Goal: Task Accomplishment & Management: Complete application form

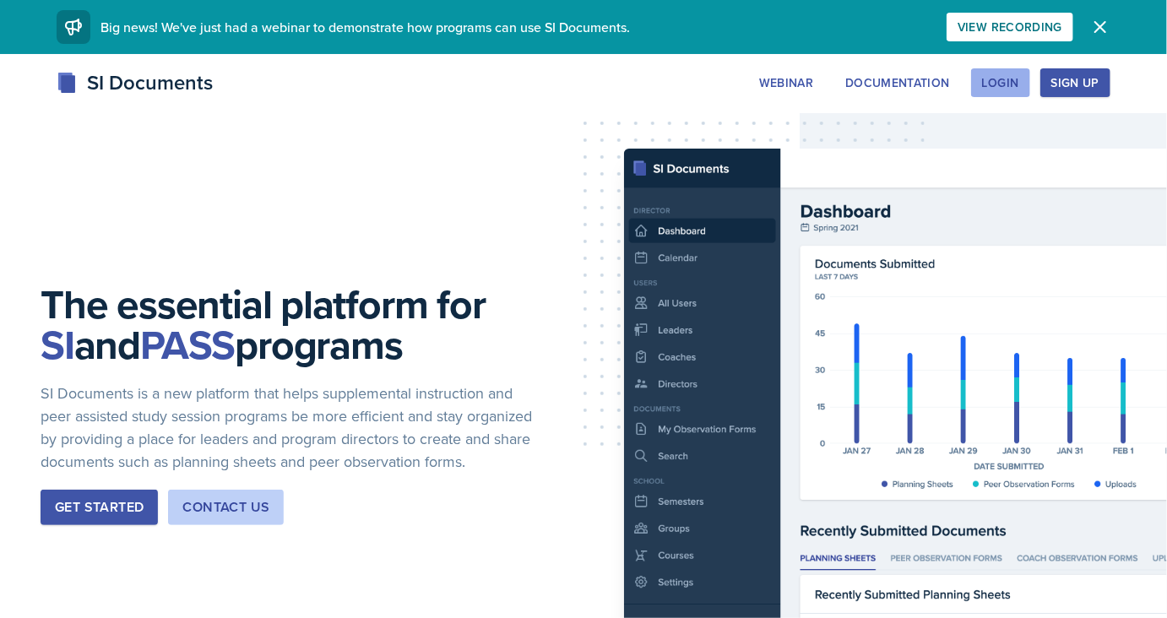
click at [1024, 84] on button "Login" at bounding box center [1000, 82] width 59 height 29
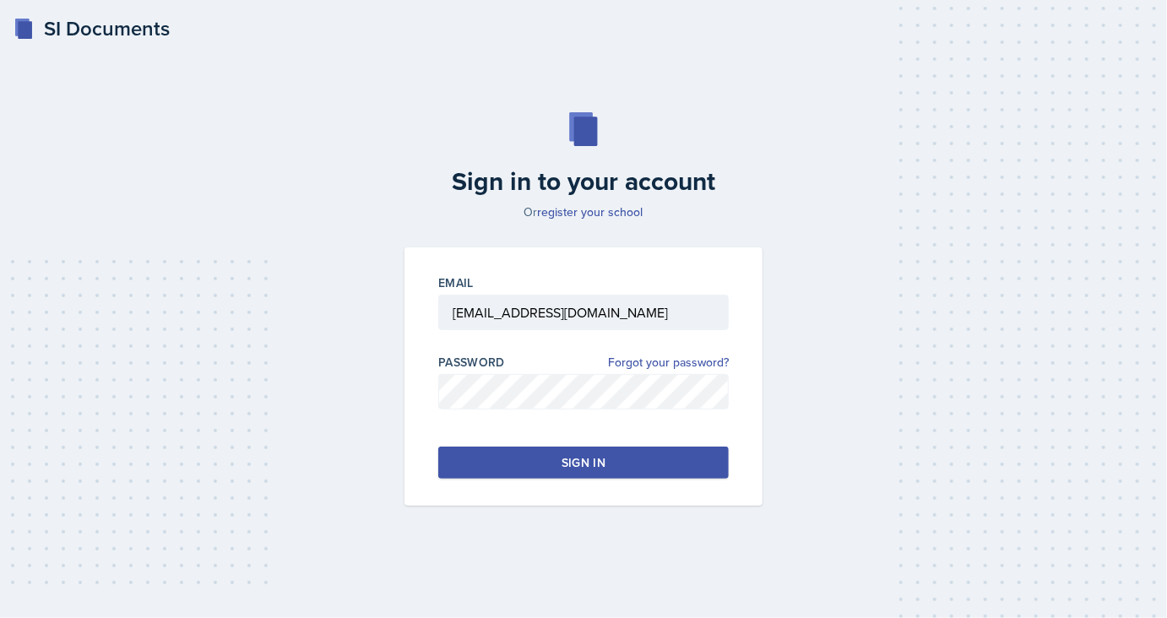
click at [496, 458] on button "Sign in" at bounding box center [583, 463] width 290 height 32
click at [623, 458] on button "Sign in" at bounding box center [583, 463] width 290 height 32
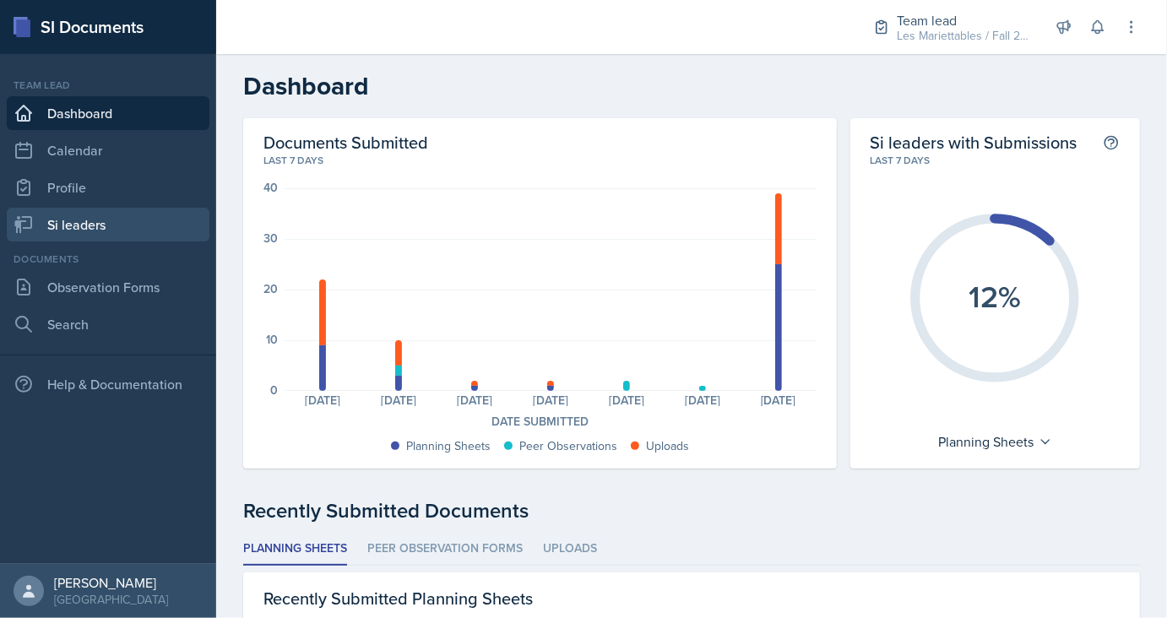
click at [62, 226] on link "Si leaders" at bounding box center [108, 225] width 203 height 34
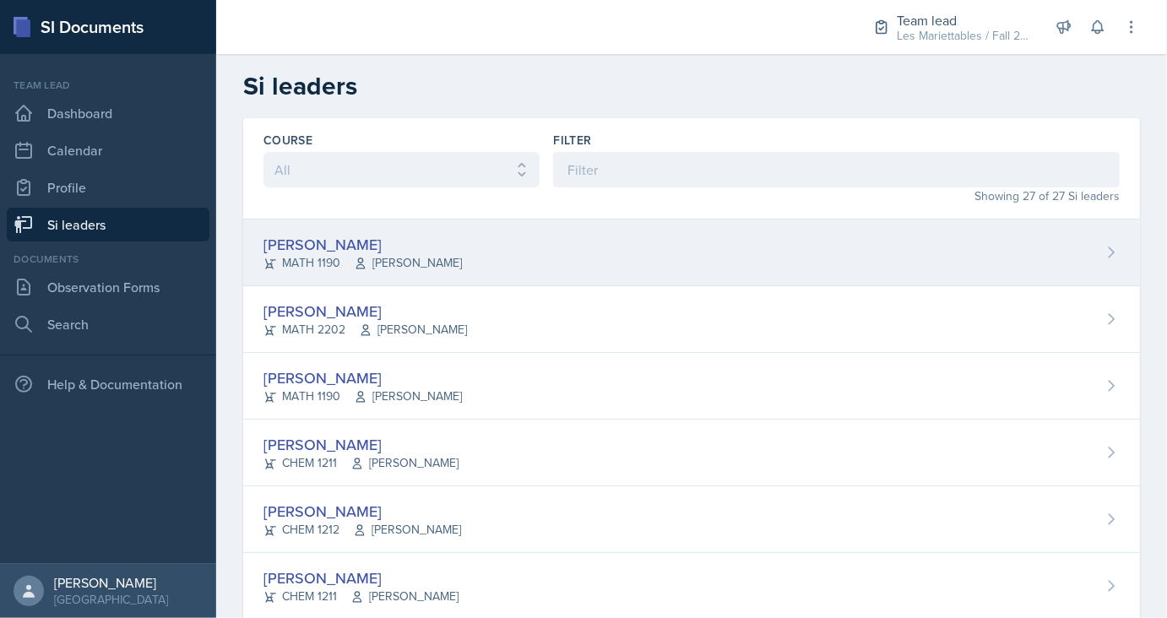
click at [306, 247] on div "[PERSON_NAME]" at bounding box center [362, 244] width 198 height 23
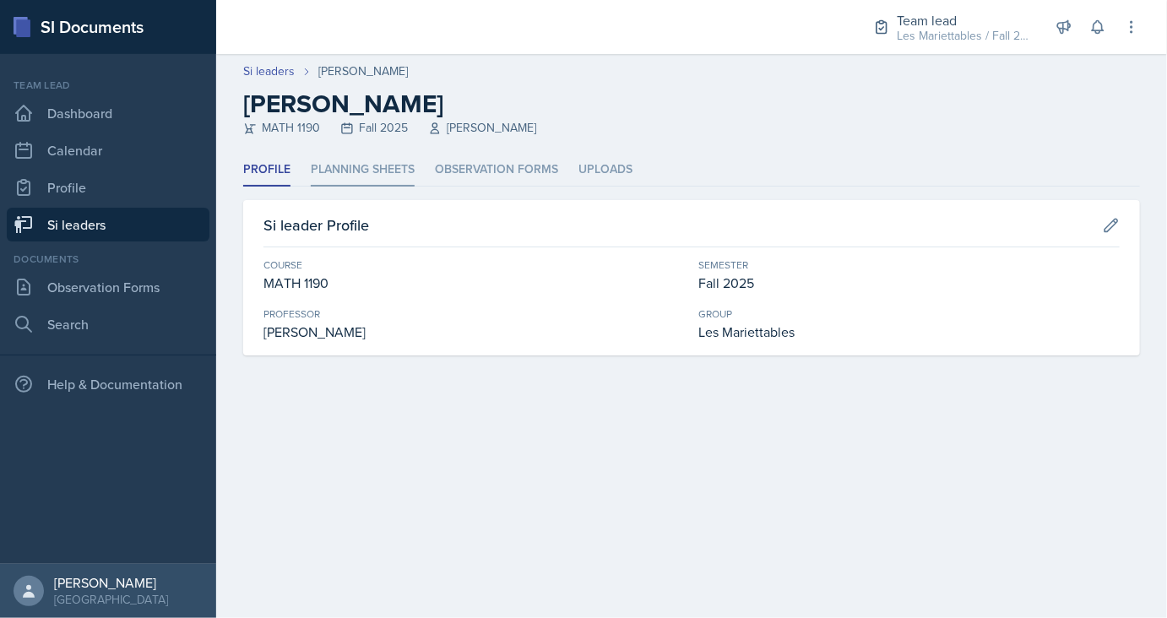
click at [368, 168] on li "Planning Sheets" at bounding box center [363, 170] width 104 height 33
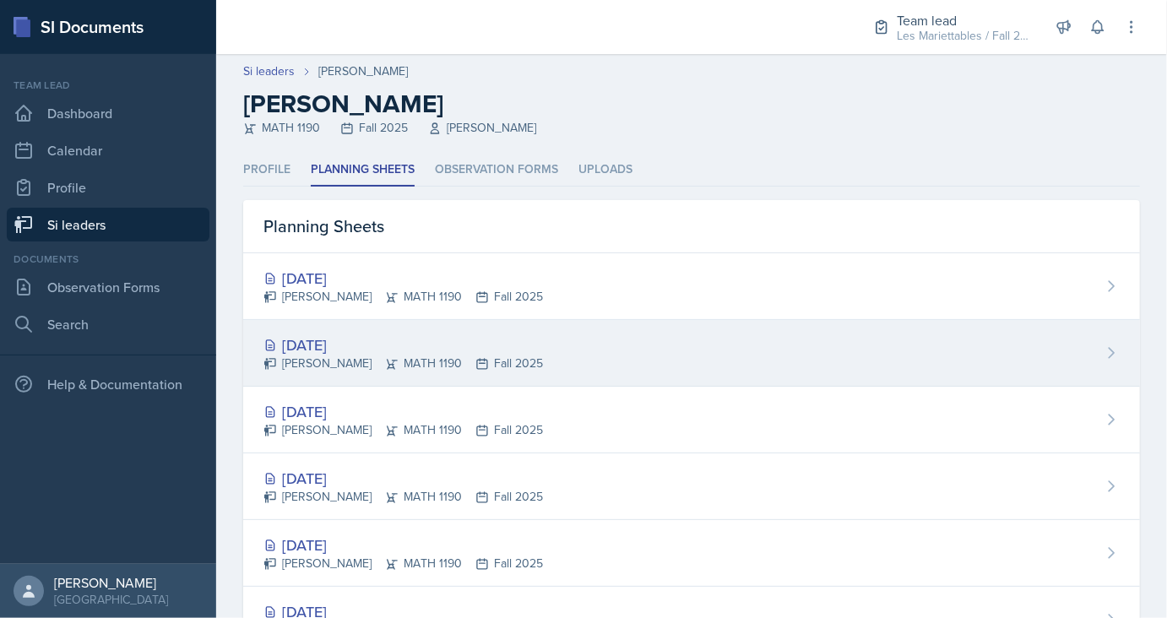
click at [345, 348] on div "[DATE]" at bounding box center [402, 344] width 279 height 23
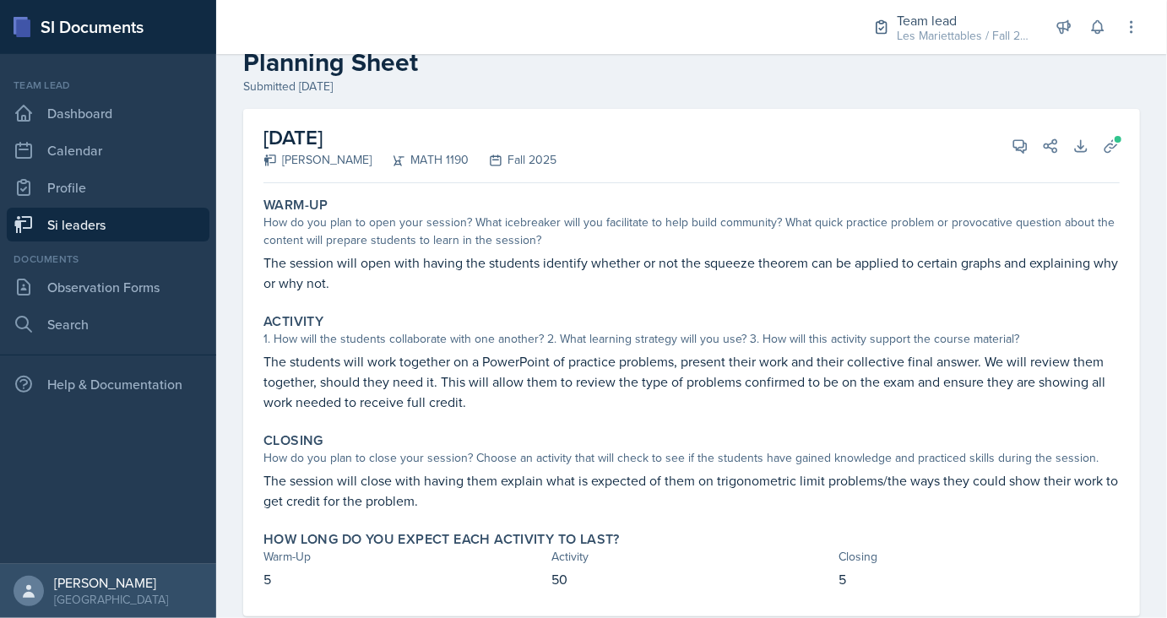
scroll to position [45, 0]
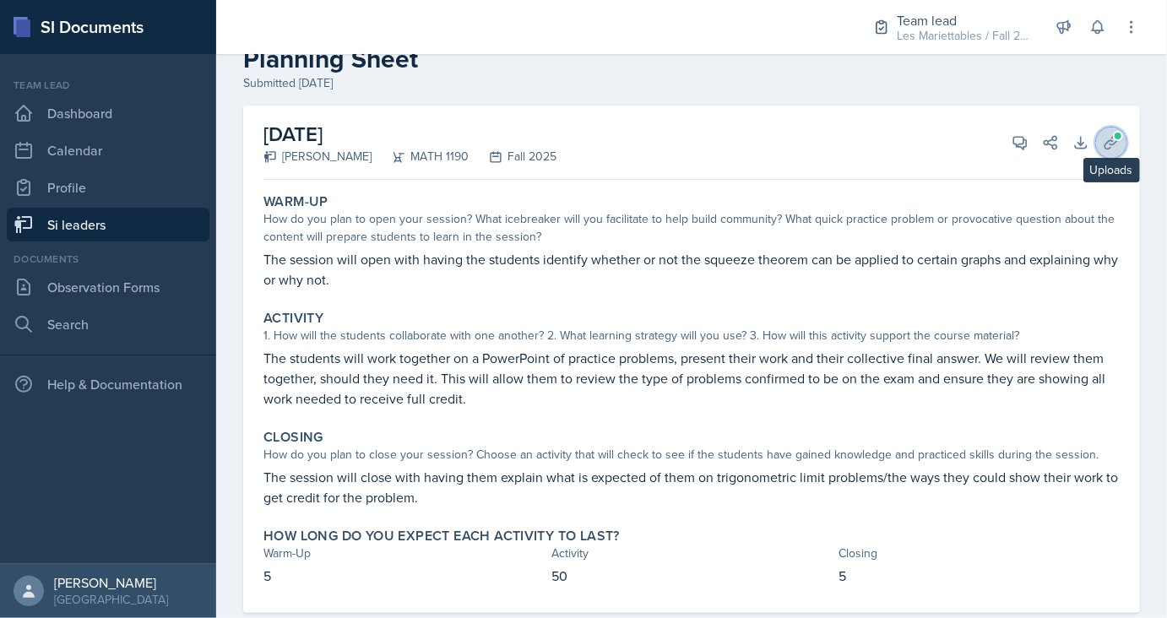
click at [1120, 140] on button "Uploads" at bounding box center [1111, 142] width 30 height 30
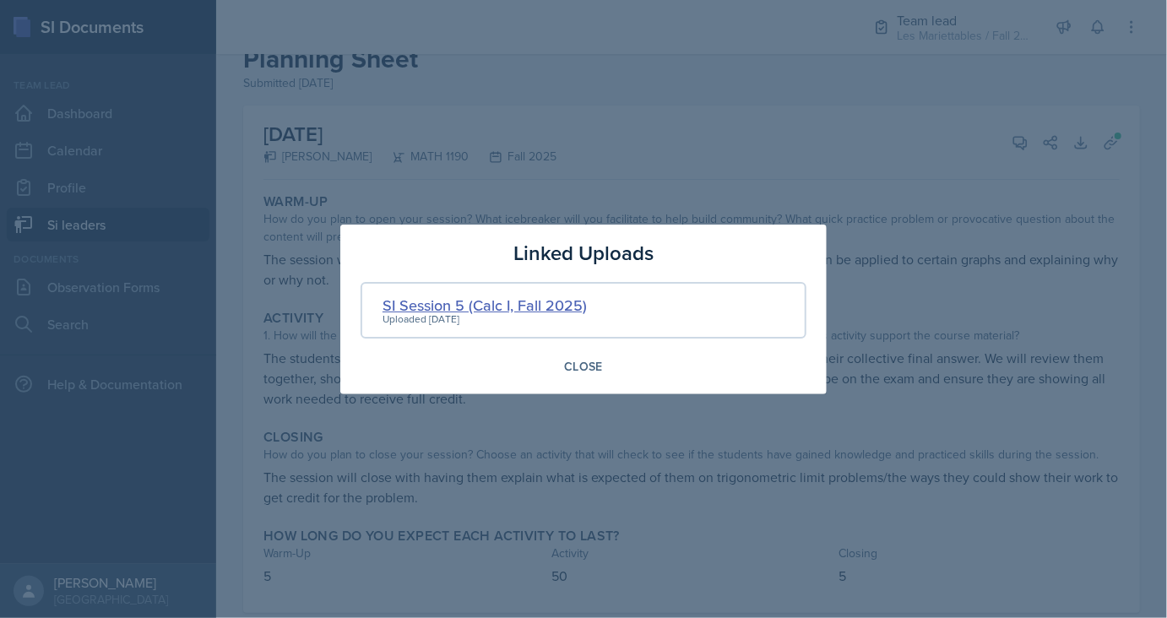
click at [536, 299] on div "SI Session 5 (Calc I, Fall 2025)" at bounding box center [484, 305] width 204 height 23
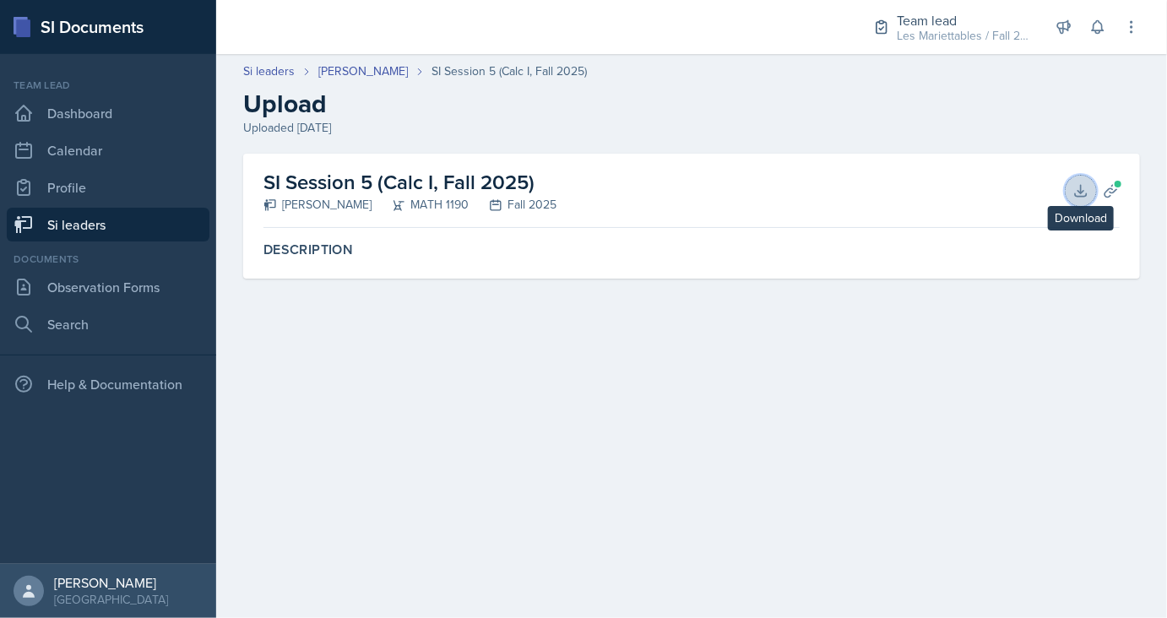
click at [1075, 195] on icon at bounding box center [1080, 190] width 17 height 17
click at [371, 76] on link "[PERSON_NAME]" at bounding box center [362, 71] width 89 height 18
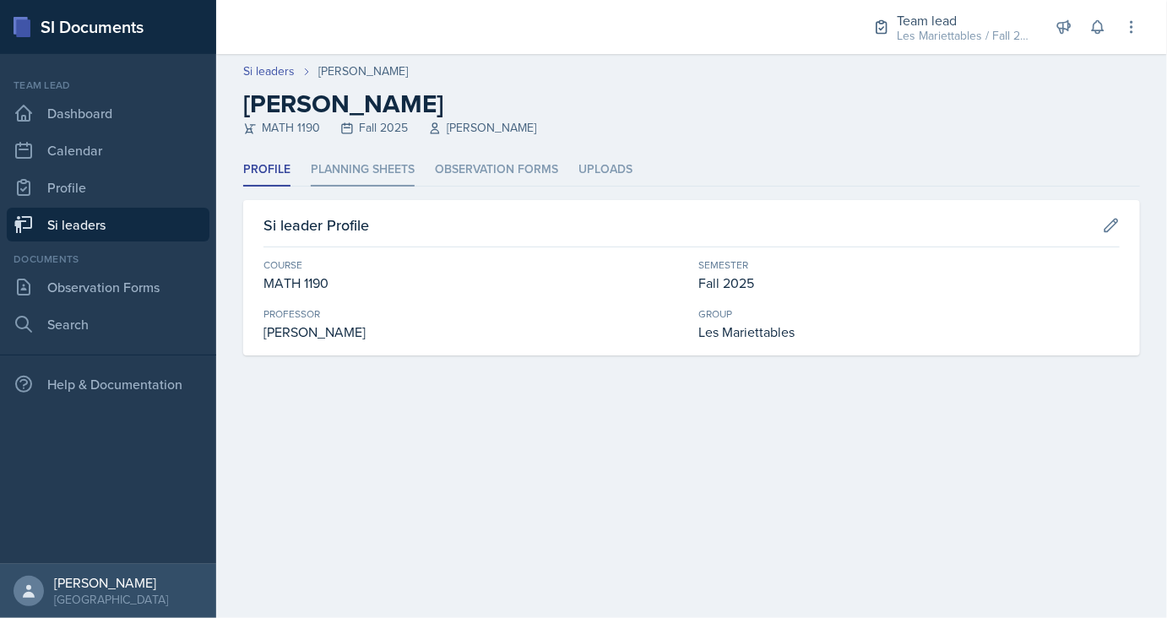
click at [378, 169] on li "Planning Sheets" at bounding box center [363, 170] width 104 height 33
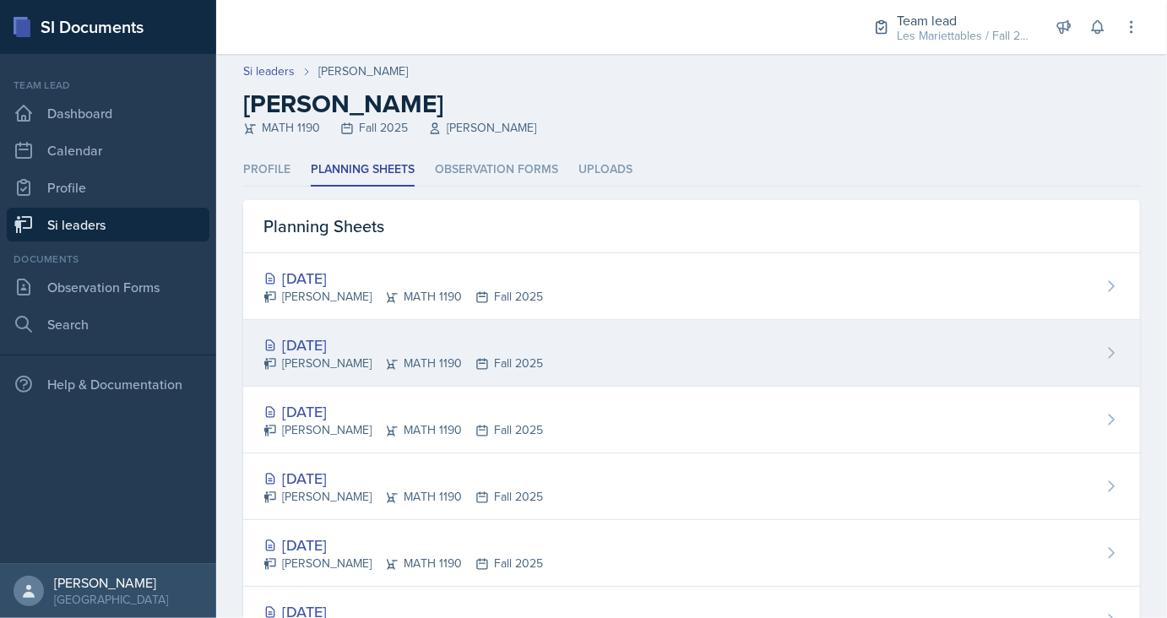
click at [328, 346] on div "[DATE]" at bounding box center [402, 344] width 279 height 23
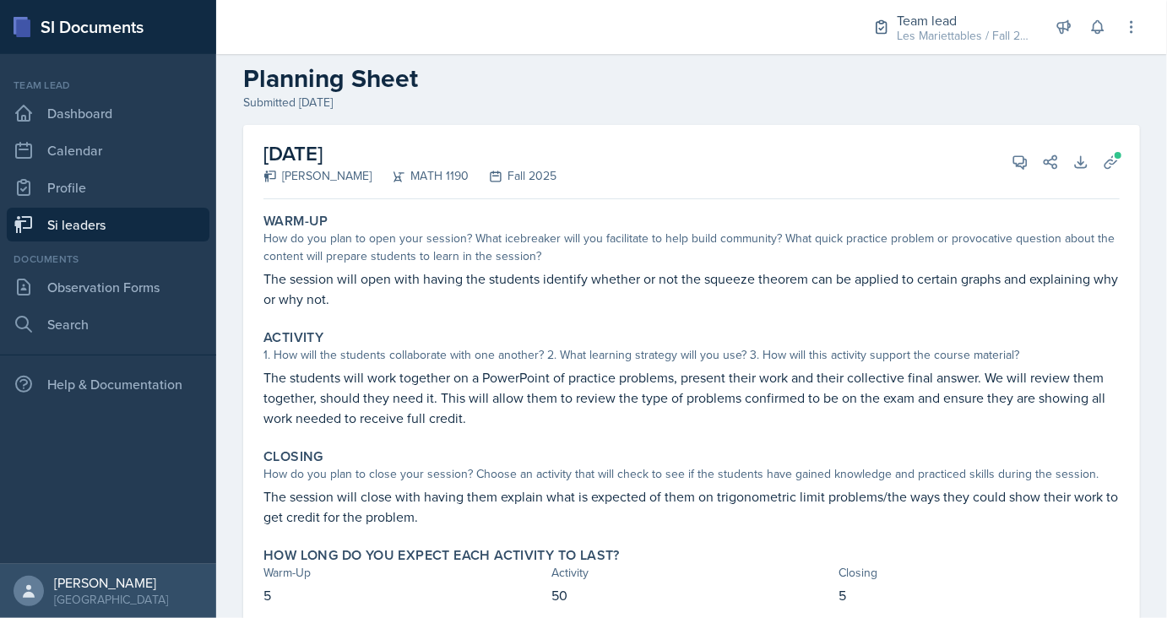
scroll to position [26, 0]
click at [123, 228] on link "Si leaders" at bounding box center [108, 225] width 203 height 34
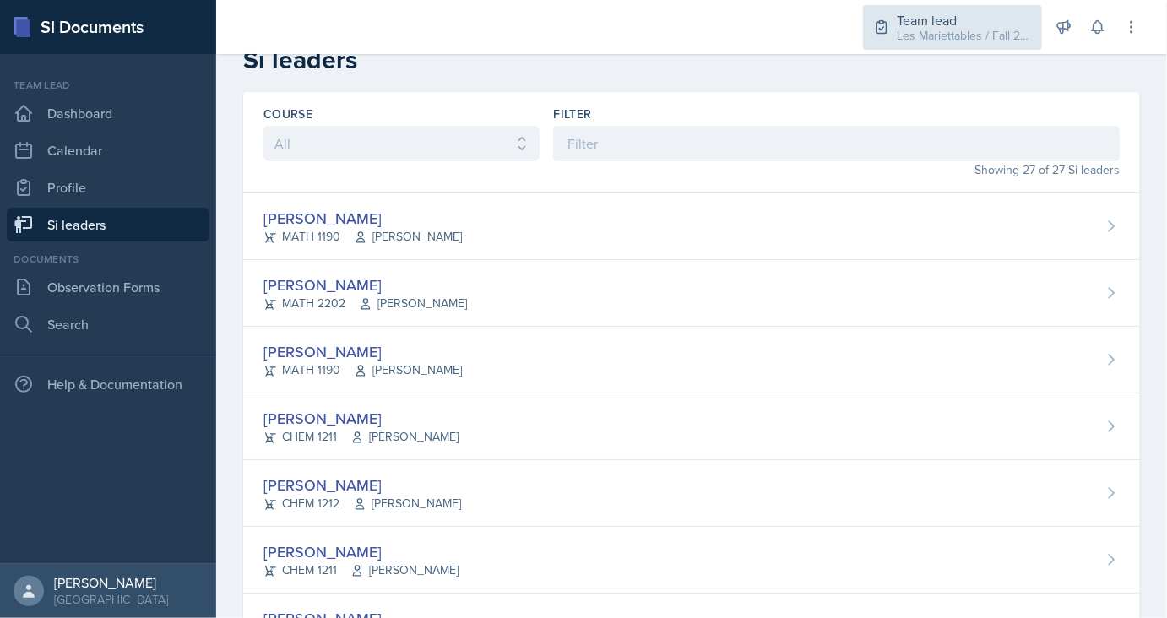
click at [957, 39] on div "Les Mariettables / Fall 2025" at bounding box center [964, 36] width 135 height 18
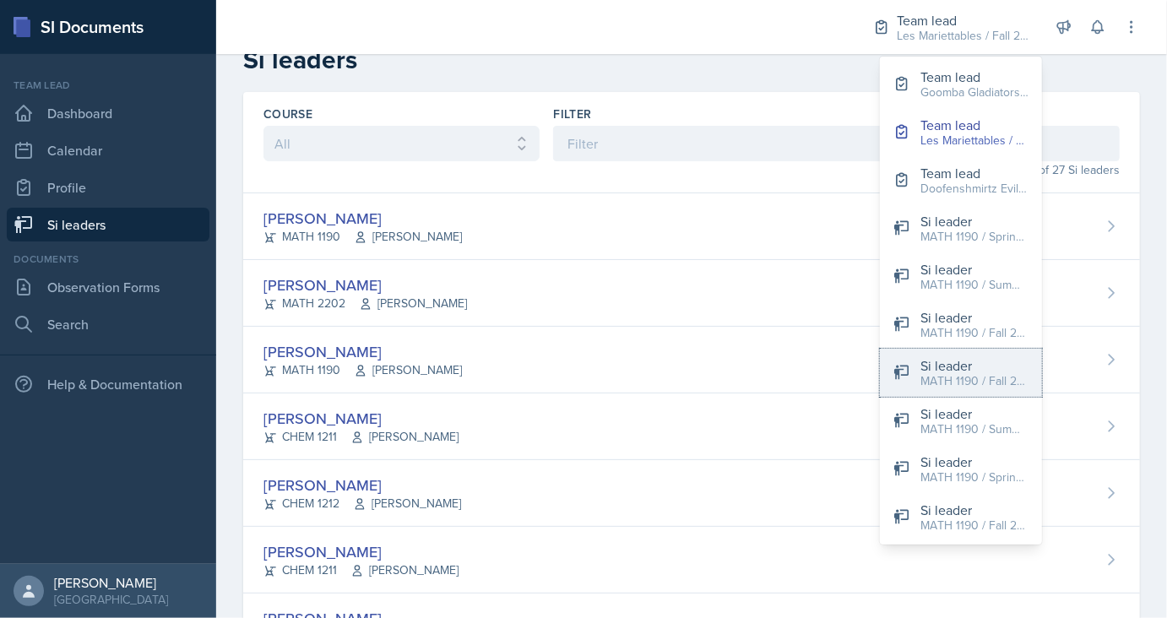
click at [959, 375] on div "MATH 1190 / Fall 2025" at bounding box center [974, 381] width 108 height 18
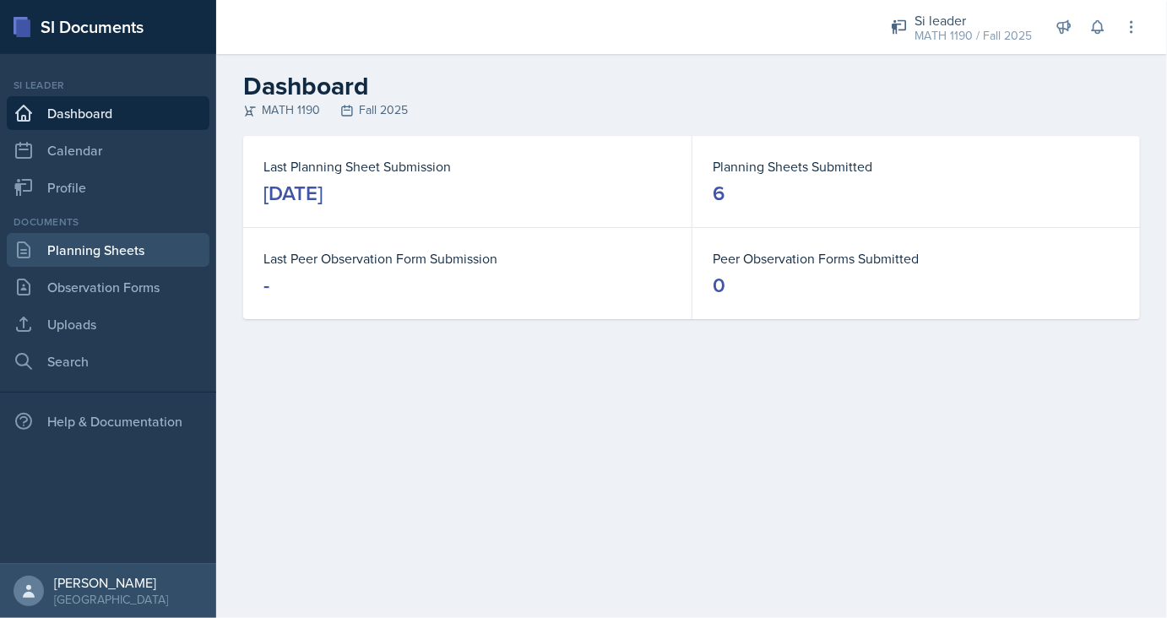
click at [127, 249] on link "Planning Sheets" at bounding box center [108, 250] width 203 height 34
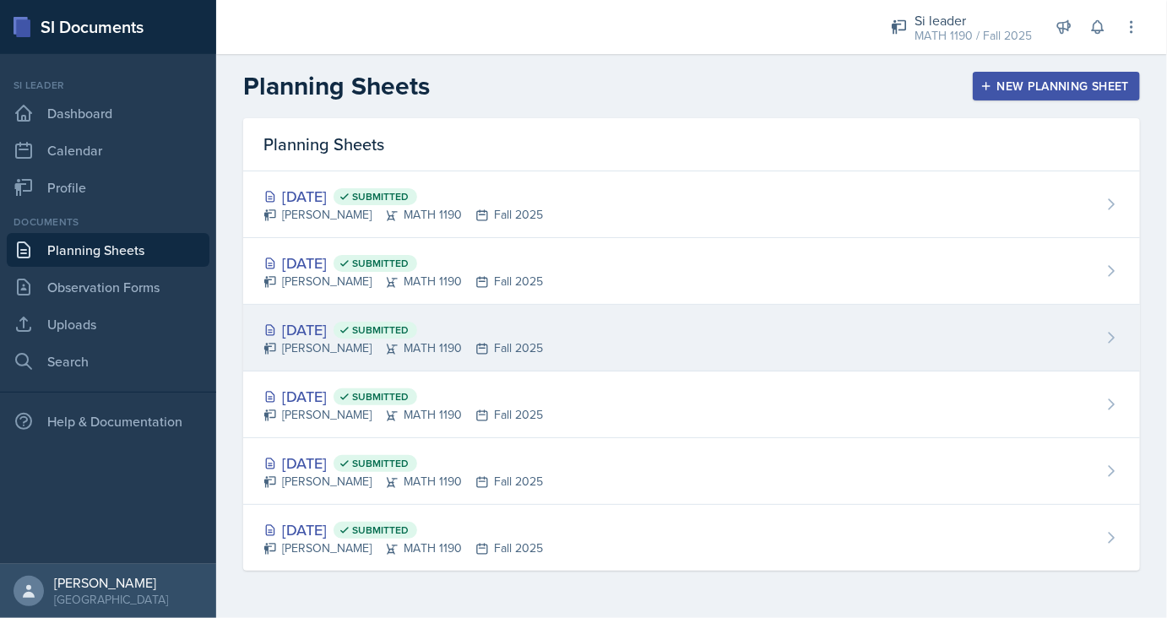
click at [314, 337] on div "[DATE] Submitted" at bounding box center [402, 329] width 279 height 23
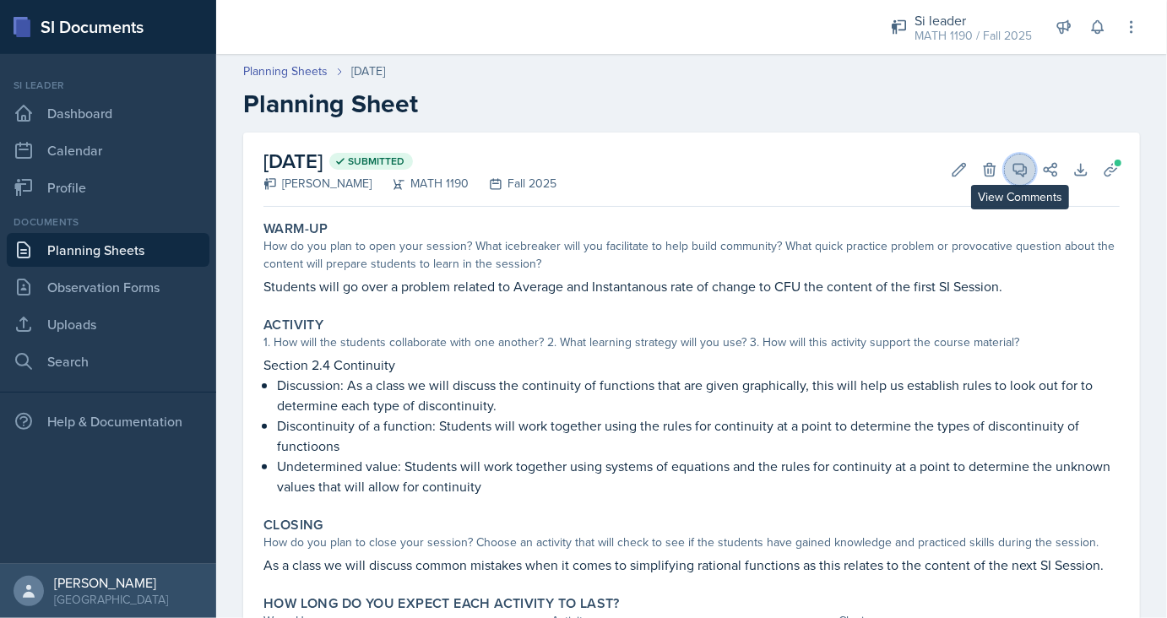
click at [1020, 165] on icon at bounding box center [1019, 169] width 17 height 17
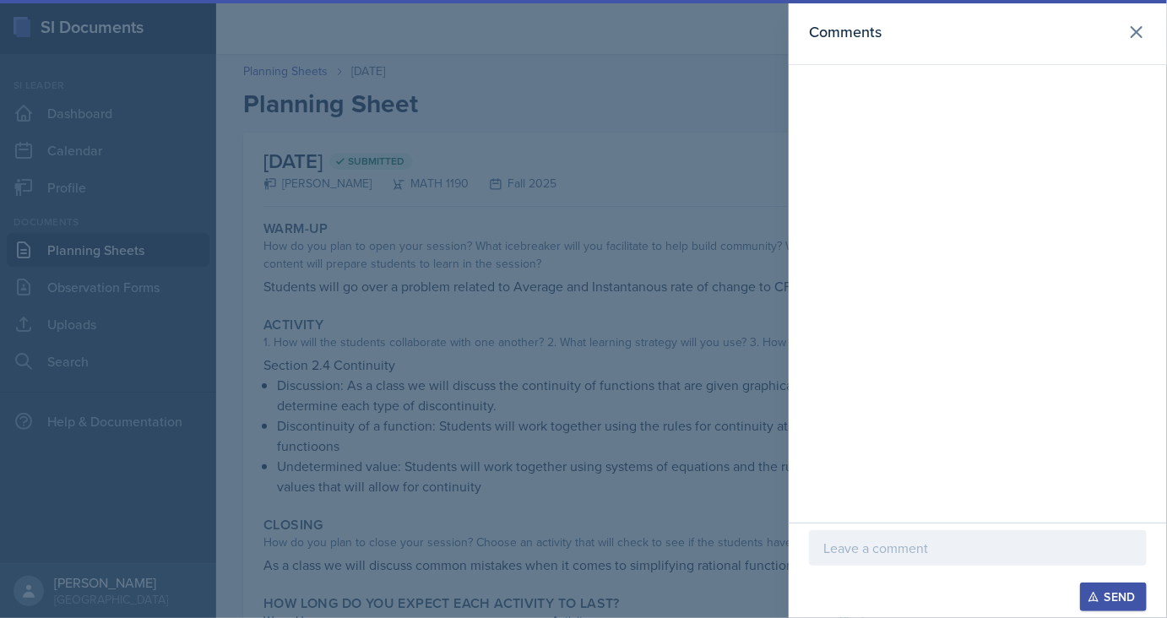
click at [706, 280] on div at bounding box center [583, 309] width 1167 height 618
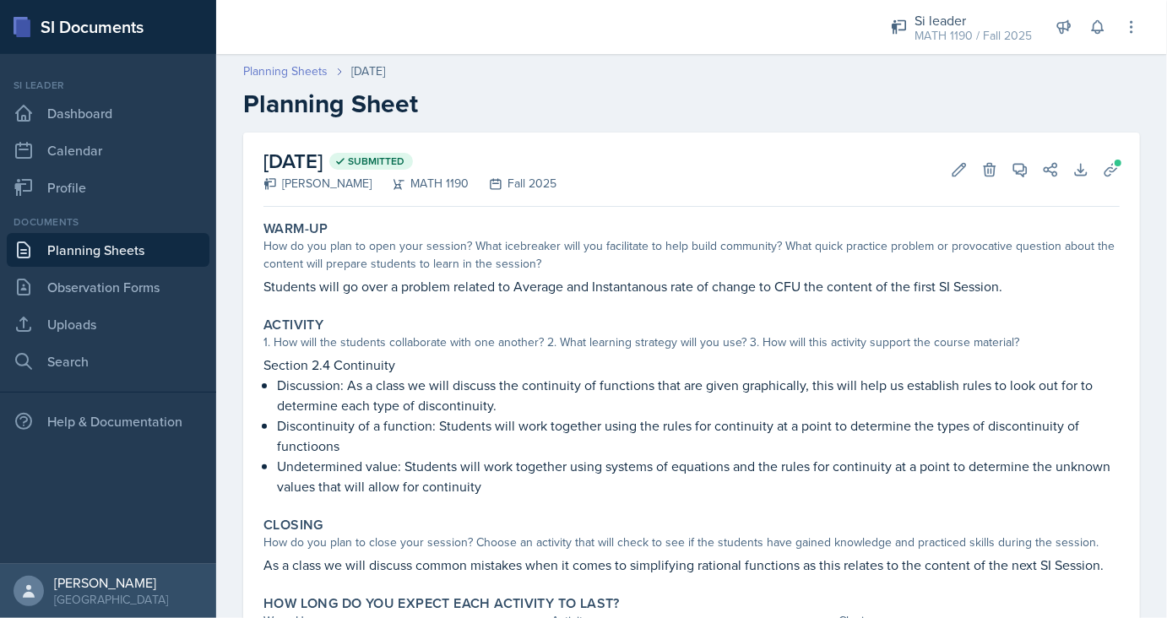
click at [302, 69] on link "Planning Sheets" at bounding box center [285, 71] width 84 height 18
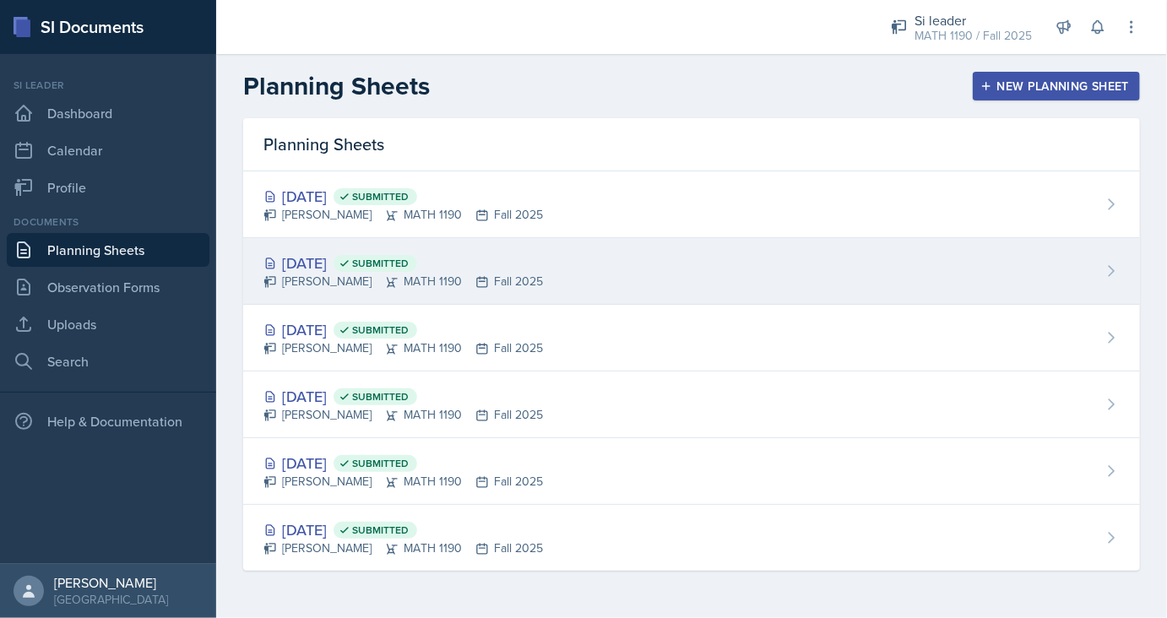
click at [355, 253] on div "[DATE] Submitted" at bounding box center [402, 263] width 279 height 23
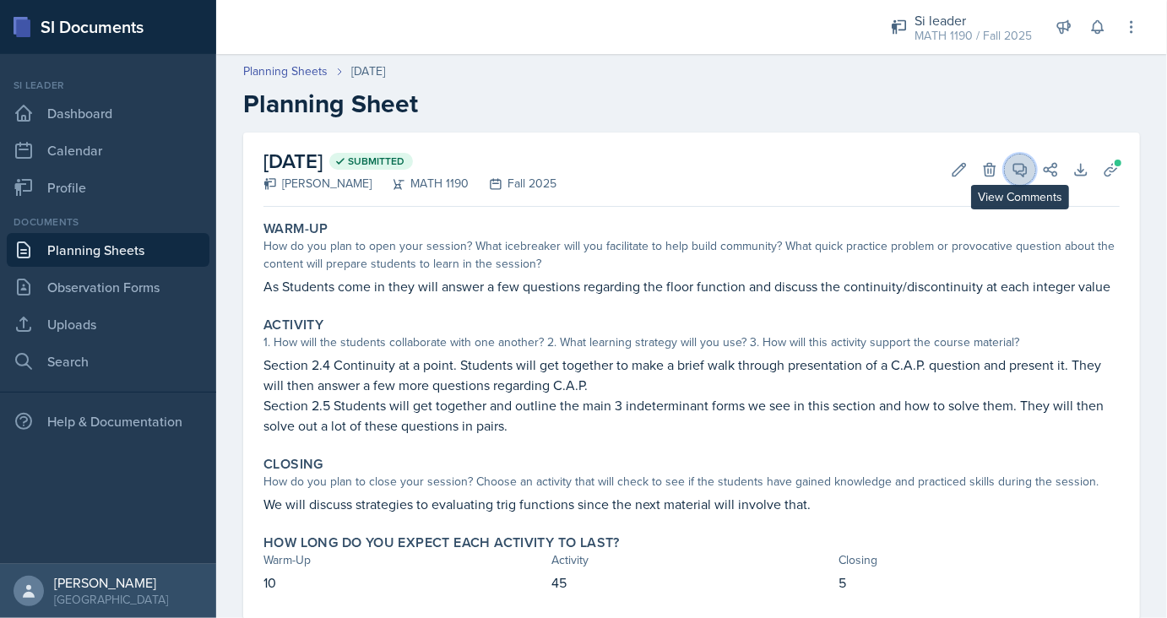
click at [1022, 165] on icon at bounding box center [1019, 169] width 17 height 17
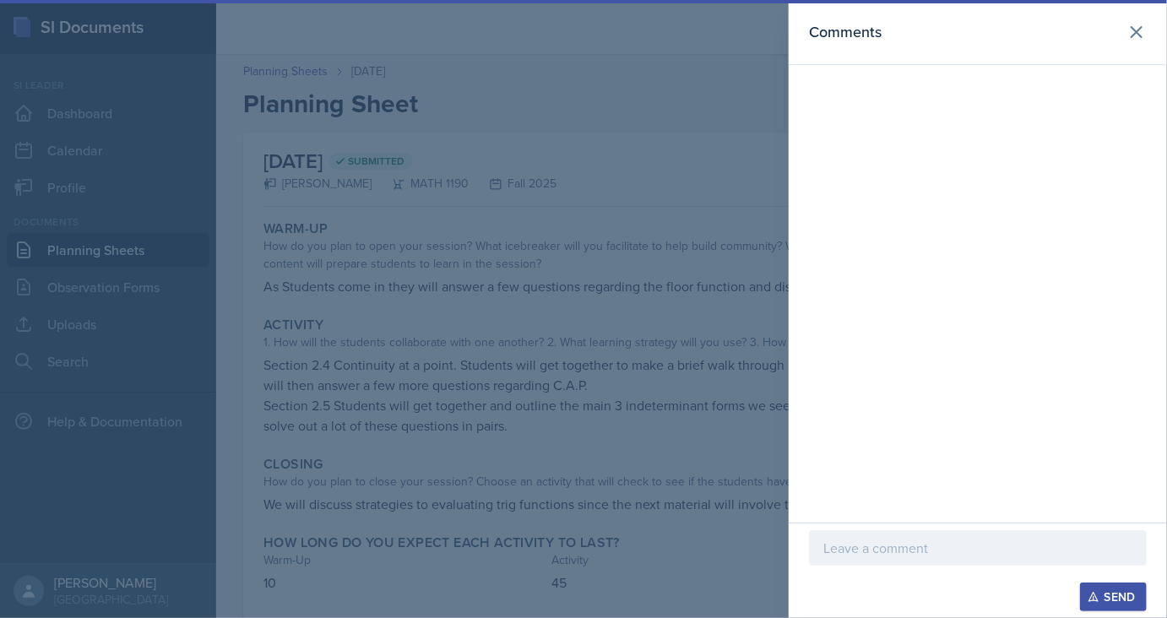
click at [664, 252] on div at bounding box center [583, 309] width 1167 height 618
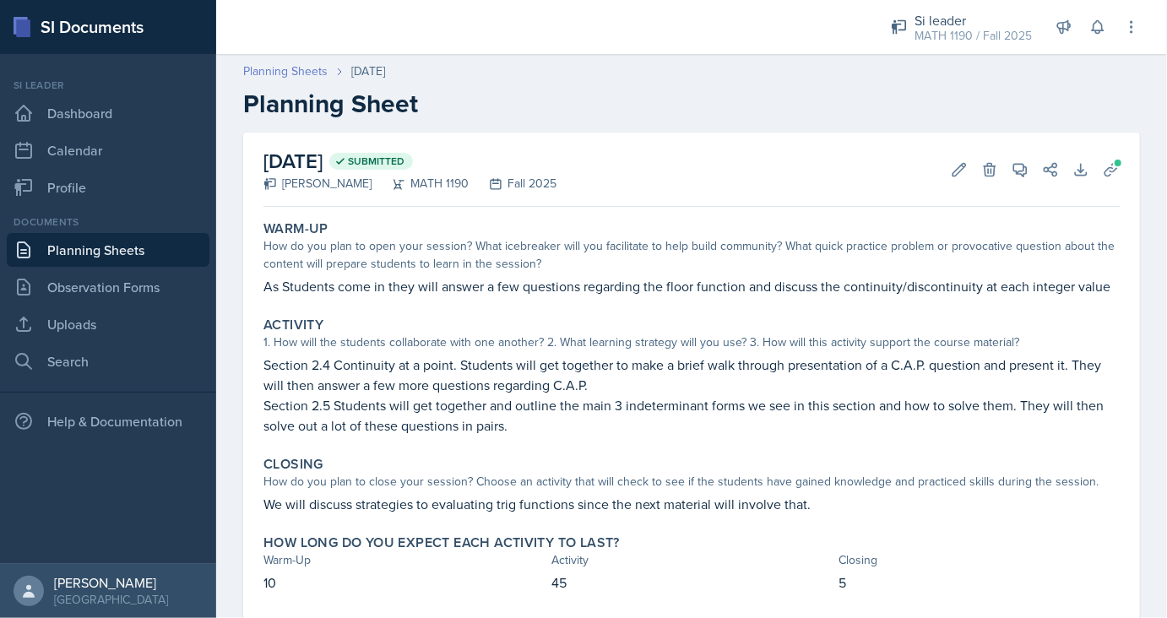
click at [305, 74] on link "Planning Sheets" at bounding box center [285, 71] width 84 height 18
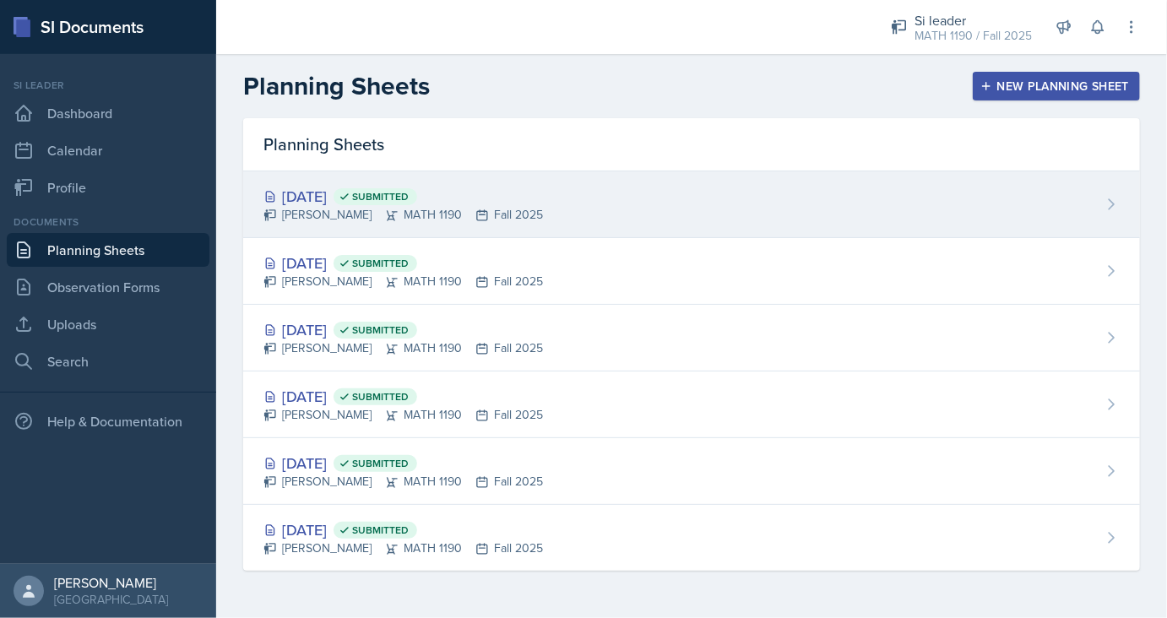
click at [334, 185] on div "[DATE] Submitted" at bounding box center [402, 196] width 279 height 23
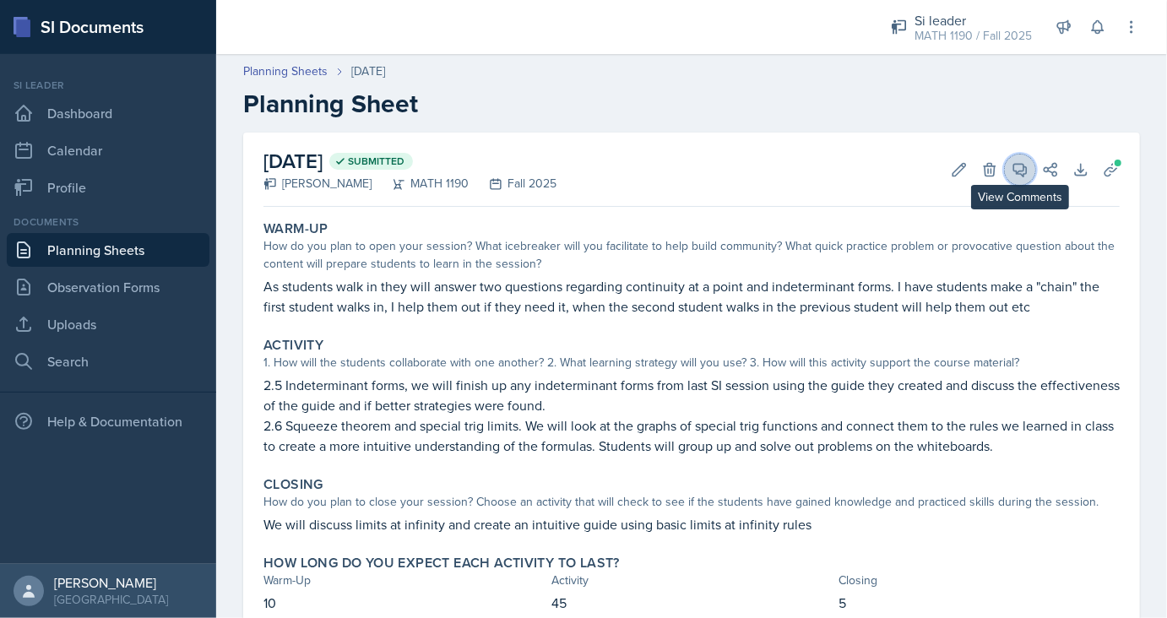
click at [1013, 172] on icon at bounding box center [1019, 169] width 17 height 17
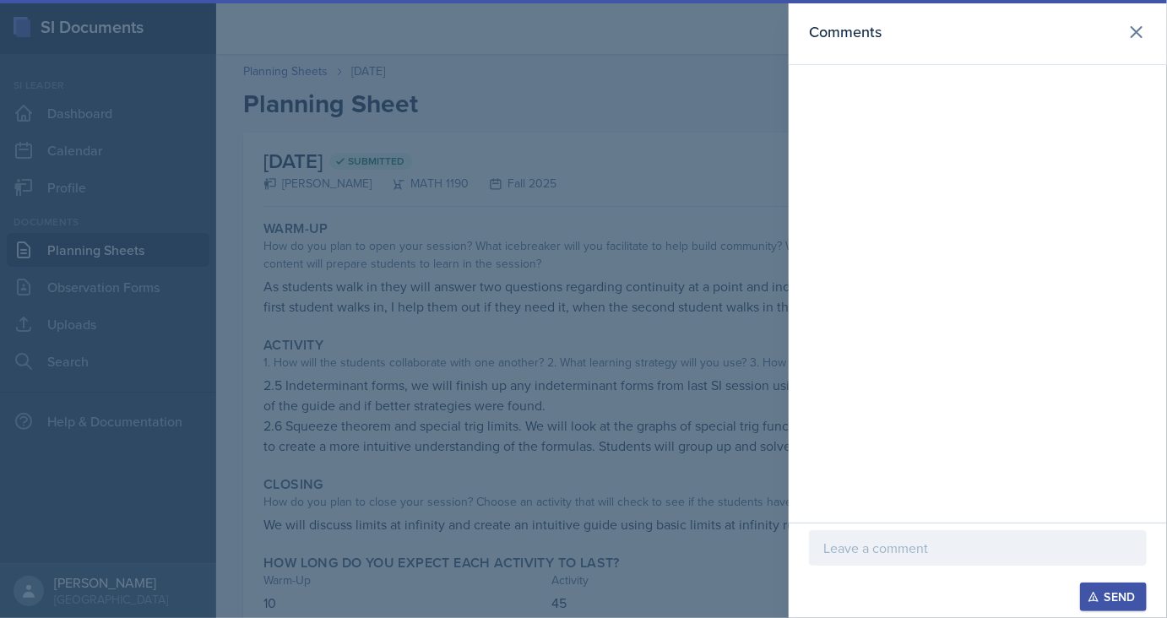
click at [683, 202] on div at bounding box center [583, 309] width 1167 height 618
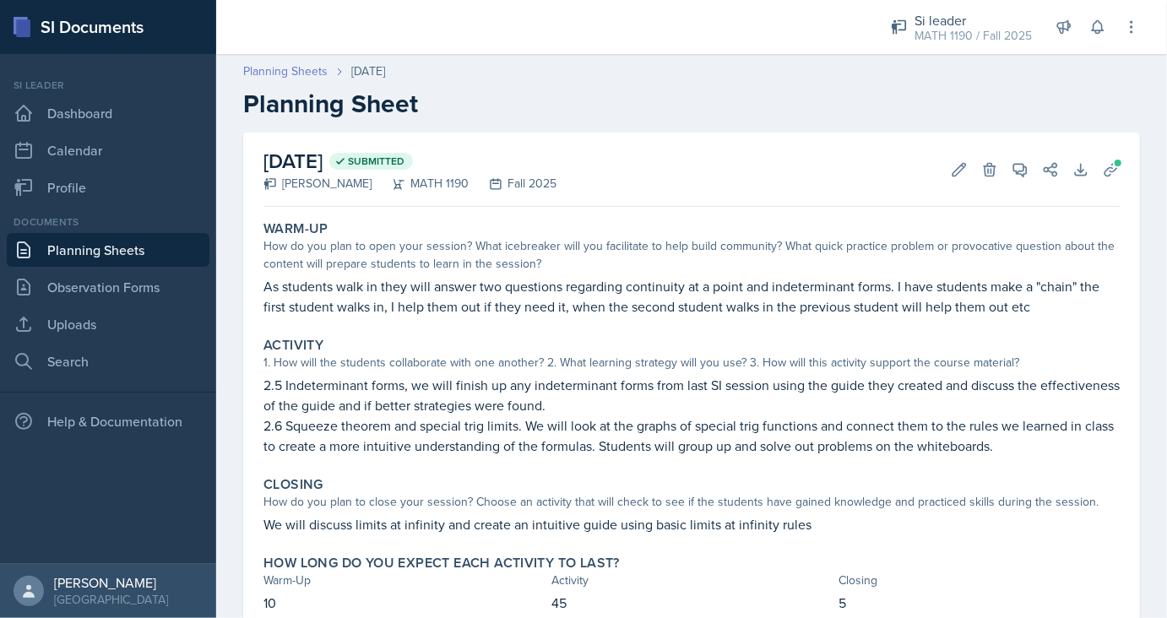
click at [302, 71] on link "Planning Sheets" at bounding box center [285, 71] width 84 height 18
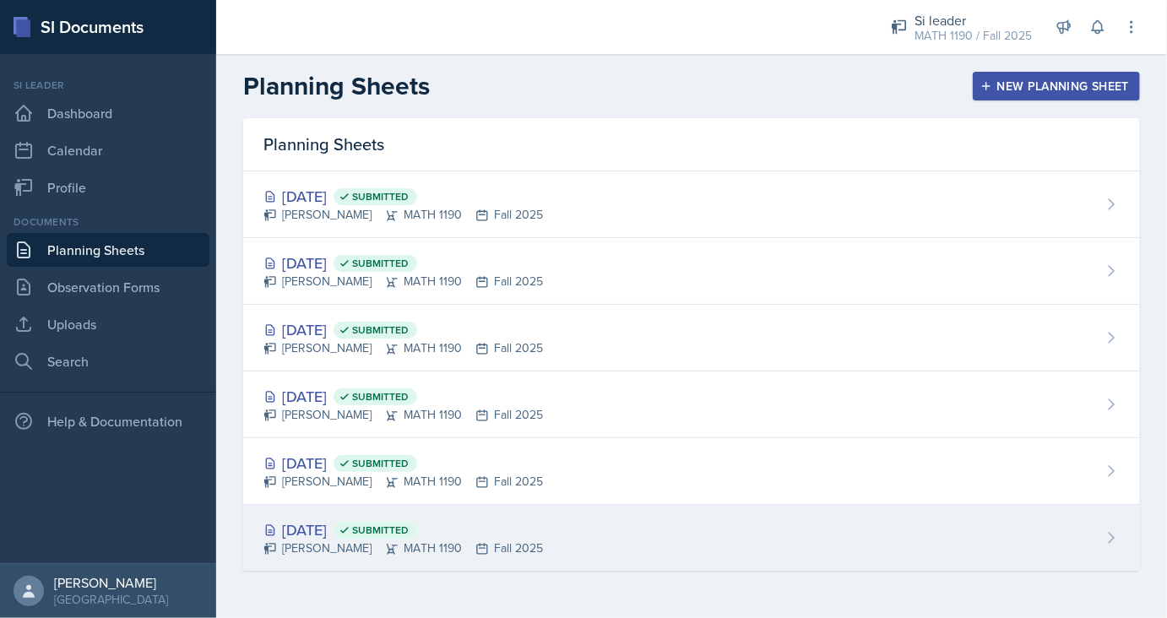
click at [303, 518] on div "[DATE] Submitted" at bounding box center [402, 529] width 279 height 23
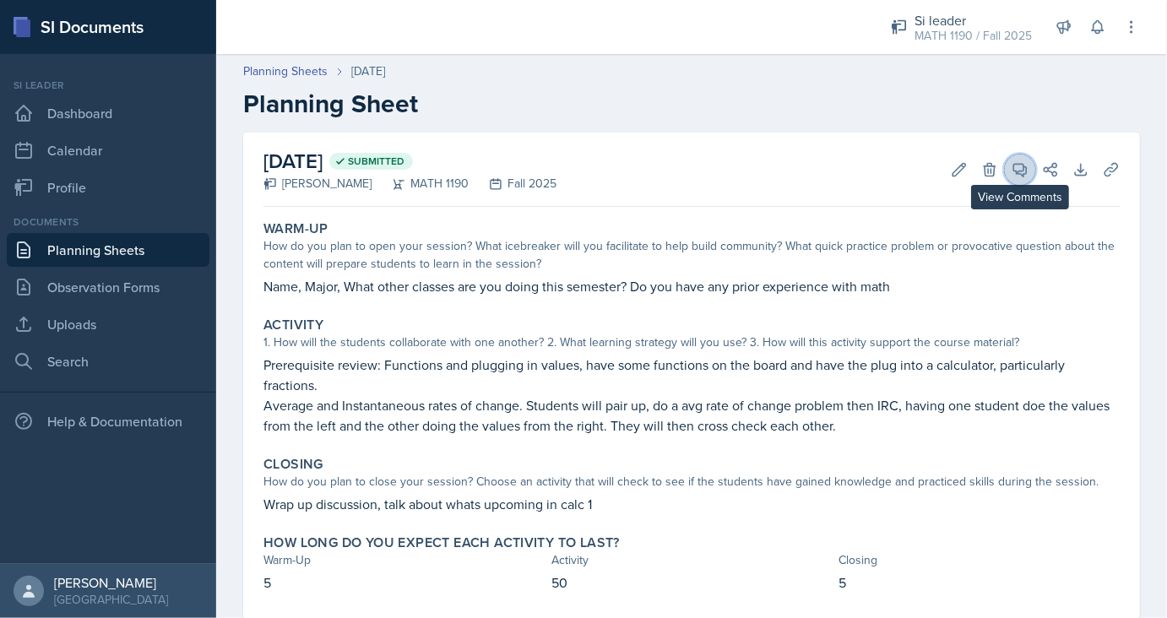
click at [1020, 172] on icon at bounding box center [1019, 169] width 17 height 17
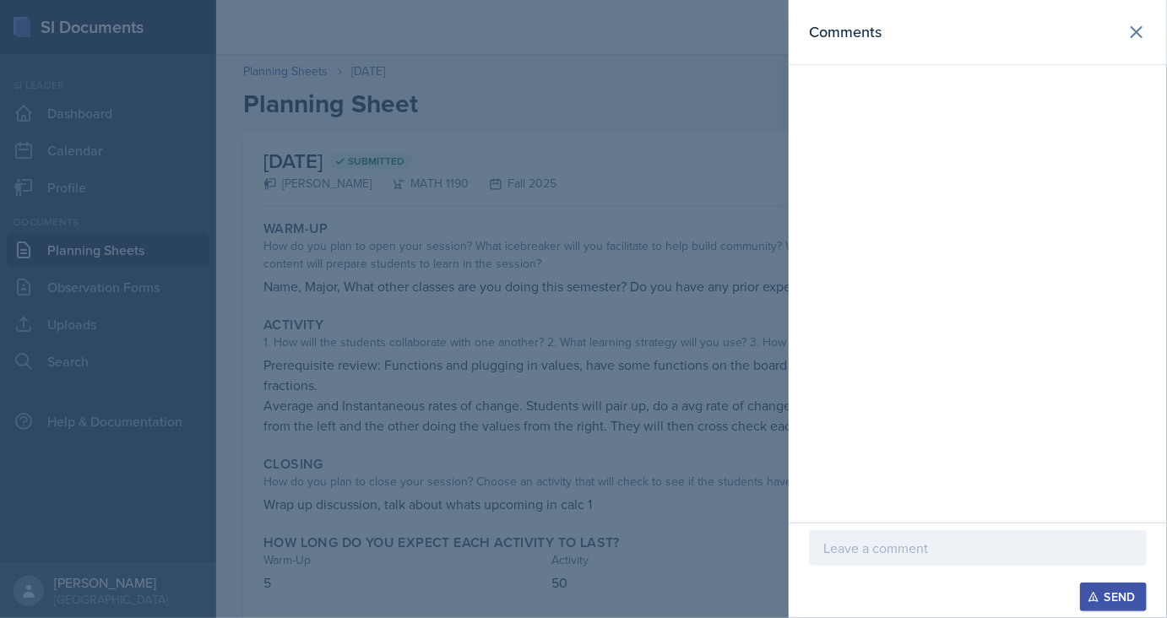
click at [695, 275] on div at bounding box center [583, 309] width 1167 height 618
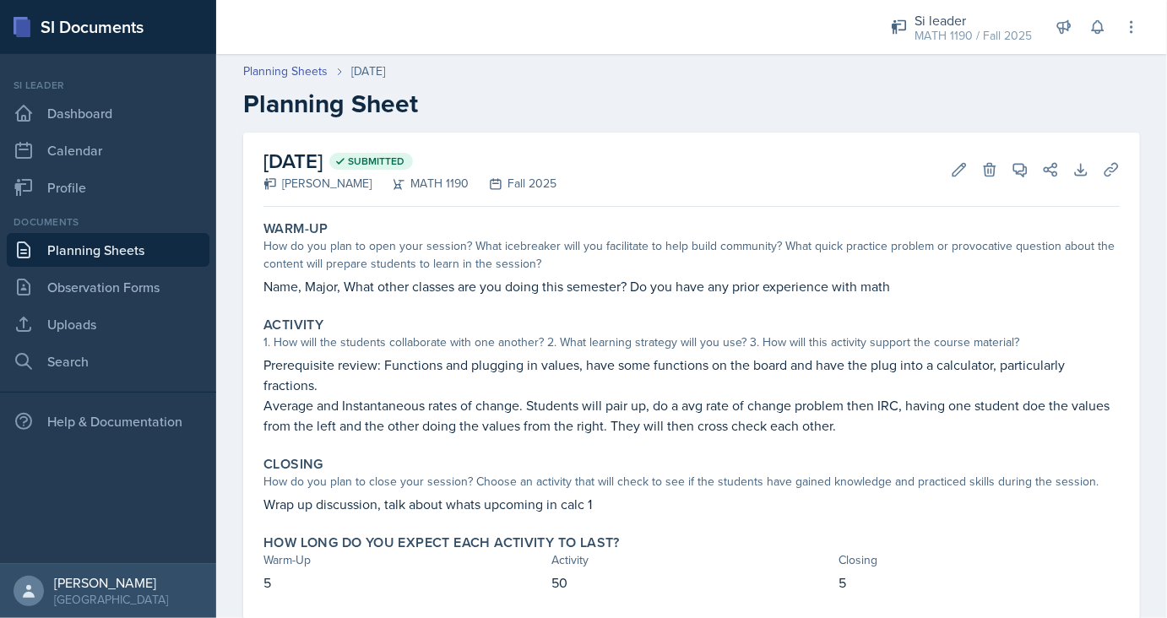
click at [113, 245] on link "Planning Sheets" at bounding box center [108, 250] width 203 height 34
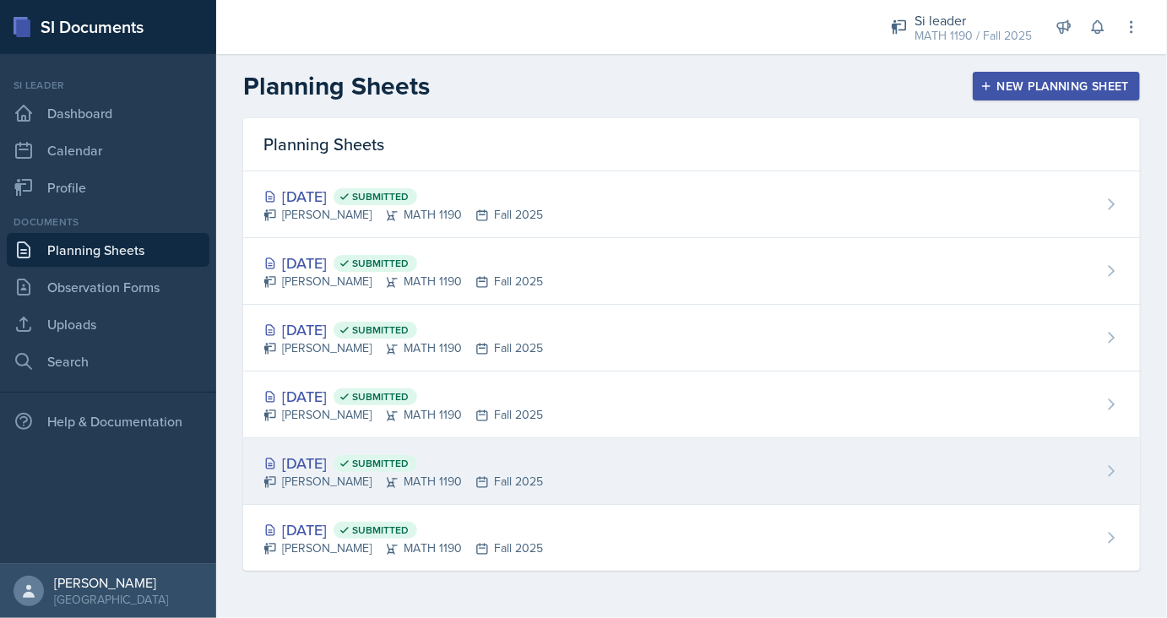
click at [322, 460] on div "[DATE] Submitted" at bounding box center [402, 463] width 279 height 23
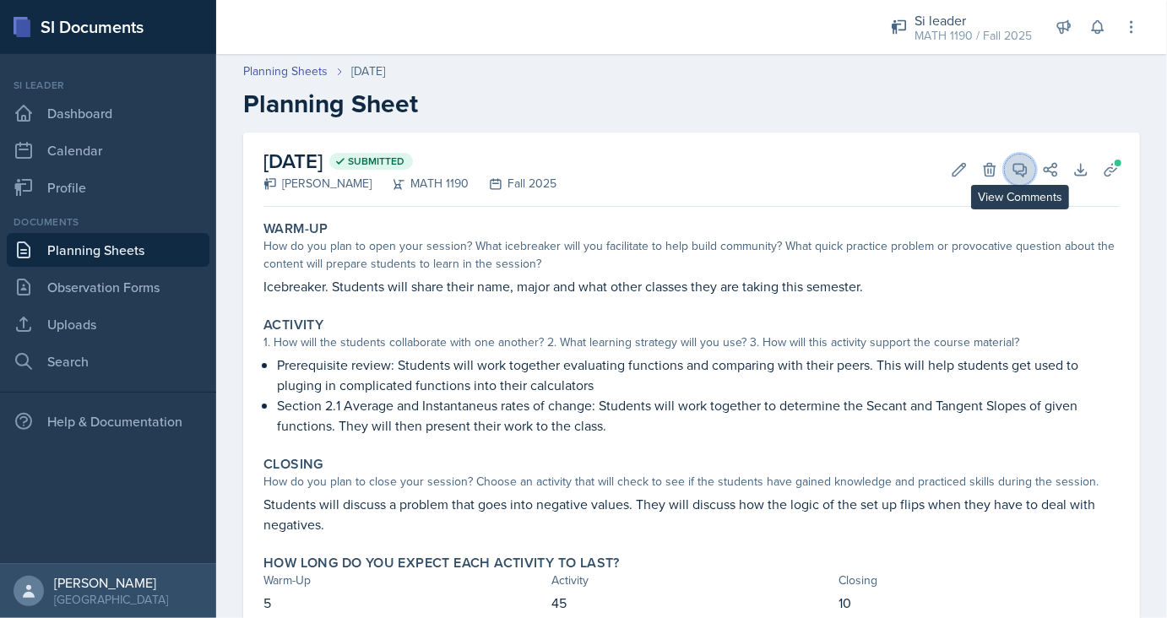
click at [1015, 167] on icon at bounding box center [1019, 169] width 17 height 17
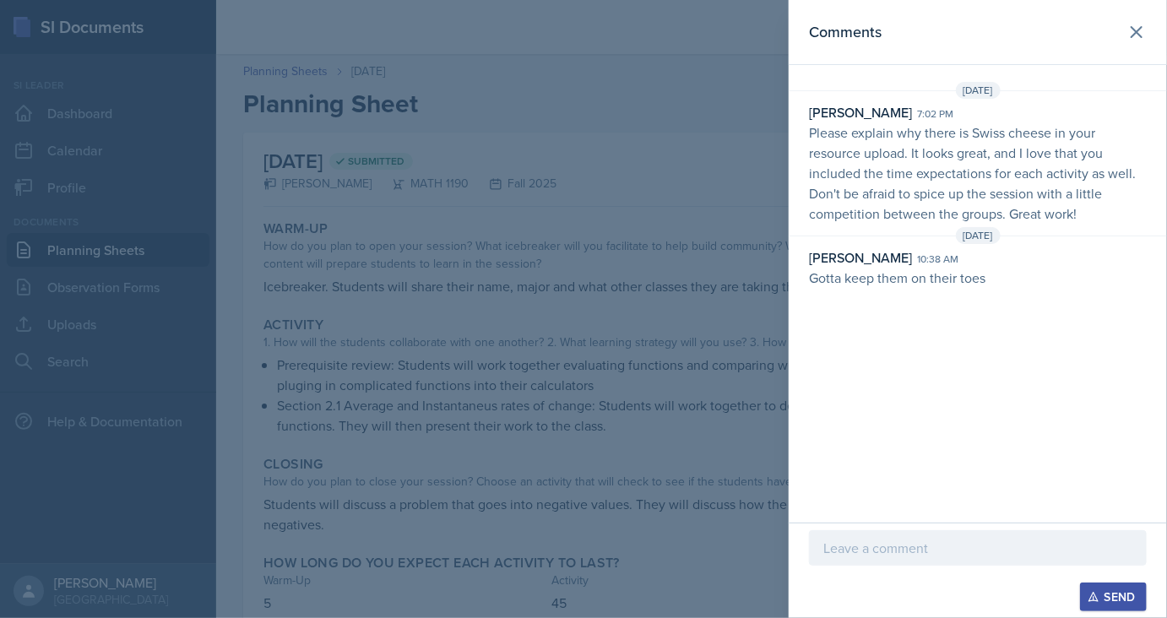
click at [675, 233] on div at bounding box center [583, 309] width 1167 height 618
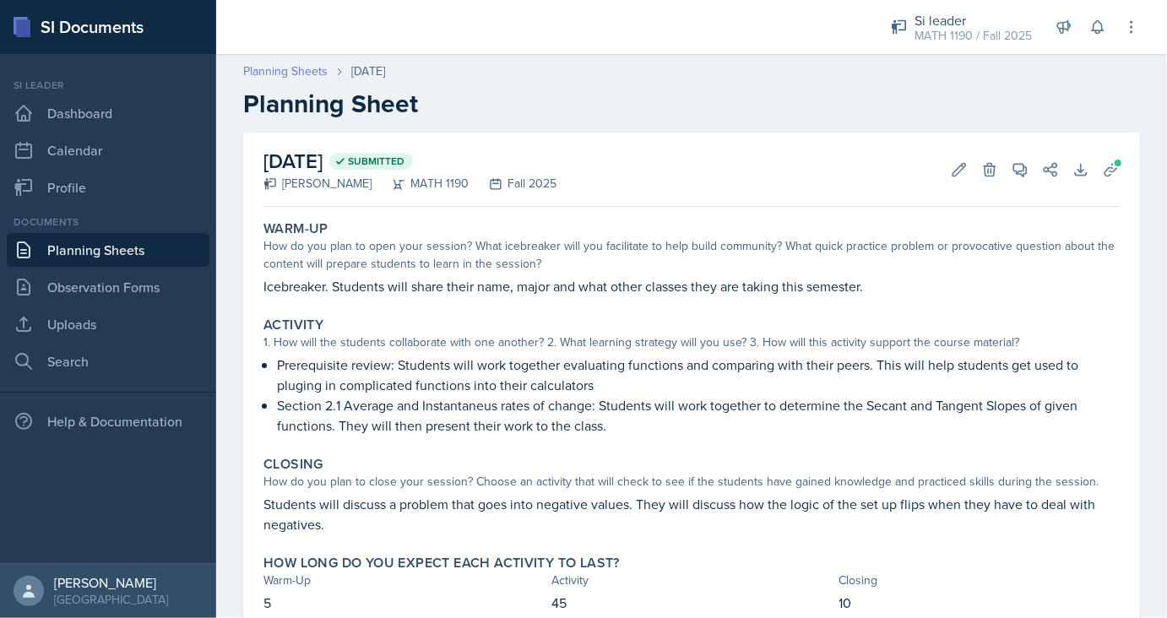
click at [300, 72] on link "Planning Sheets" at bounding box center [285, 71] width 84 height 18
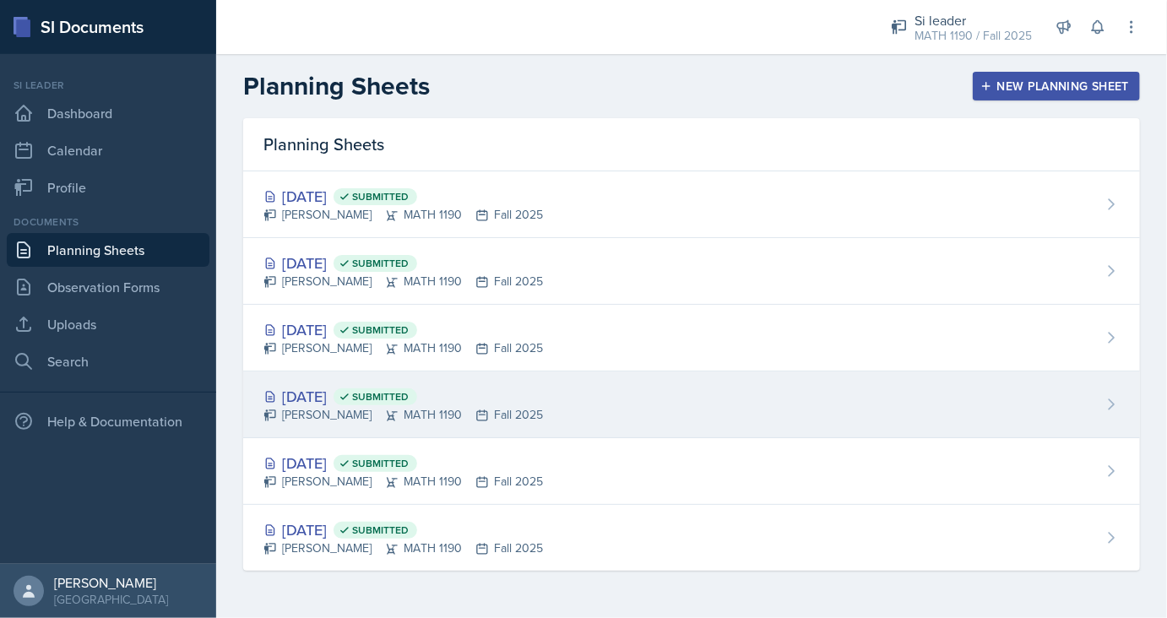
click at [329, 407] on div "[PERSON_NAME] MATH 1190 Fall 2025" at bounding box center [402, 415] width 279 height 18
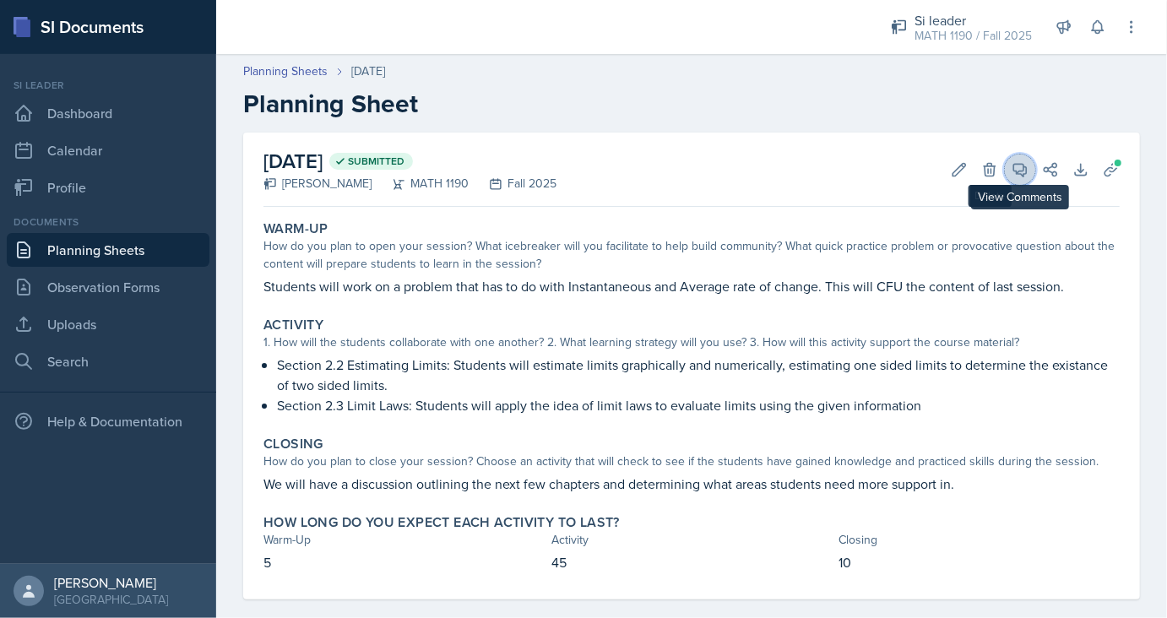
click at [1013, 171] on icon at bounding box center [1019, 169] width 17 height 17
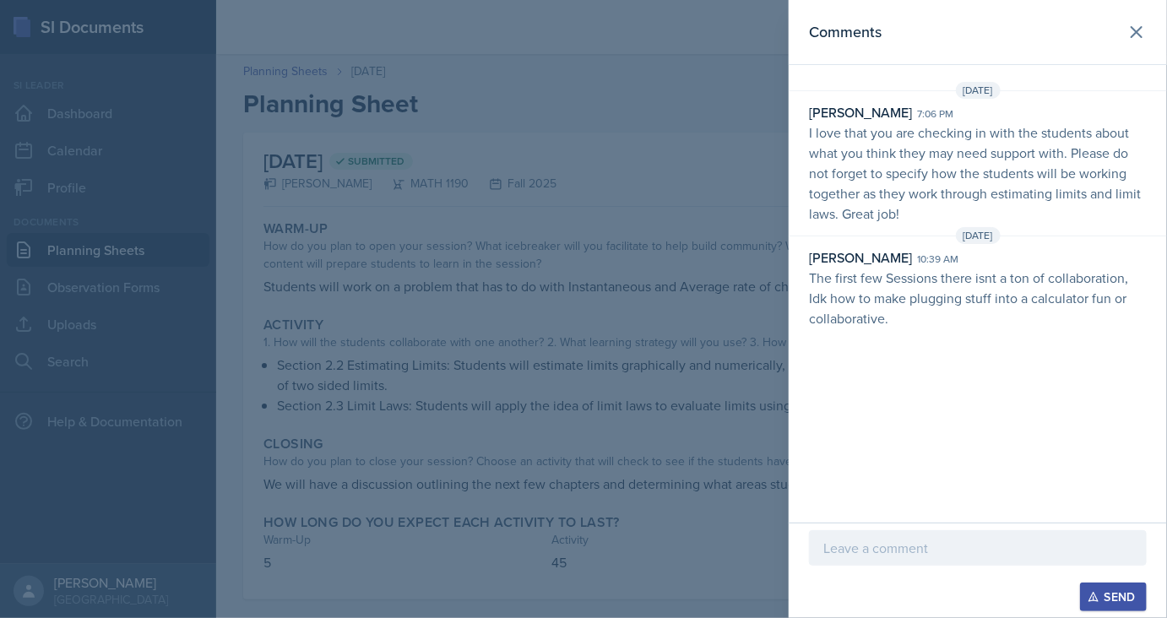
click at [571, 273] on div at bounding box center [583, 309] width 1167 height 618
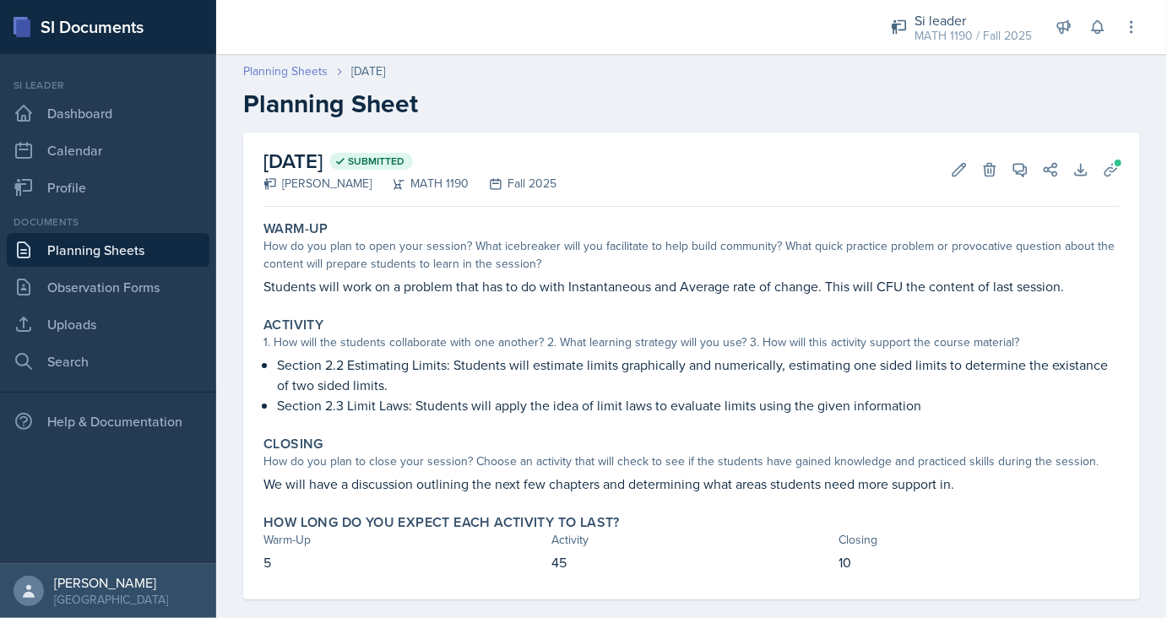
click at [299, 71] on link "Planning Sheets" at bounding box center [285, 71] width 84 height 18
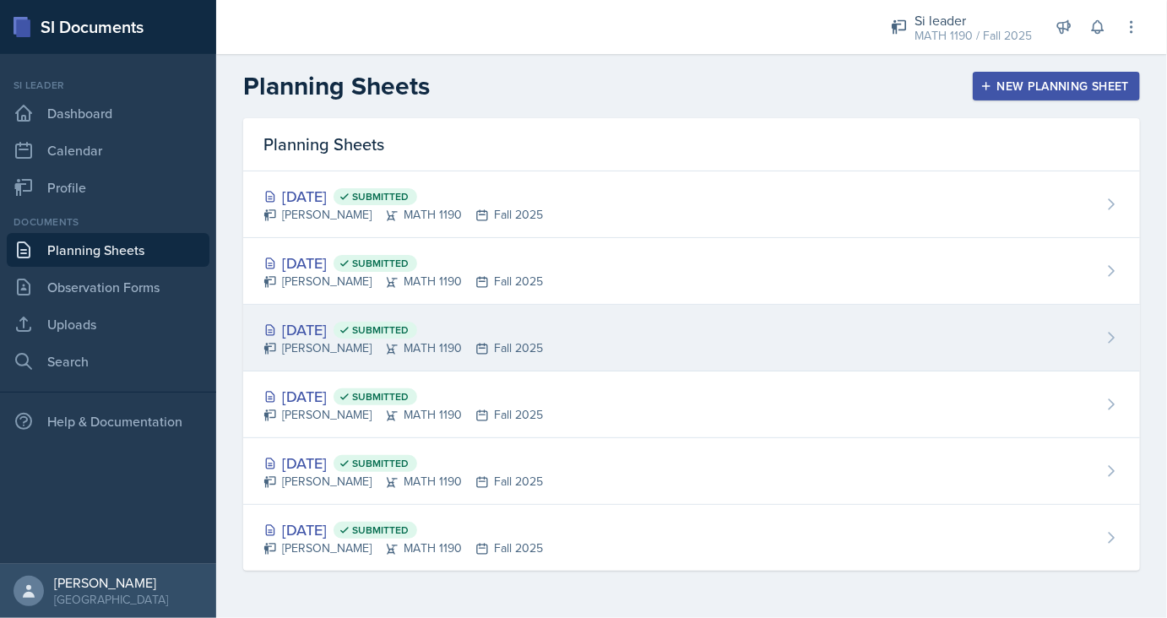
click at [333, 324] on div "[DATE] Submitted" at bounding box center [402, 329] width 279 height 23
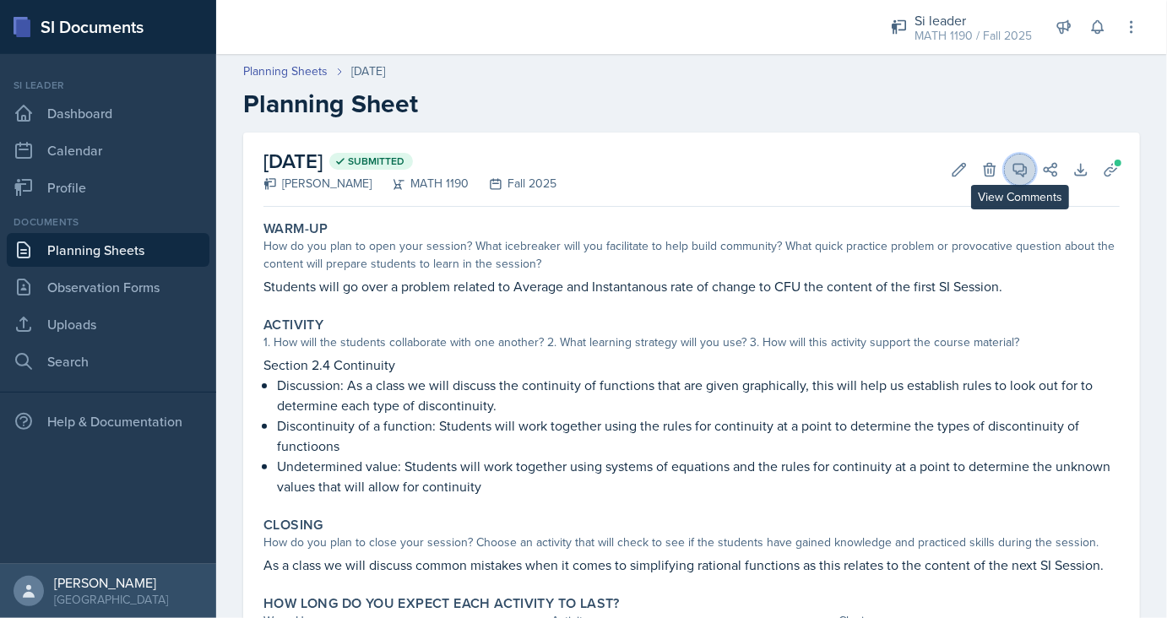
click at [1025, 168] on icon at bounding box center [1019, 169] width 17 height 17
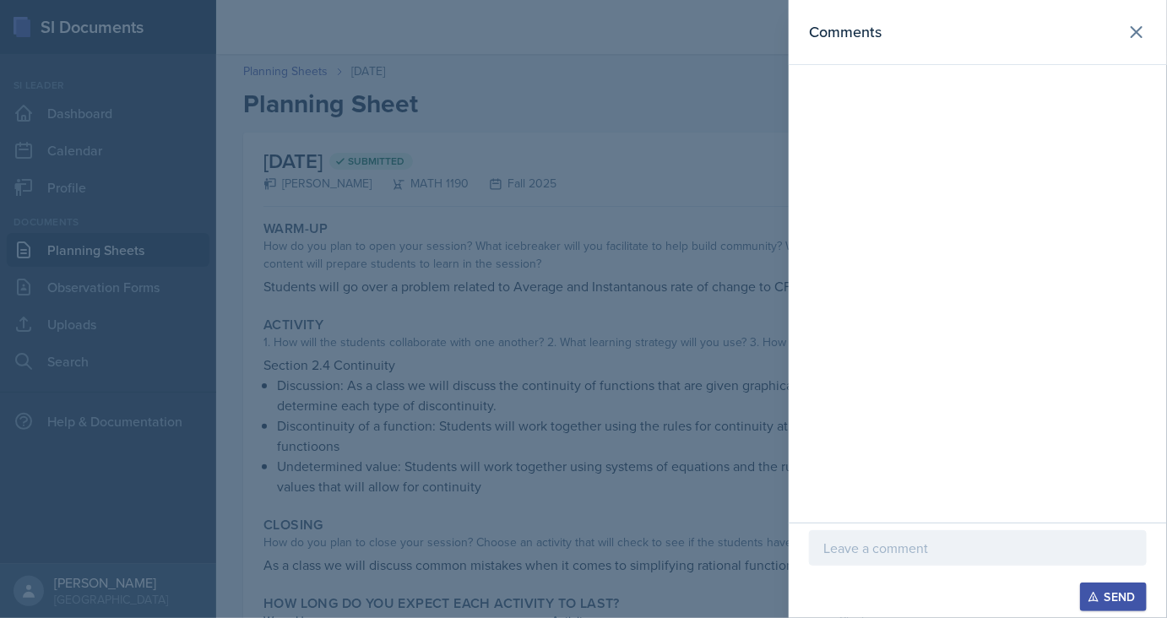
click at [691, 245] on div at bounding box center [583, 309] width 1167 height 618
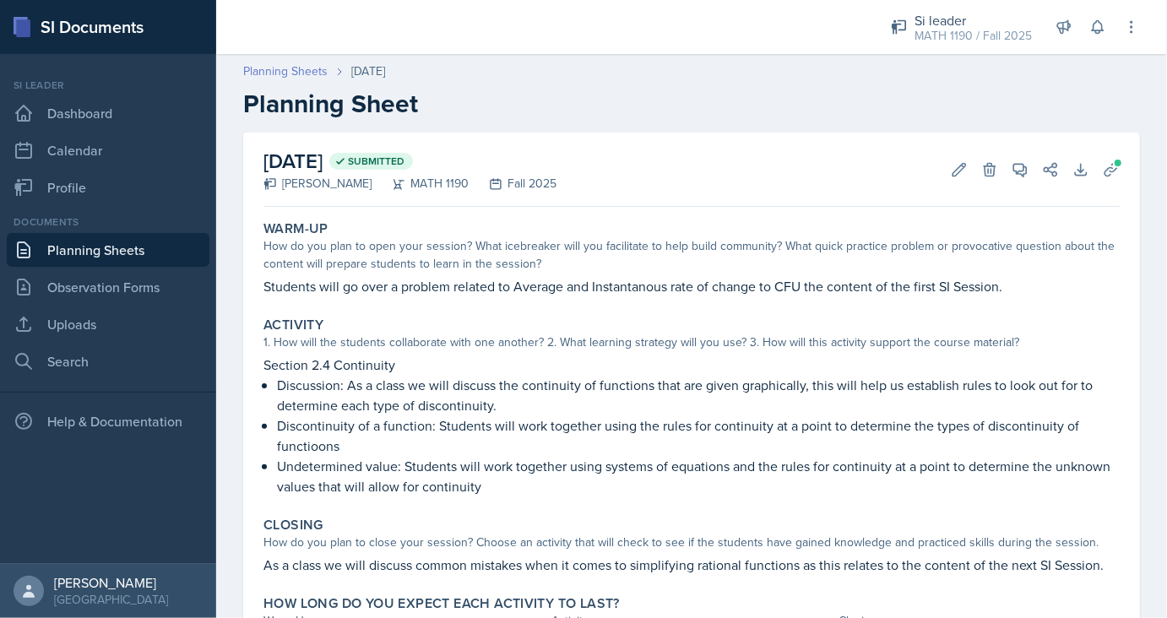
click at [302, 76] on link "Planning Sheets" at bounding box center [285, 71] width 84 height 18
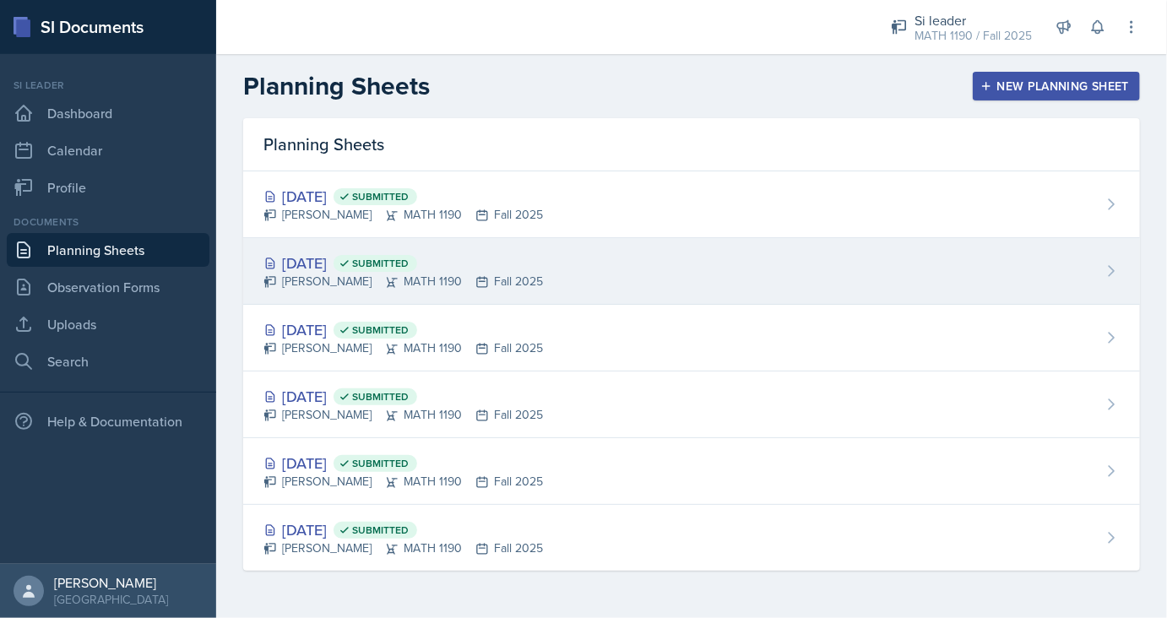
click at [324, 250] on div "[DATE] Submitted [PERSON_NAME] MATH 1190 Fall 2025" at bounding box center [691, 271] width 897 height 67
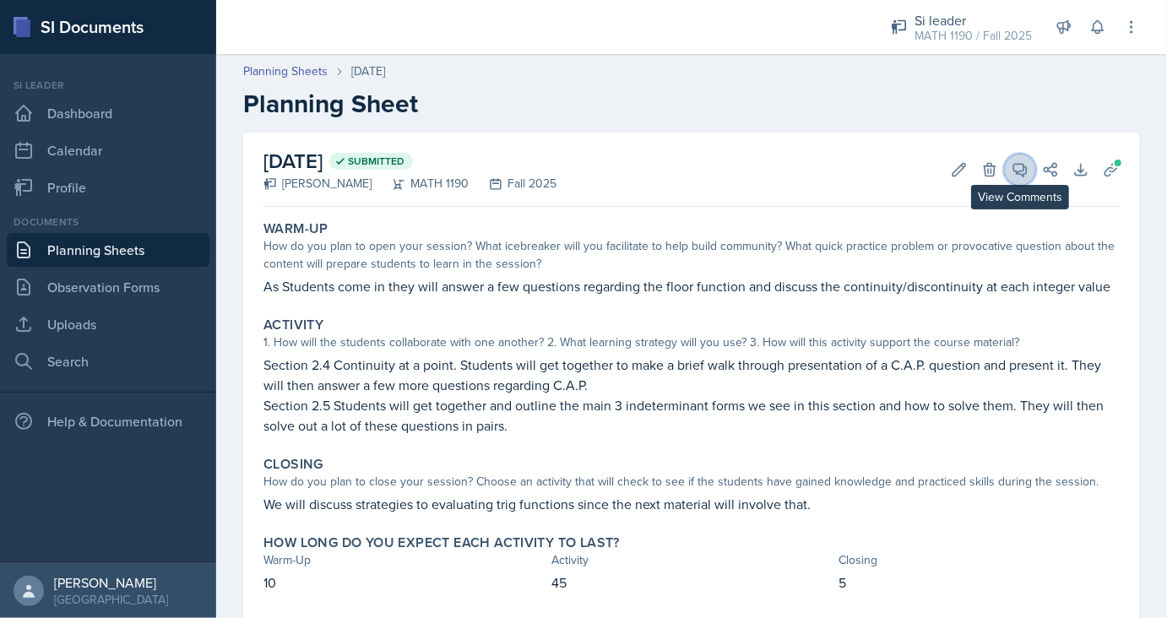
click at [1021, 163] on icon at bounding box center [1019, 169] width 17 height 17
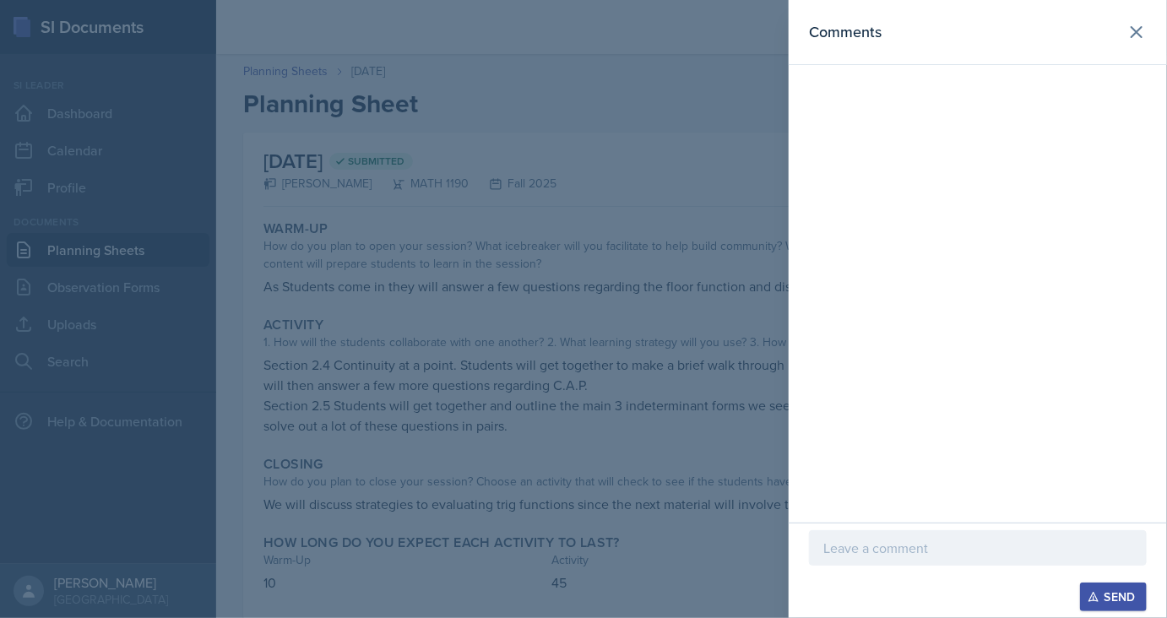
click at [613, 275] on div at bounding box center [583, 309] width 1167 height 618
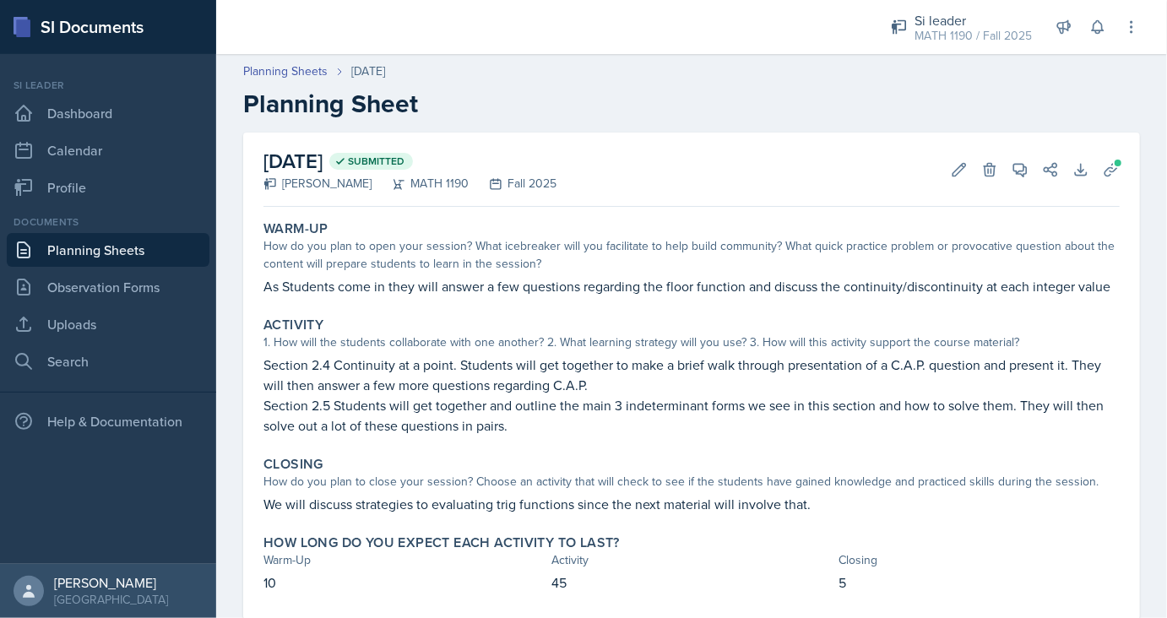
click at [309, 60] on header "Planning Sheets [DATE] Planning Sheet" at bounding box center [691, 91] width 951 height 90
click at [307, 68] on link "Planning Sheets" at bounding box center [285, 71] width 84 height 18
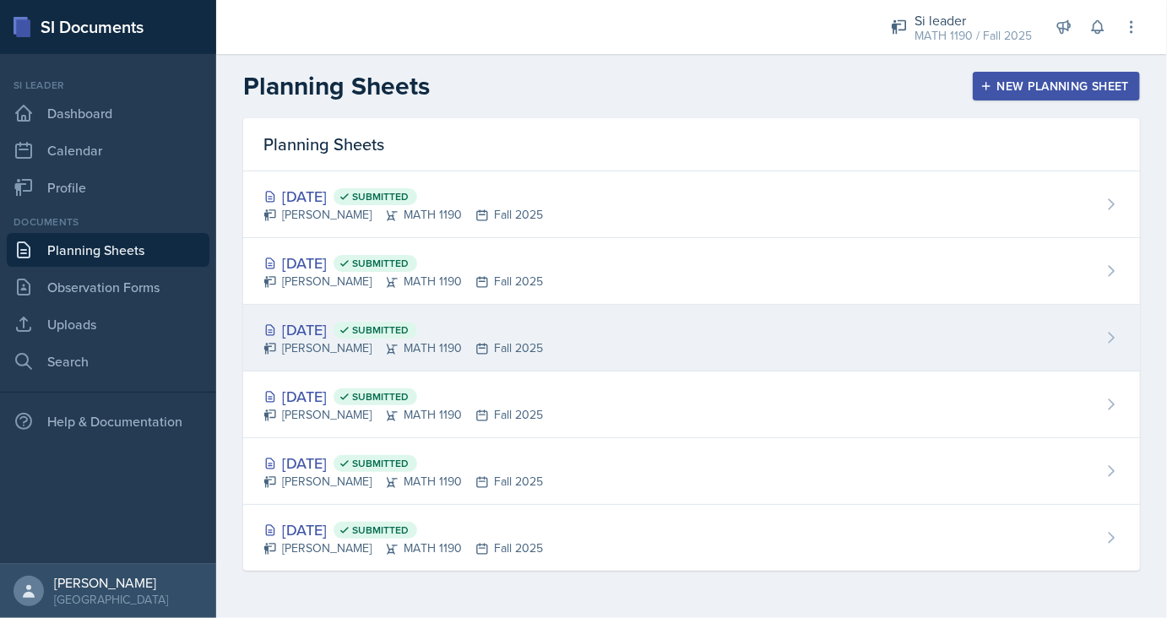
click at [319, 334] on div "[DATE] Submitted" at bounding box center [402, 329] width 279 height 23
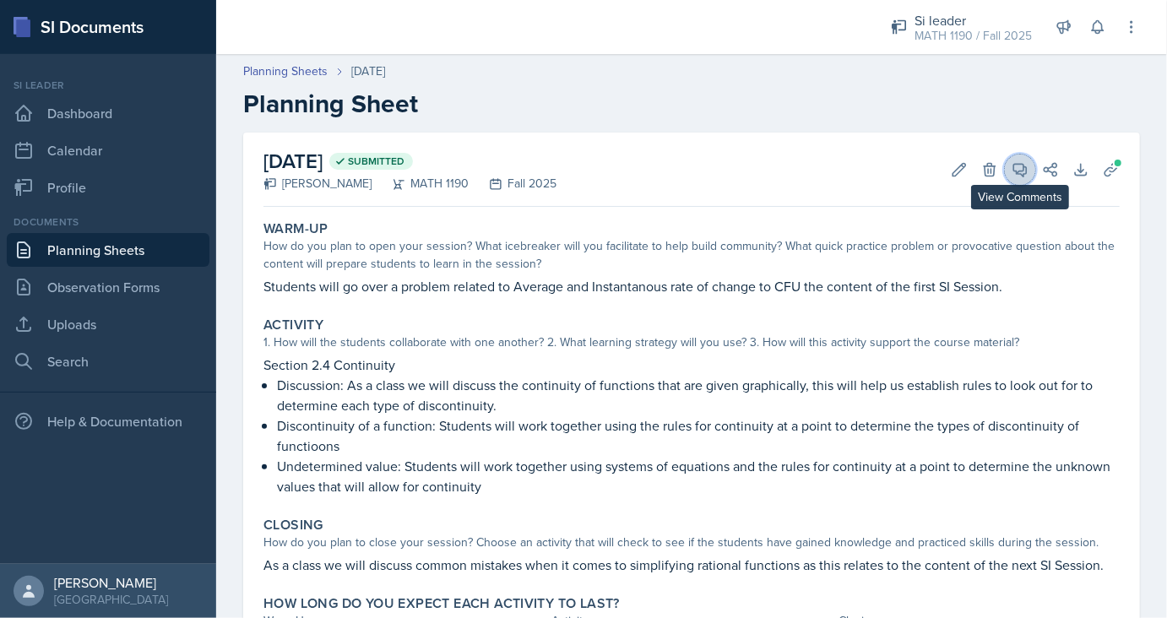
click at [1025, 179] on button "View Comments" at bounding box center [1020, 169] width 30 height 30
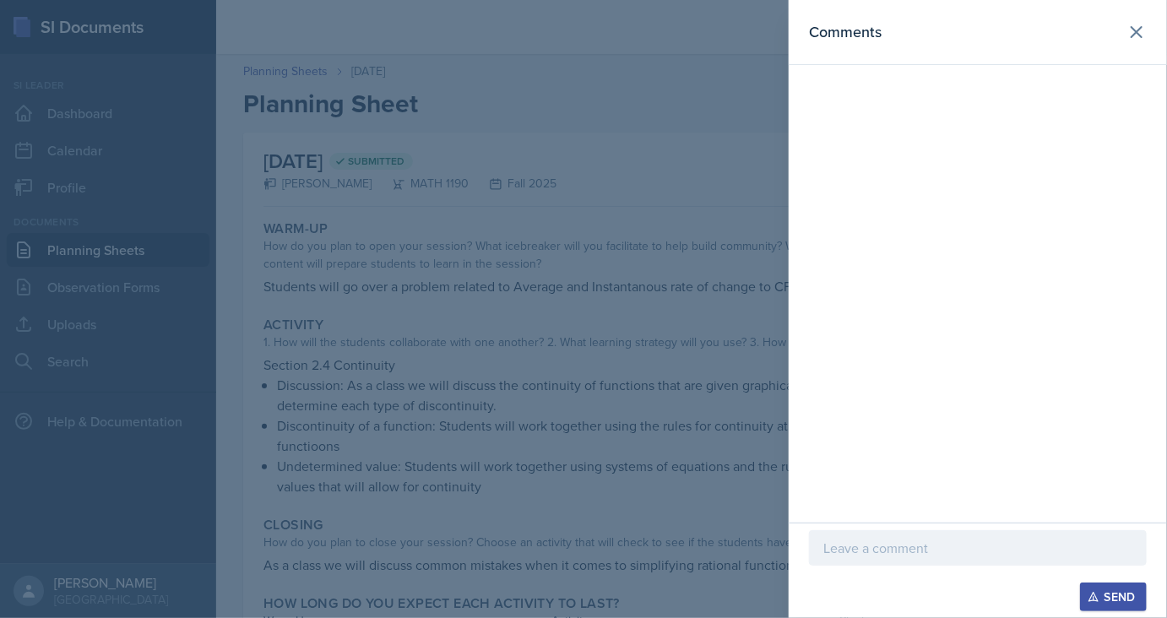
click at [550, 215] on div at bounding box center [583, 309] width 1167 height 618
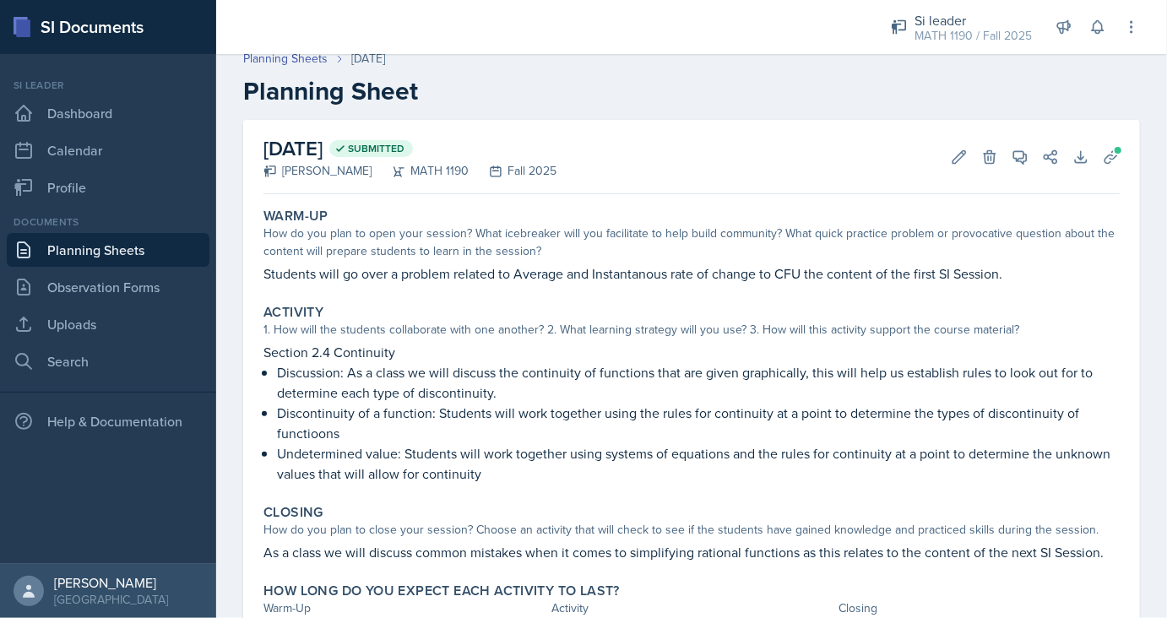
scroll to position [10, 0]
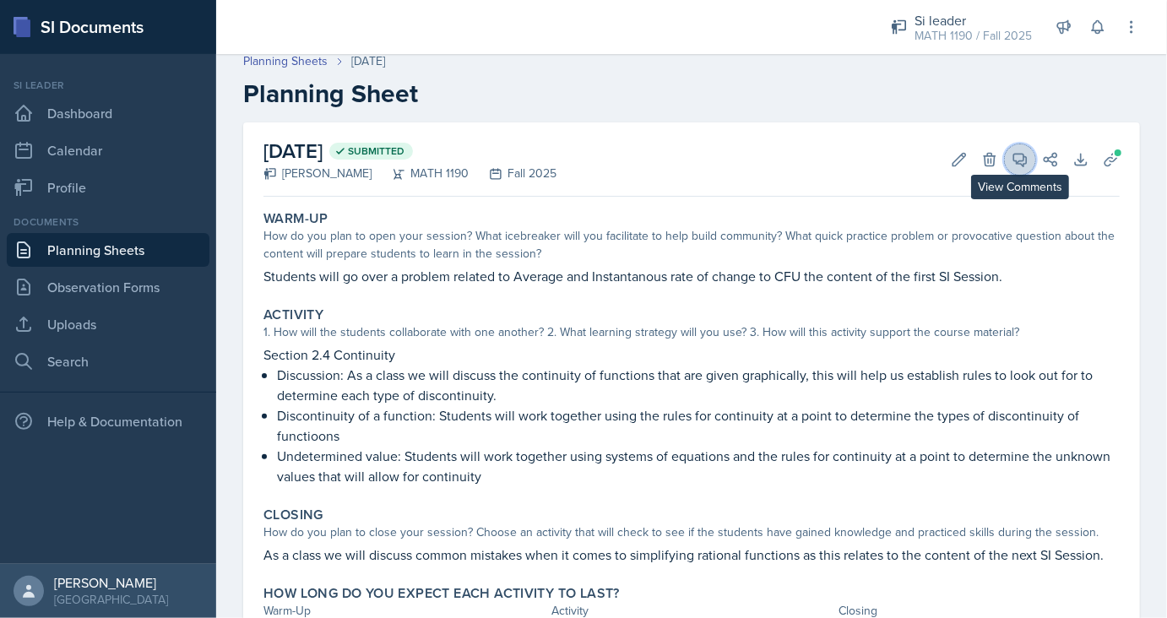
click at [1015, 168] on button "View Comments" at bounding box center [1020, 159] width 30 height 30
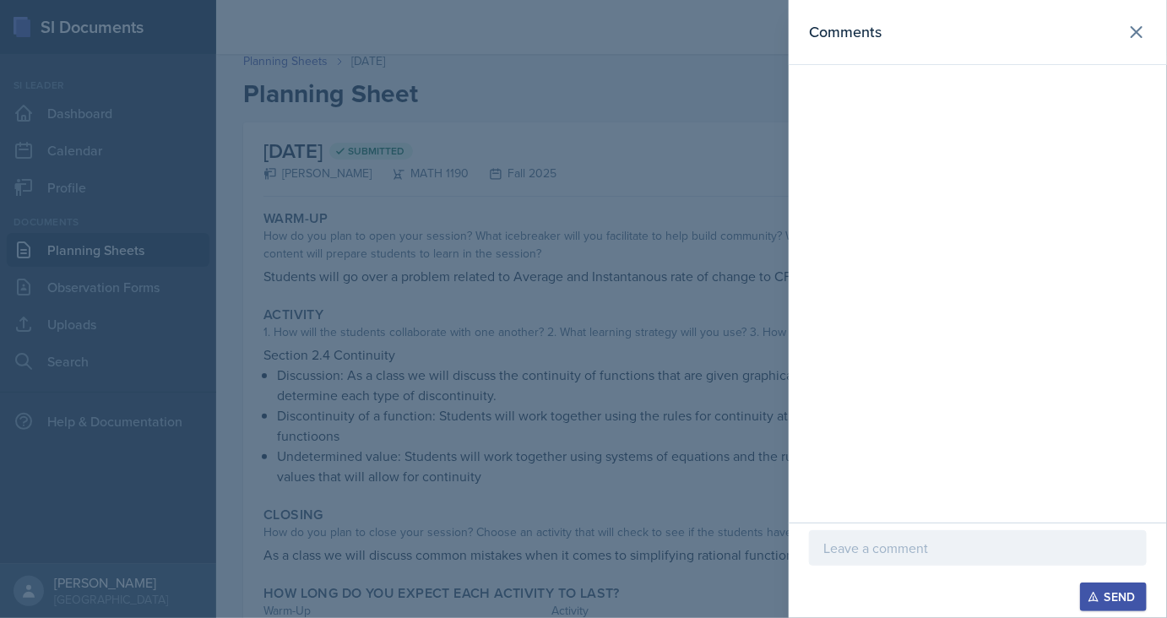
click at [419, 131] on div at bounding box center [583, 309] width 1167 height 618
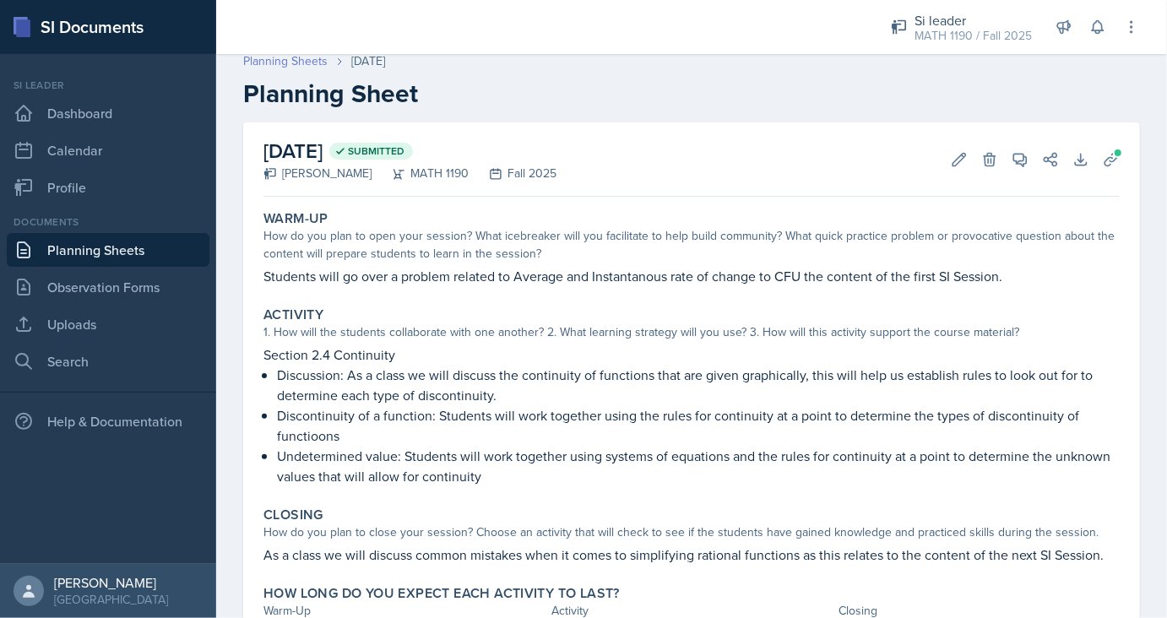
click at [306, 60] on link "Planning Sheets" at bounding box center [285, 61] width 84 height 18
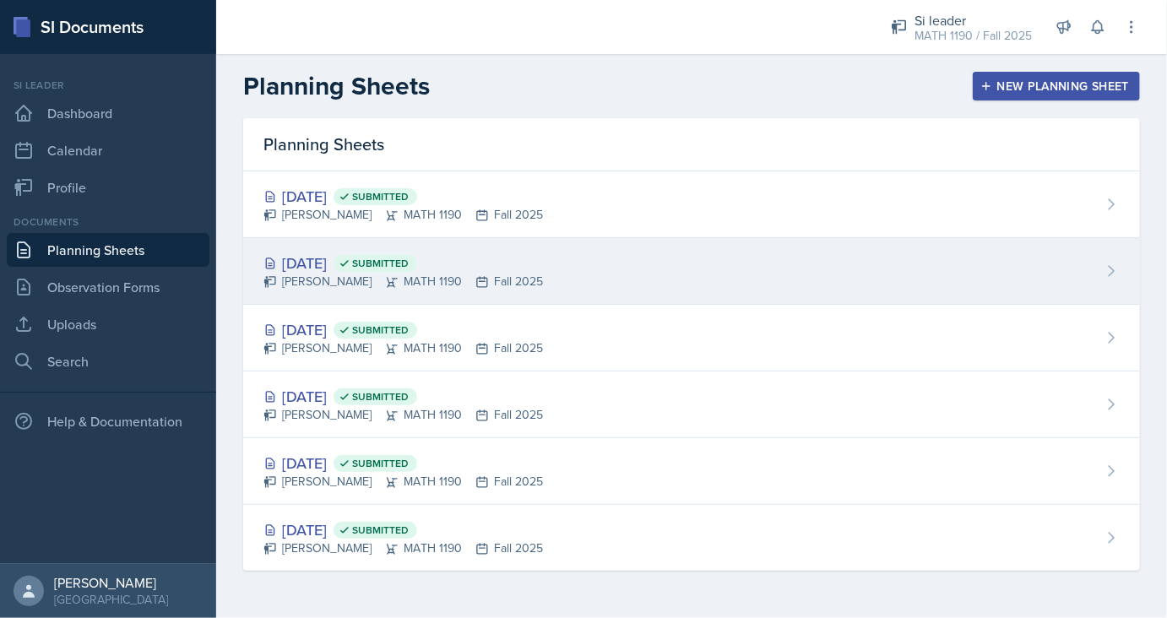
click at [342, 265] on div "[DATE] Submitted" at bounding box center [402, 263] width 279 height 23
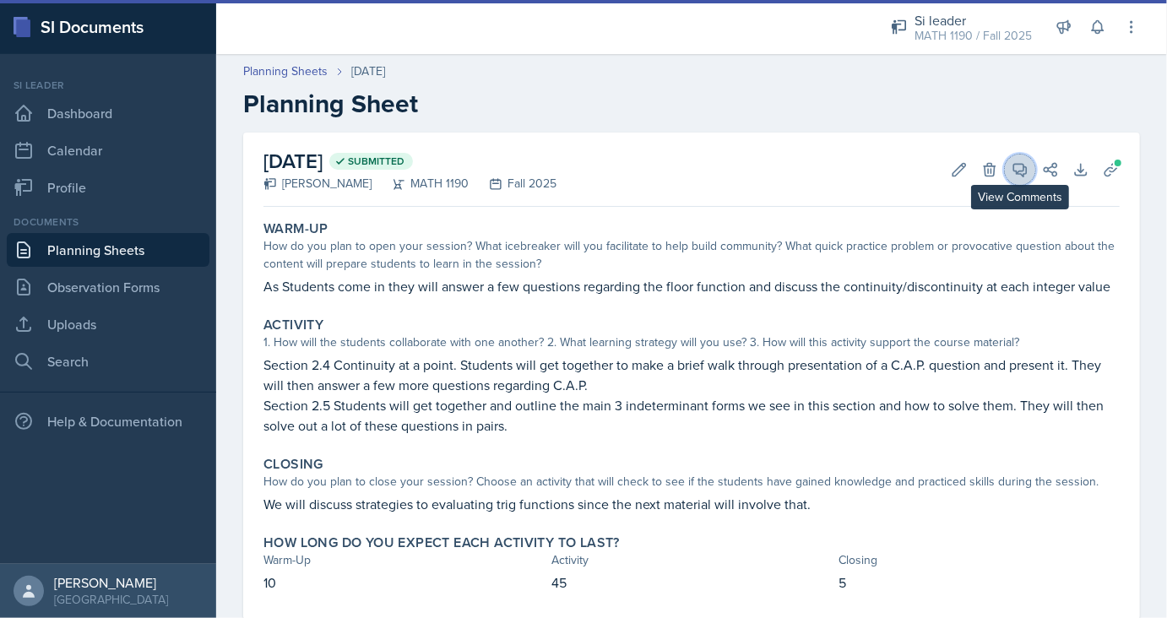
click at [1022, 169] on icon at bounding box center [1019, 169] width 17 height 17
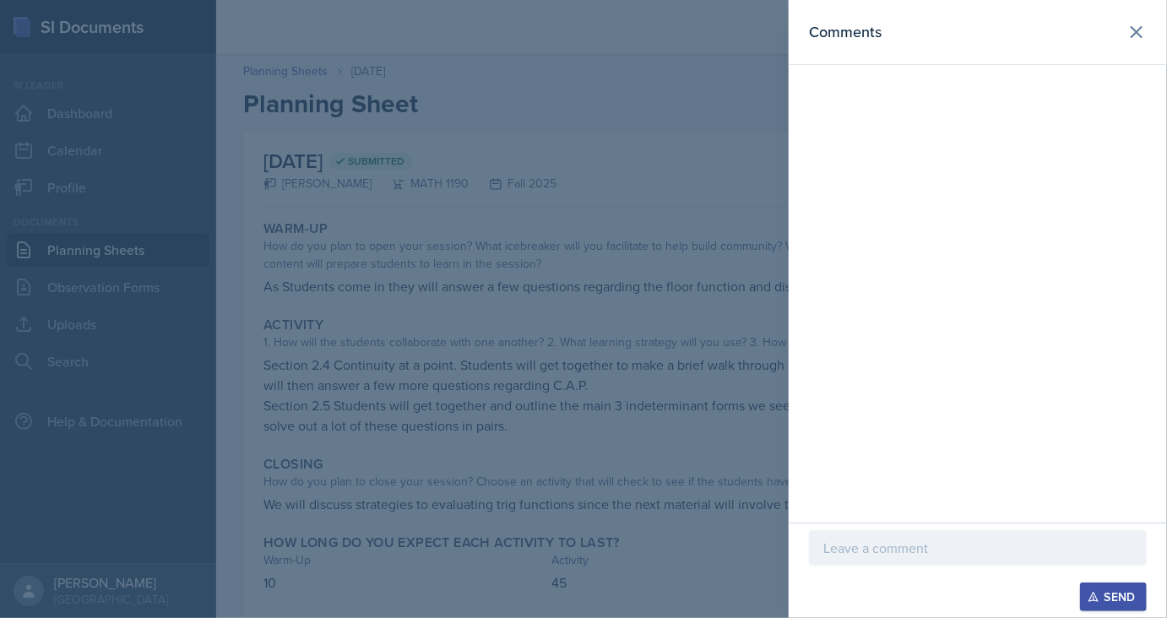
click at [483, 235] on div at bounding box center [583, 309] width 1167 height 618
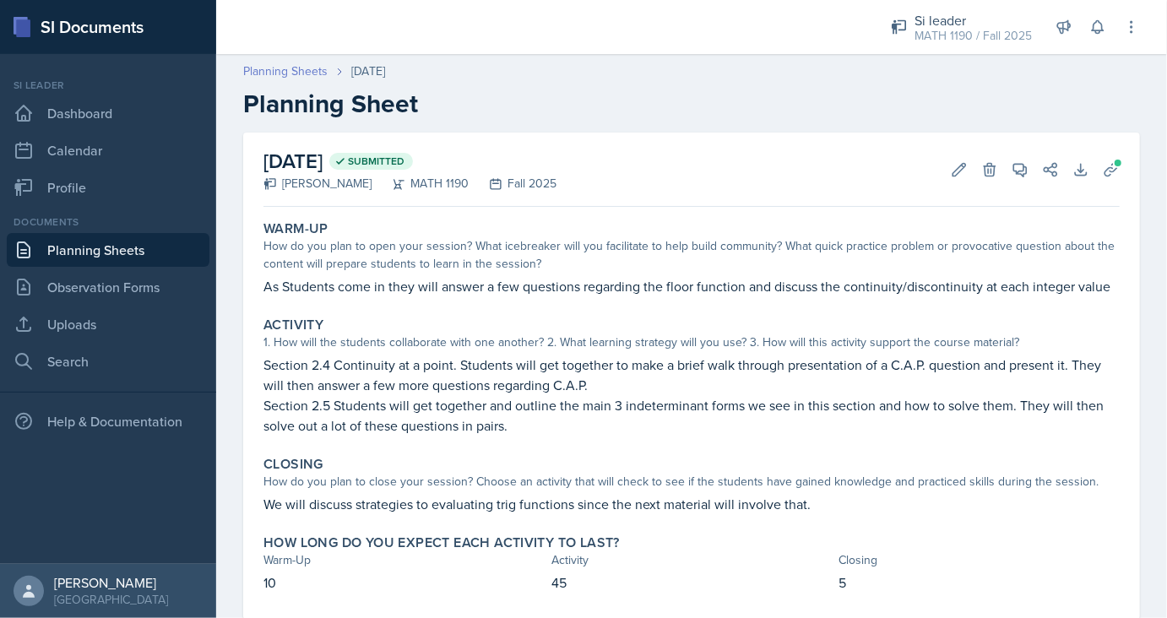
click at [304, 76] on link "Planning Sheets" at bounding box center [285, 71] width 84 height 18
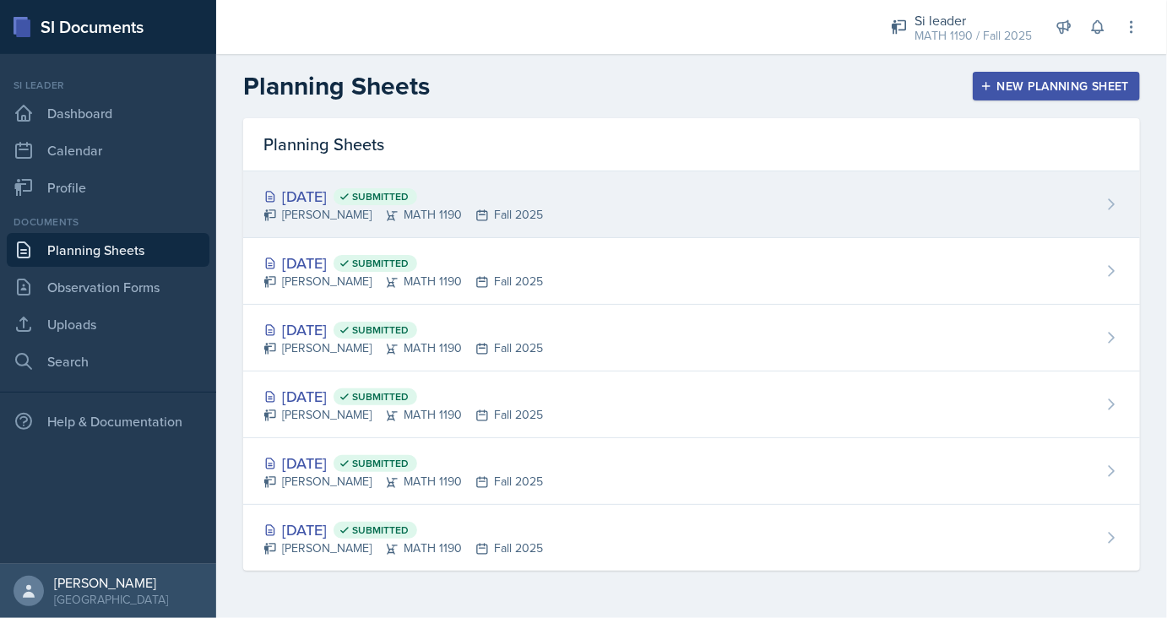
click at [353, 201] on div "[DATE] Submitted" at bounding box center [402, 196] width 279 height 23
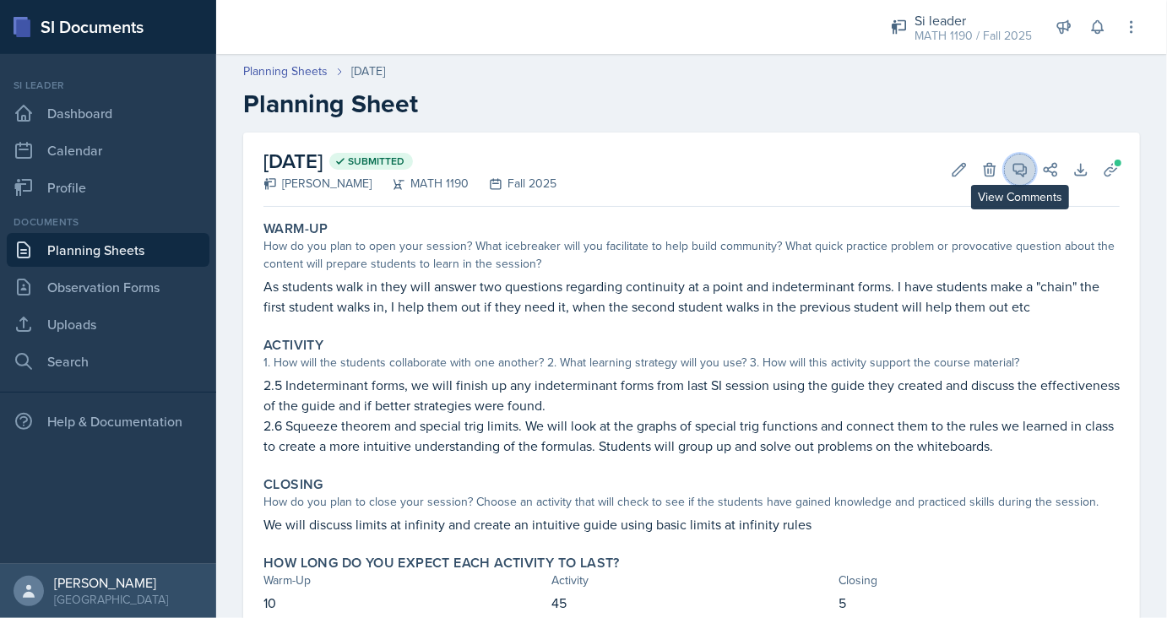
click at [1026, 166] on span at bounding box center [1026, 164] width 8 height 8
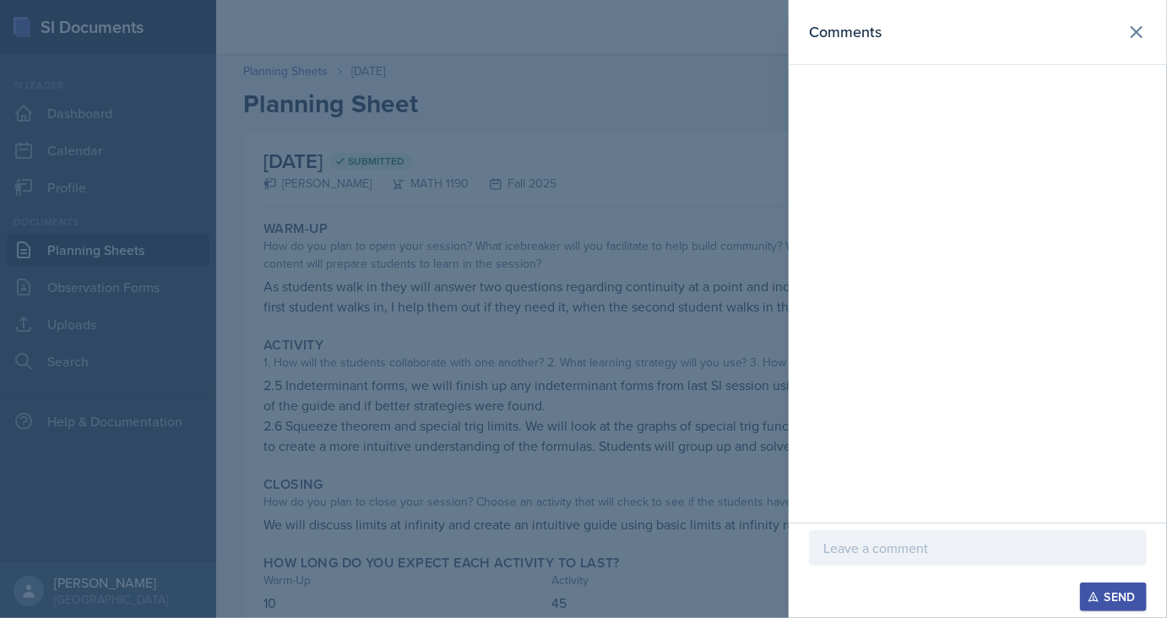
click at [453, 476] on div at bounding box center [583, 309] width 1167 height 618
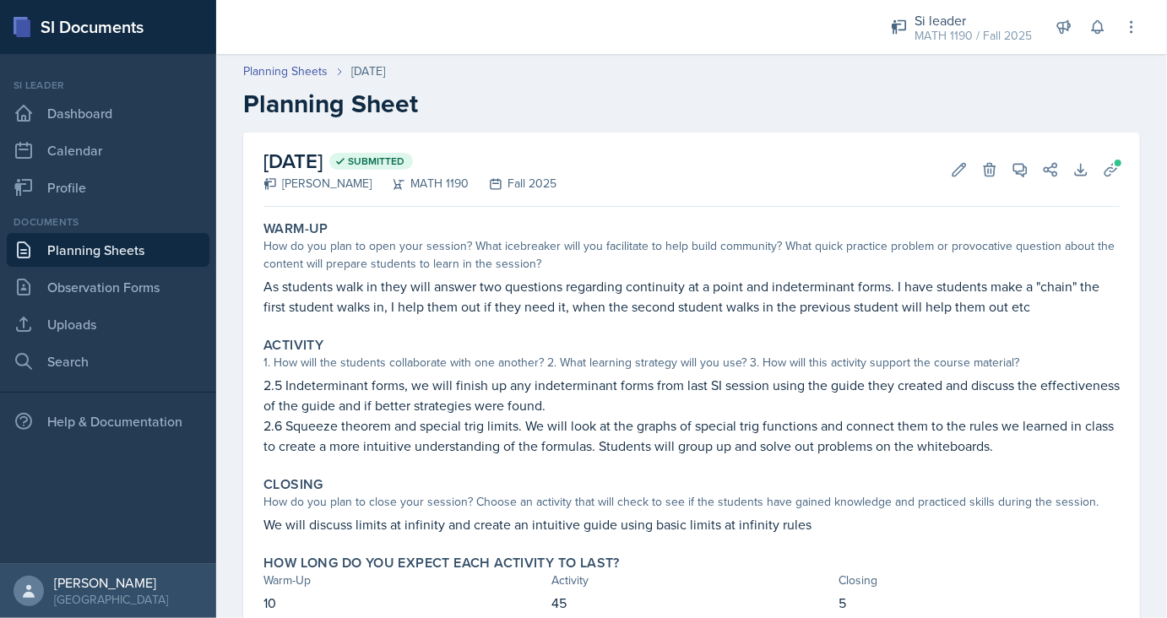
click at [114, 247] on link "Planning Sheets" at bounding box center [108, 250] width 203 height 34
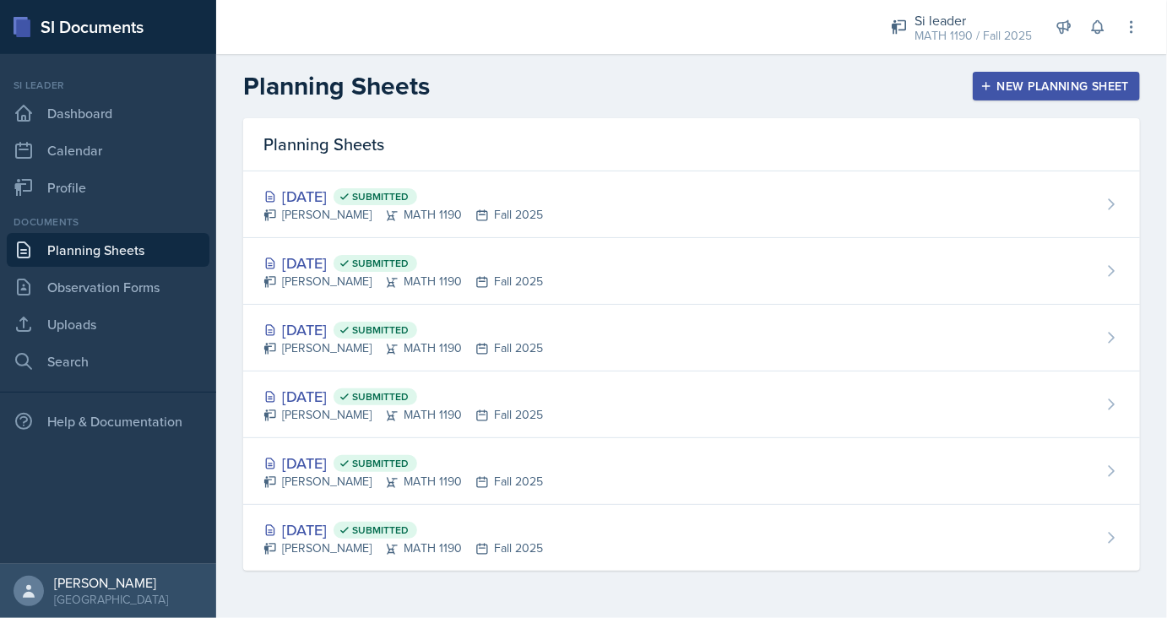
click at [969, 88] on div "Planning Sheets New Planning Sheet" at bounding box center [691, 86] width 951 height 30
click at [983, 92] on icon "button" at bounding box center [986, 86] width 12 height 12
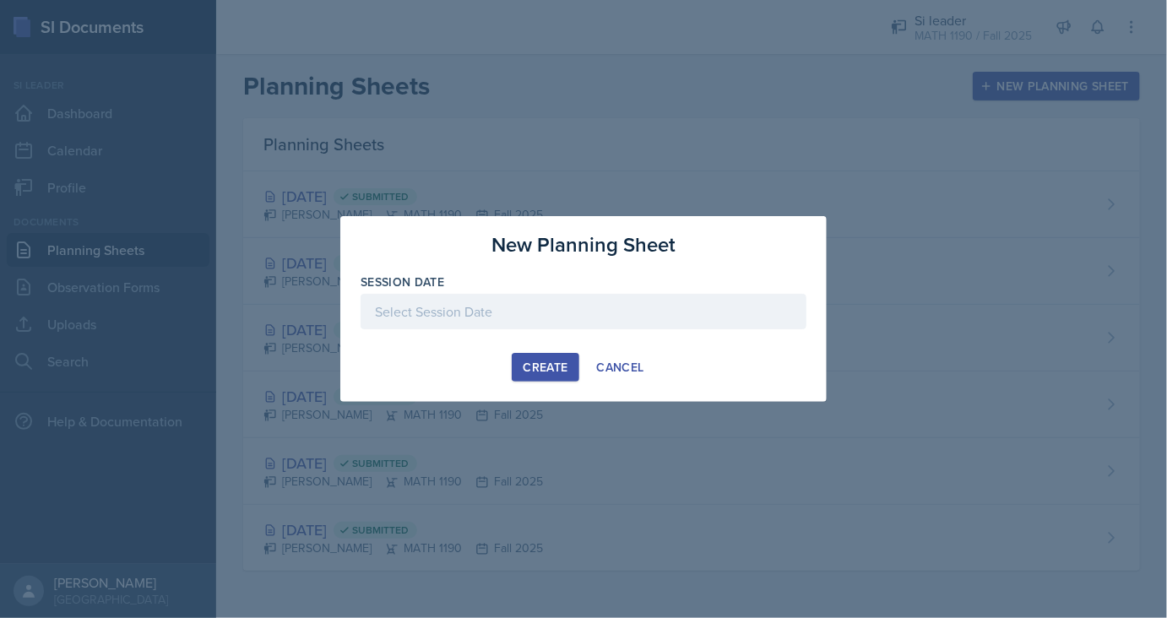
click at [533, 324] on div at bounding box center [583, 311] width 446 height 35
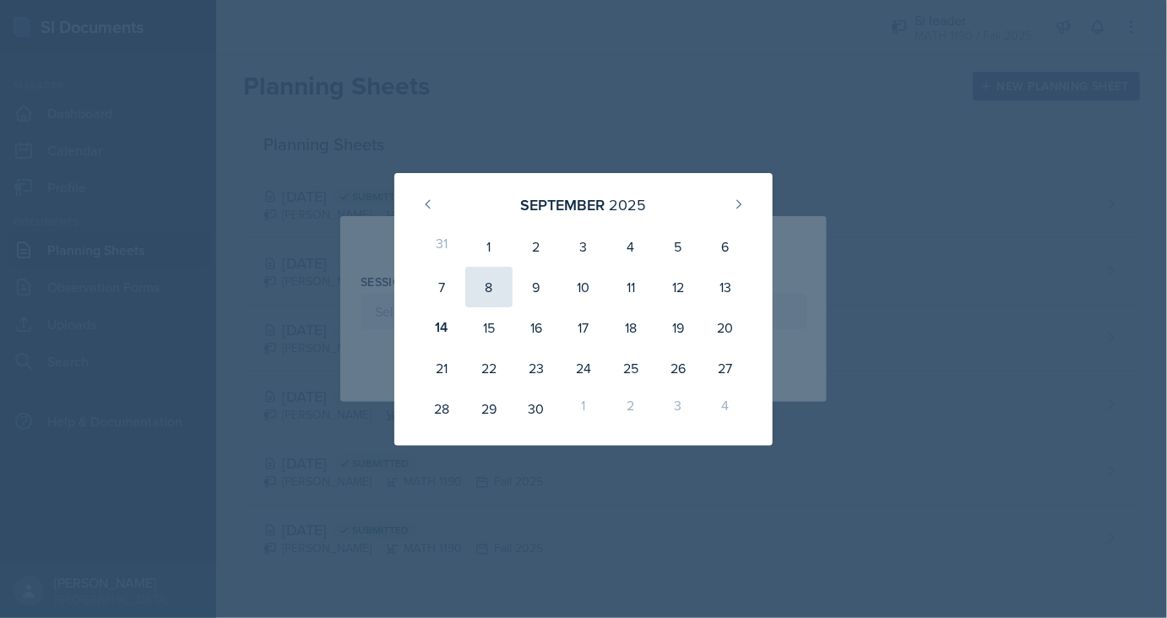
click at [491, 290] on div "8" at bounding box center [488, 287] width 47 height 41
type input "[DATE]"
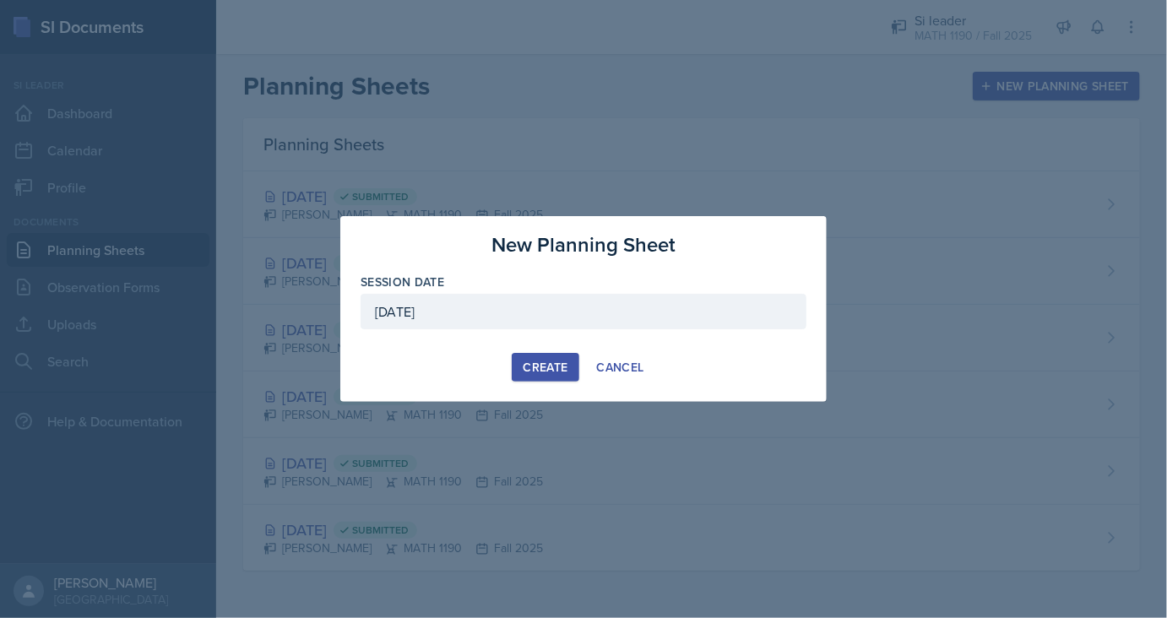
click at [544, 376] on button "Create" at bounding box center [545, 367] width 67 height 29
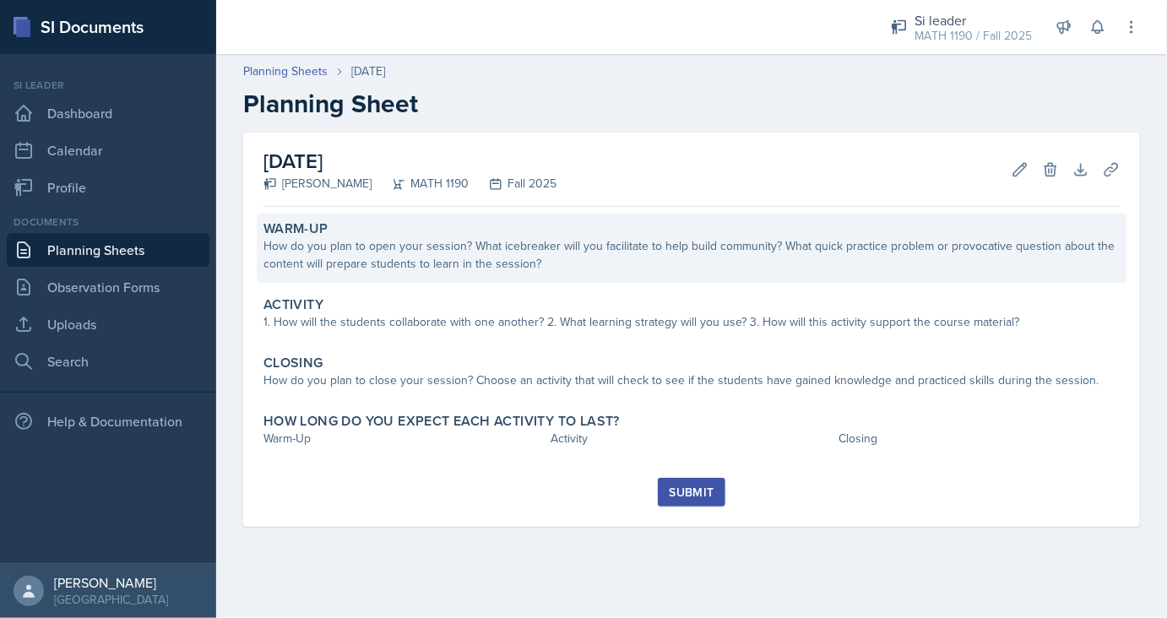
click at [411, 271] on div "How do you plan to open your session? What icebreaker will you facilitate to he…" at bounding box center [691, 254] width 856 height 35
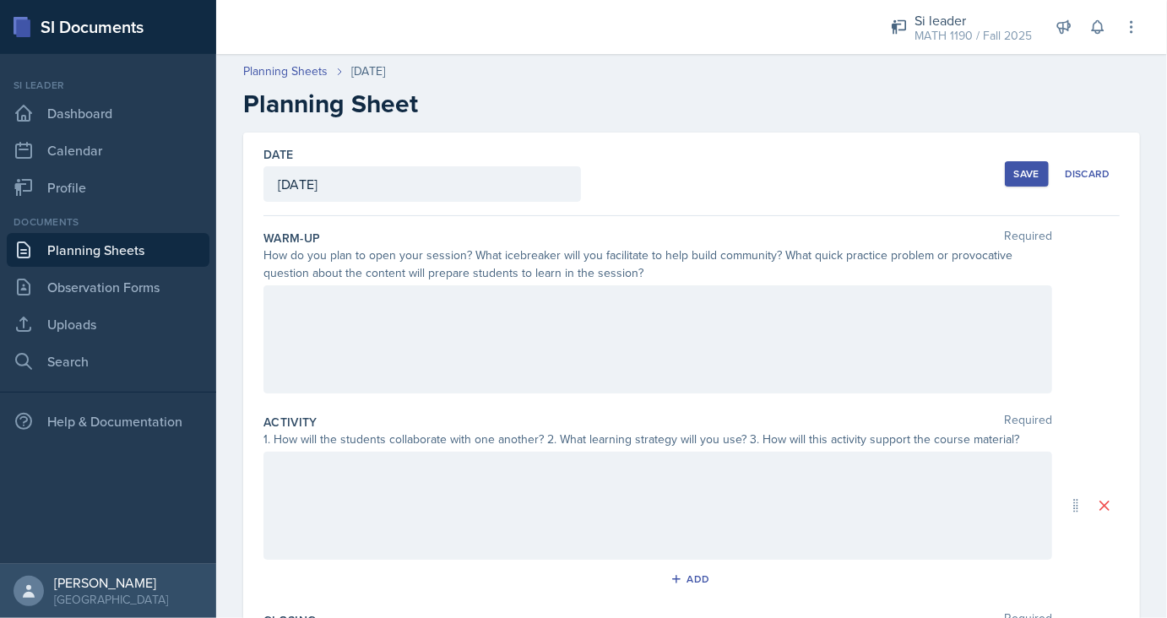
click at [402, 337] on div at bounding box center [657, 339] width 788 height 108
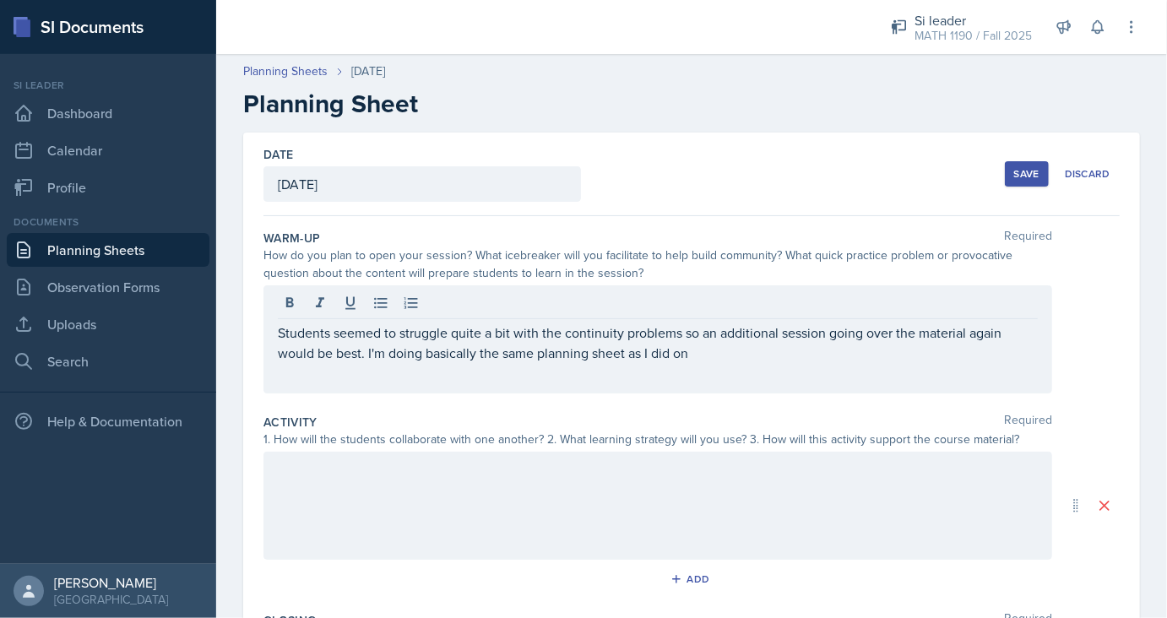
click at [829, 371] on div "Students seemed to struggle quite a bit with the continuity problems so an addi…" at bounding box center [657, 339] width 788 height 108
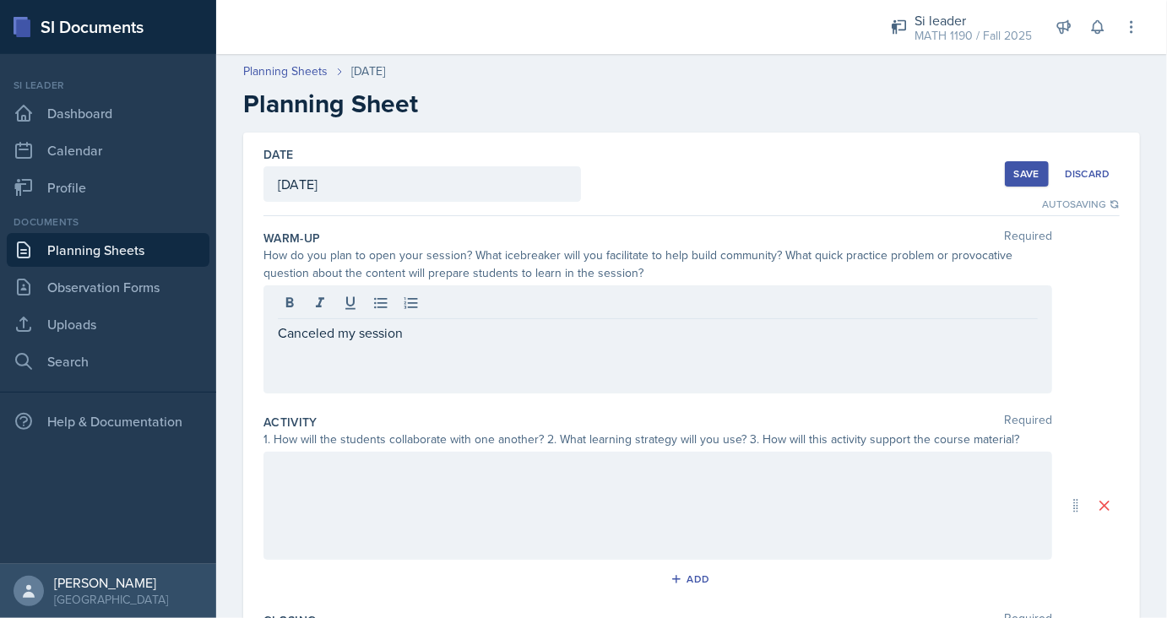
click at [518, 213] on div "Date [DATE] [DATE] 31 1 2 3 4 5 6 7 8 9 10 11 12 13 14 15 16 17 18 19 20 21 22 …" at bounding box center [691, 175] width 856 height 84
click at [118, 255] on link "Planning Sheets" at bounding box center [108, 250] width 203 height 34
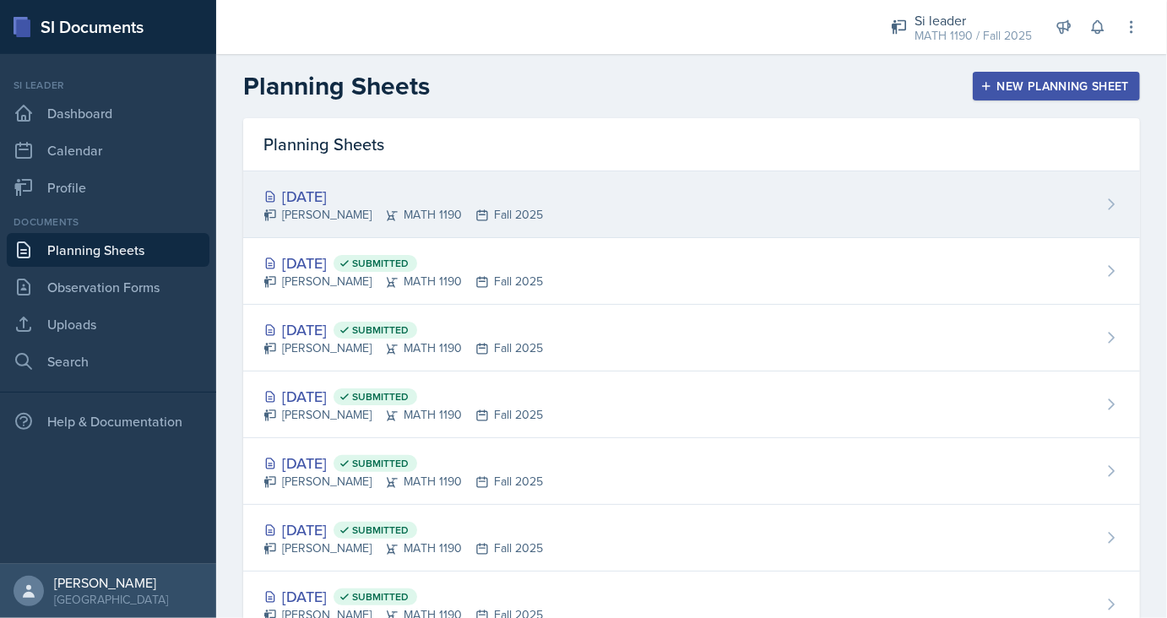
click at [665, 195] on div "[DATE] [PERSON_NAME] MATH 1190 Fall 2025" at bounding box center [691, 204] width 897 height 67
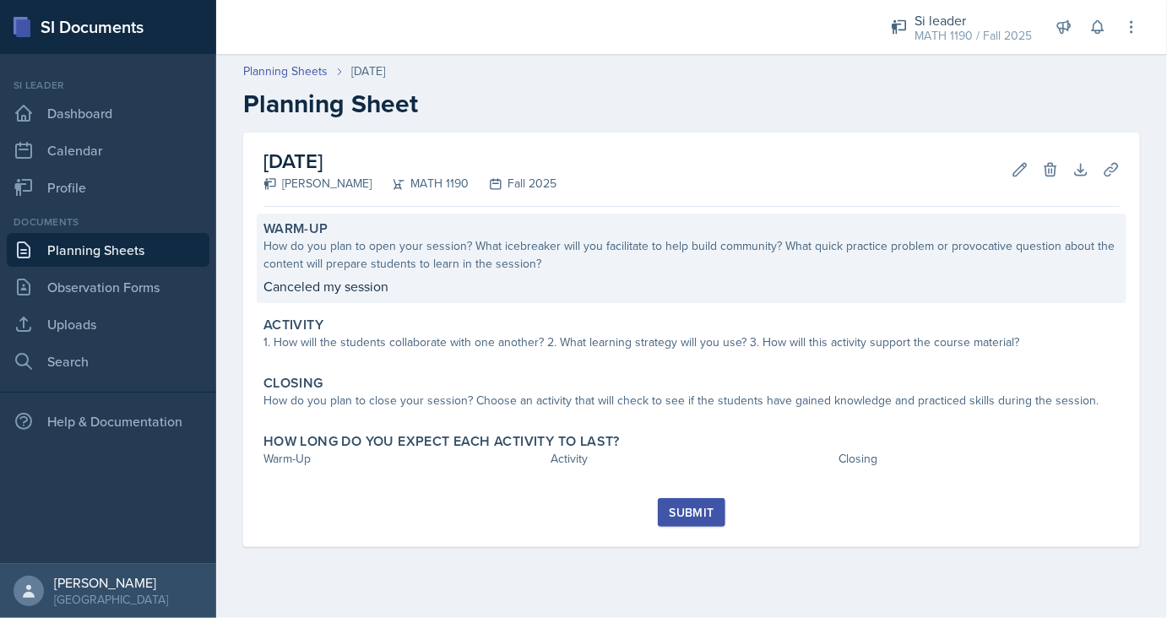
click at [407, 263] on div "How do you plan to open your session? What icebreaker will you facilitate to he…" at bounding box center [691, 254] width 856 height 35
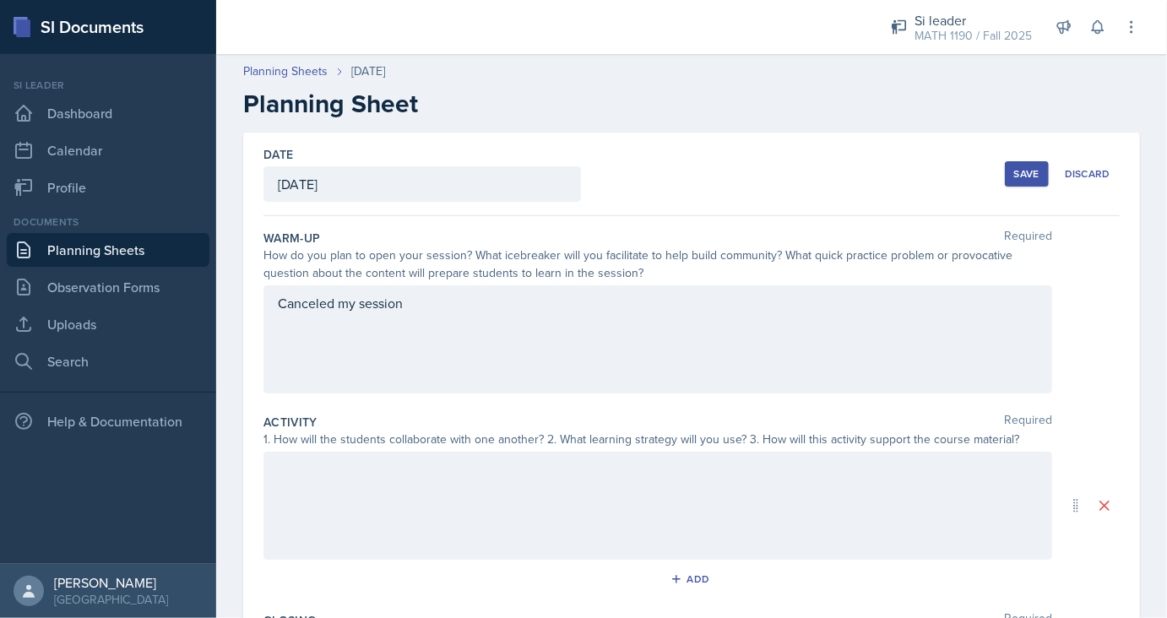
click at [419, 303] on div "Canceled my session" at bounding box center [657, 339] width 788 height 108
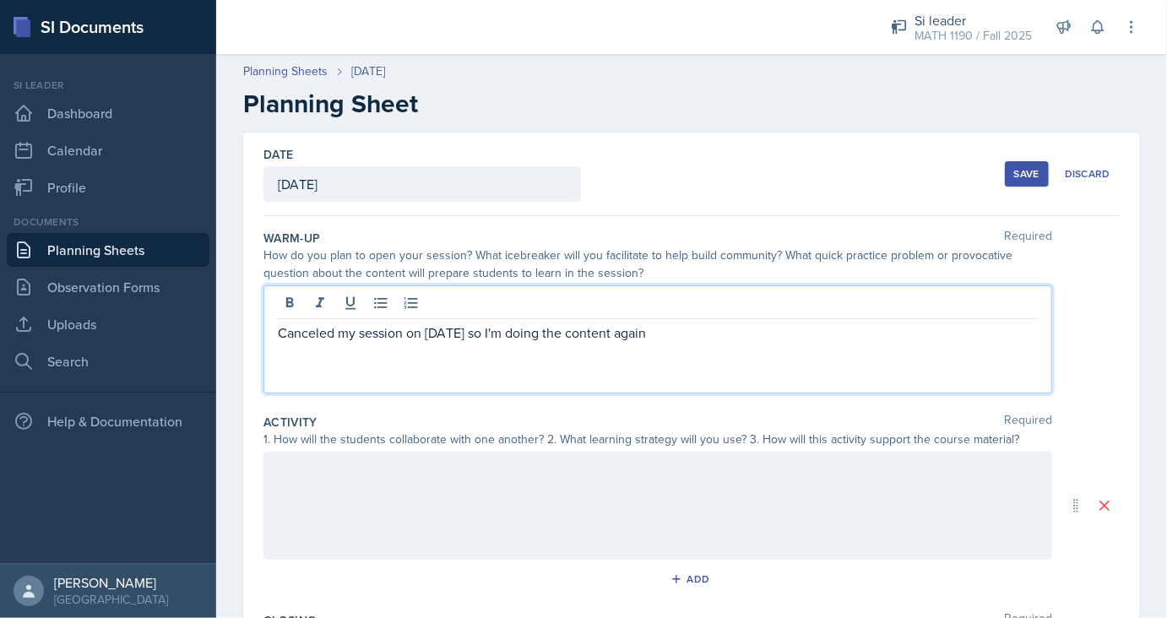
click at [375, 557] on div at bounding box center [657, 506] width 788 height 108
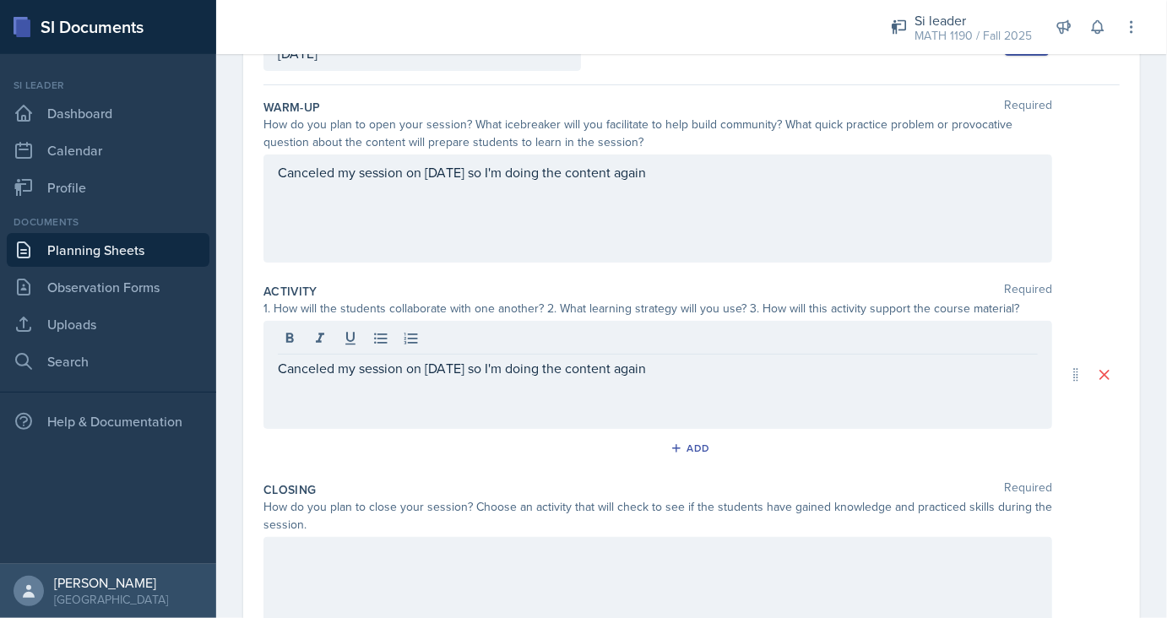
click at [371, 598] on div at bounding box center [657, 591] width 788 height 108
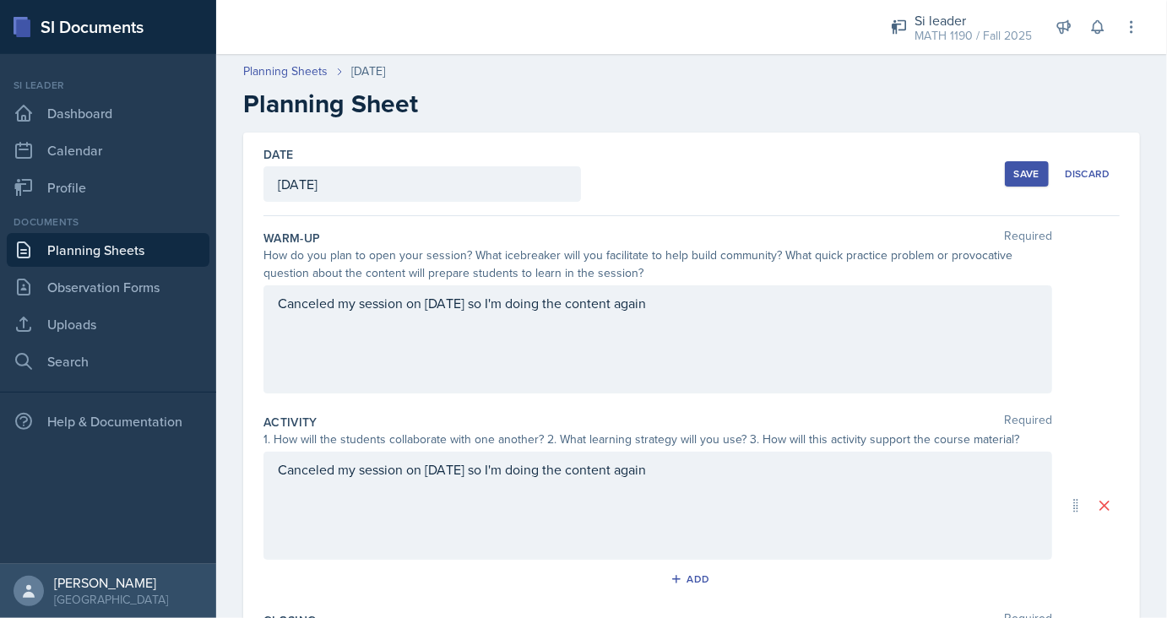
scroll to position [318, 0]
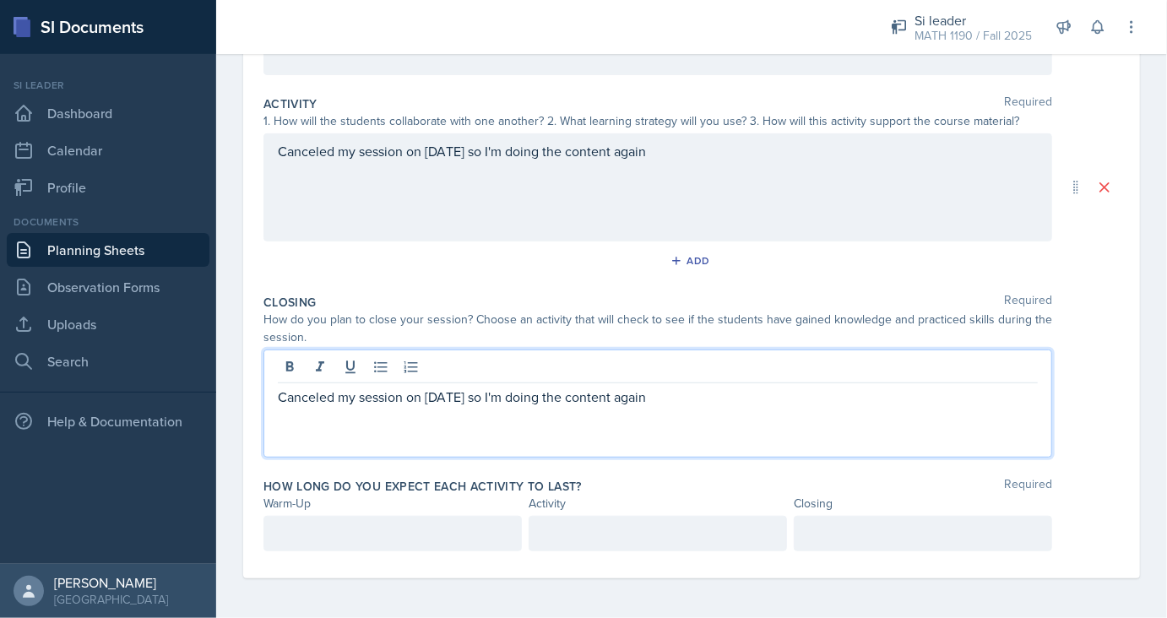
click at [349, 527] on div at bounding box center [392, 533] width 258 height 35
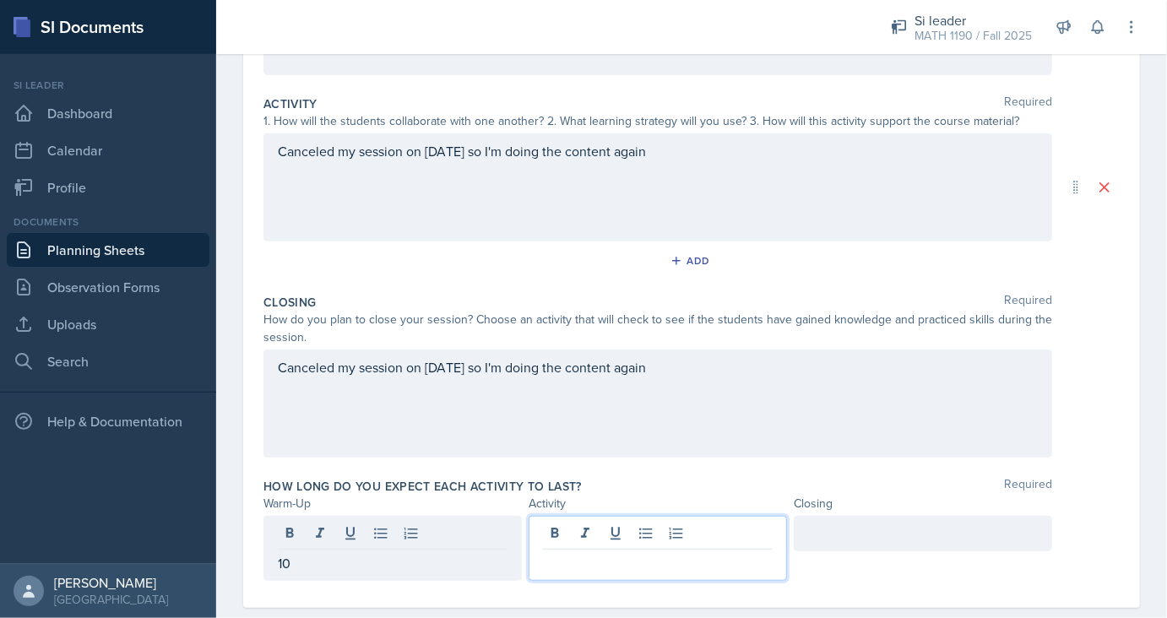
click at [554, 537] on div at bounding box center [657, 548] width 258 height 65
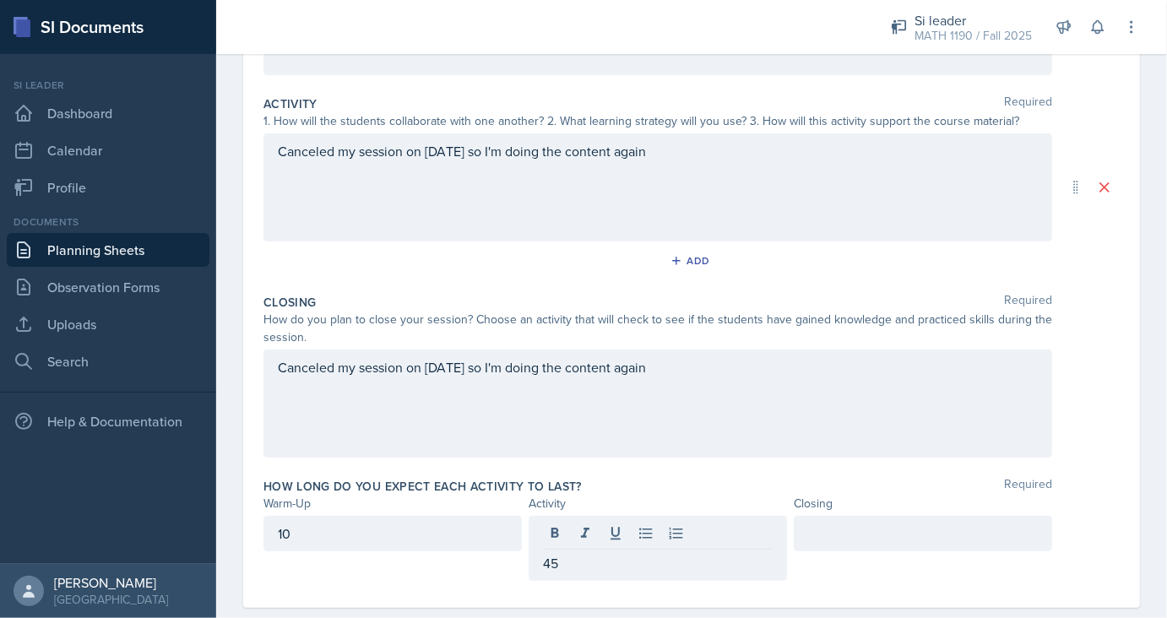
click at [832, 561] on div at bounding box center [923, 548] width 258 height 65
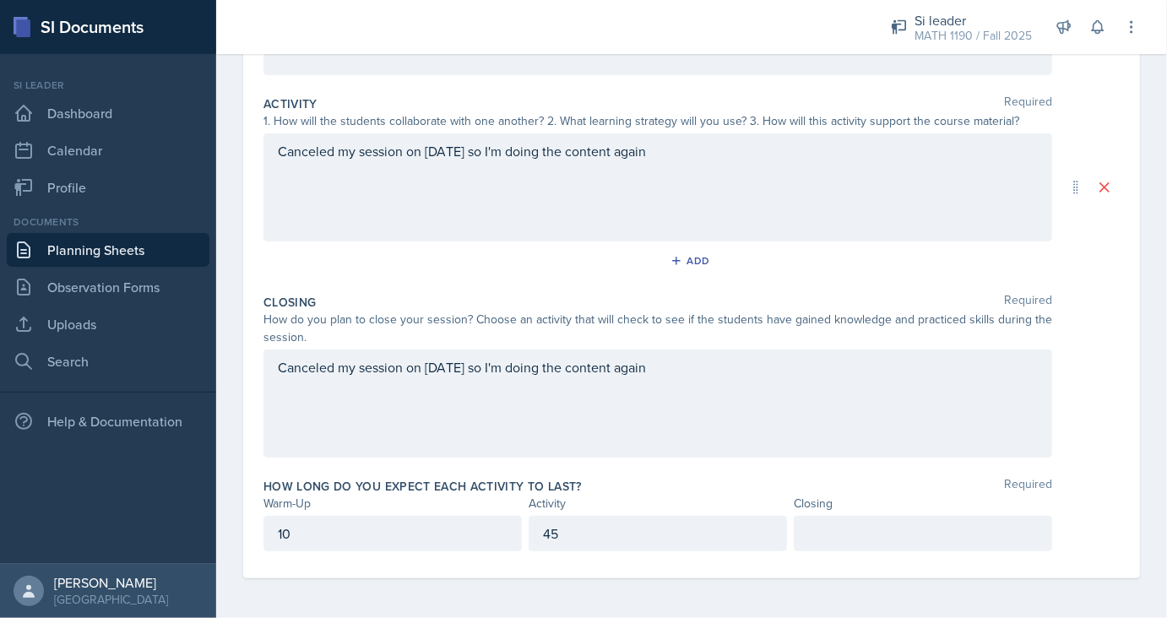
click at [847, 549] on div at bounding box center [923, 533] width 258 height 35
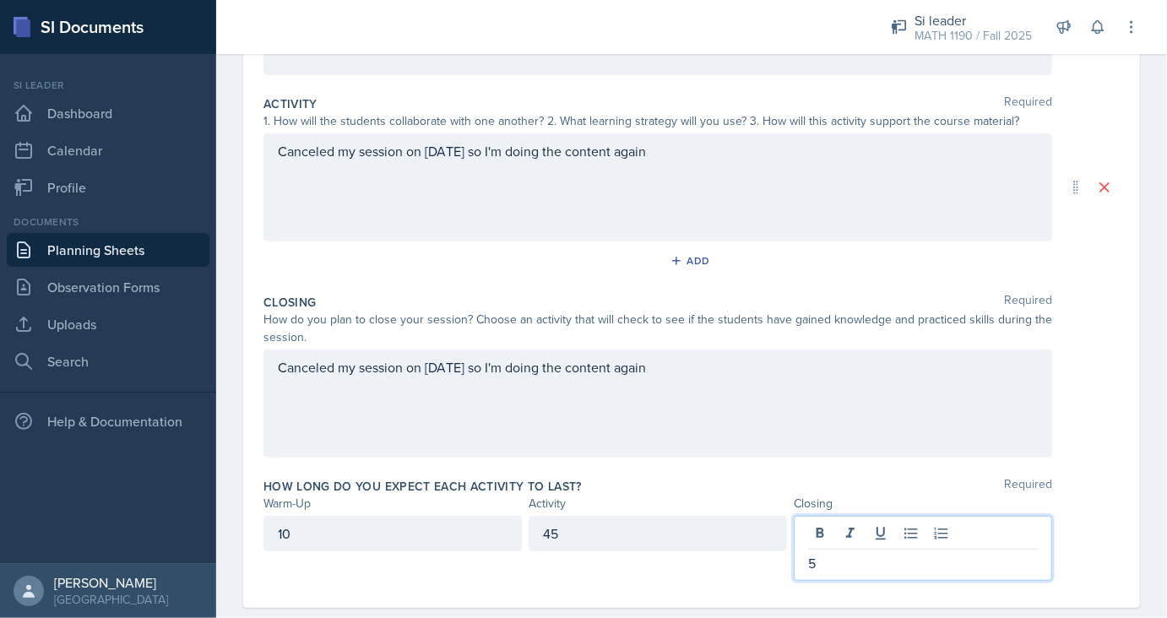
scroll to position [0, 0]
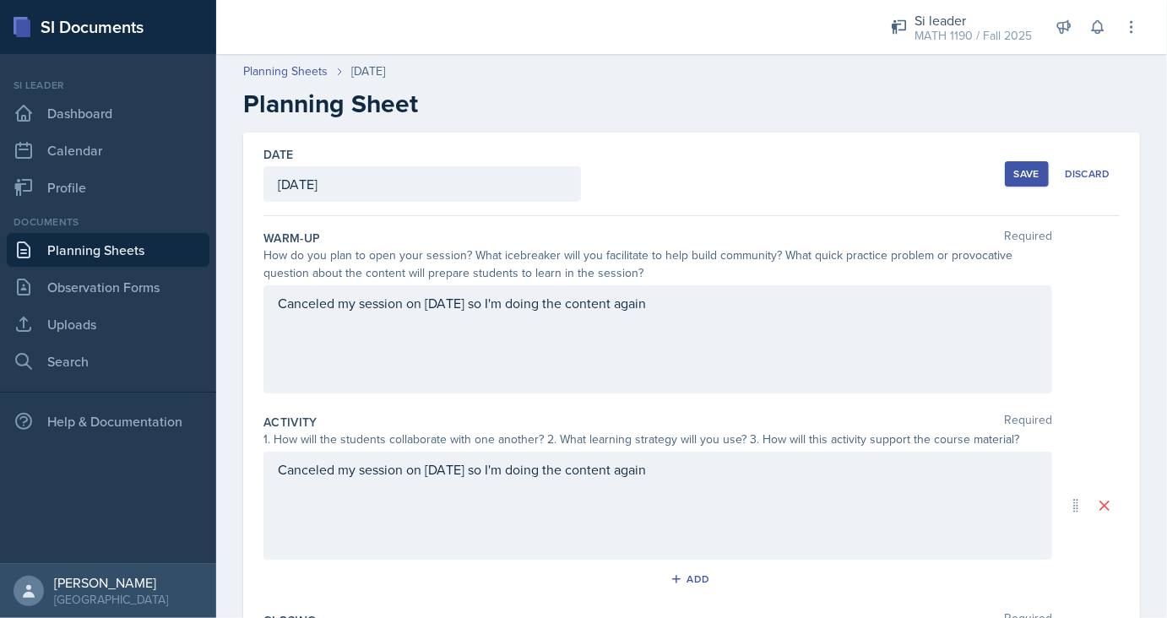
click at [1033, 194] on div "Date [DATE] [DATE] 31 1 2 3 4 5 6 7 8 9 10 11 12 13 14 15 16 17 18 19 20 21 22 …" at bounding box center [691, 175] width 856 height 84
click at [1020, 177] on div "Save" at bounding box center [1026, 174] width 25 height 14
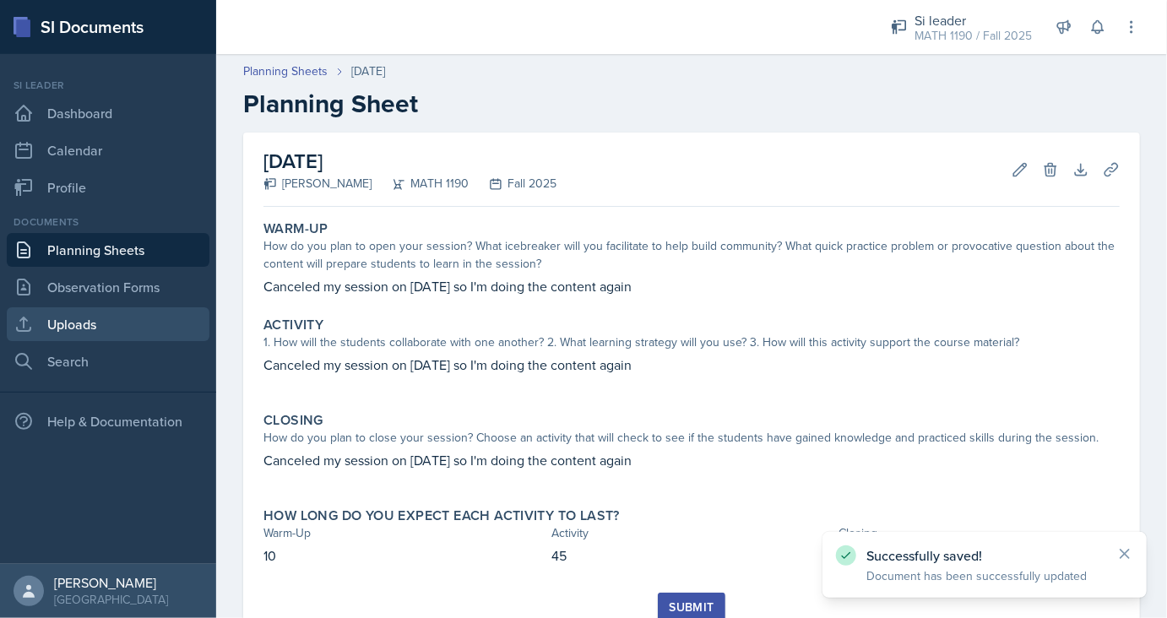
click at [68, 323] on link "Uploads" at bounding box center [108, 324] width 203 height 34
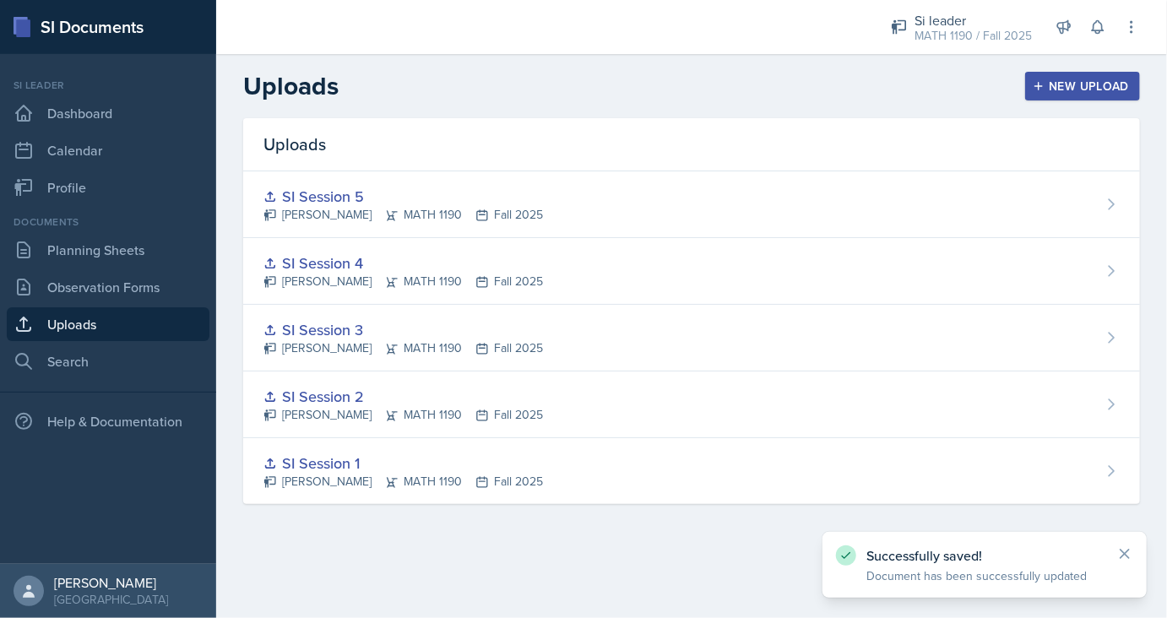
click at [1091, 96] on button "New Upload" at bounding box center [1083, 86] width 116 height 29
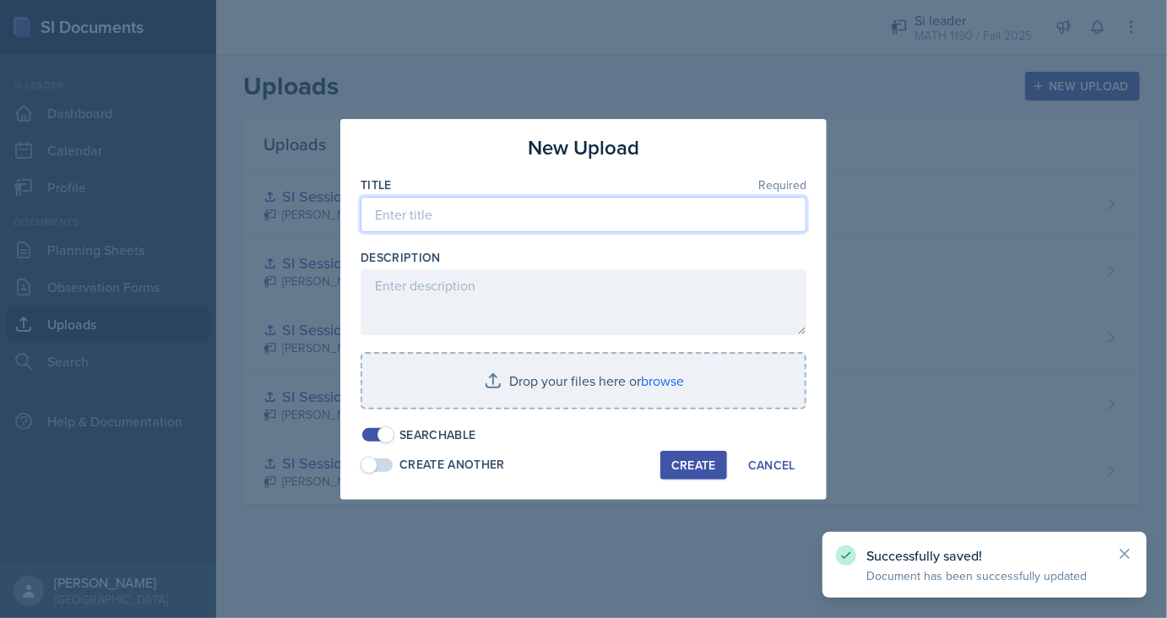
click at [434, 215] on input at bounding box center [583, 214] width 446 height 35
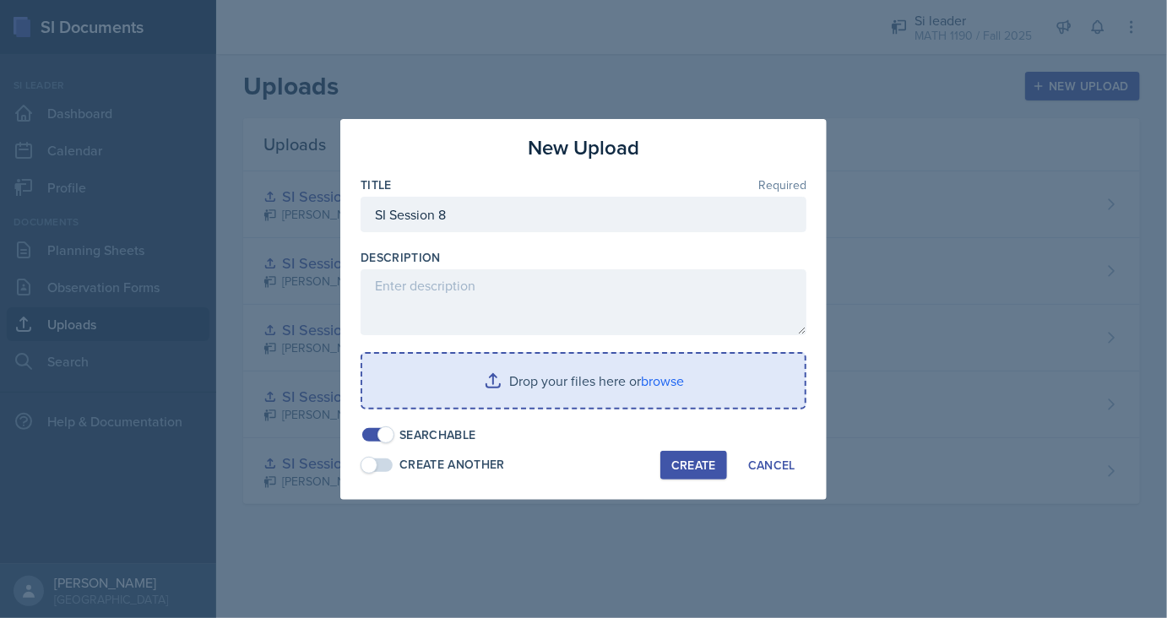
click at [481, 373] on input "file" at bounding box center [583, 381] width 442 height 54
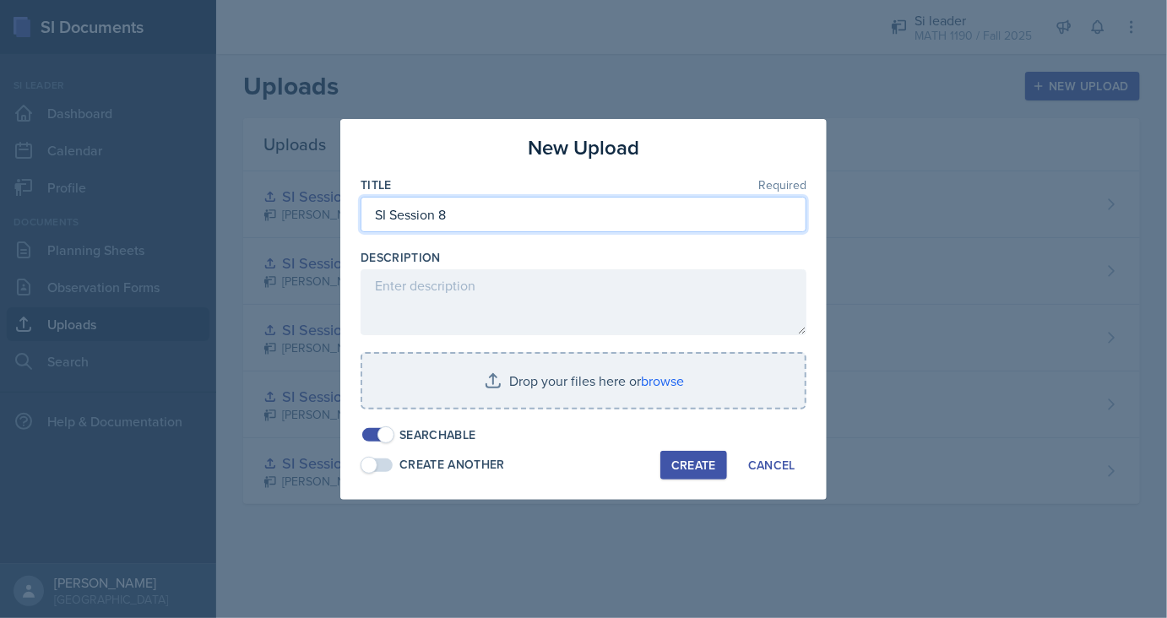
click at [570, 209] on input "SI Session 8" at bounding box center [583, 214] width 446 height 35
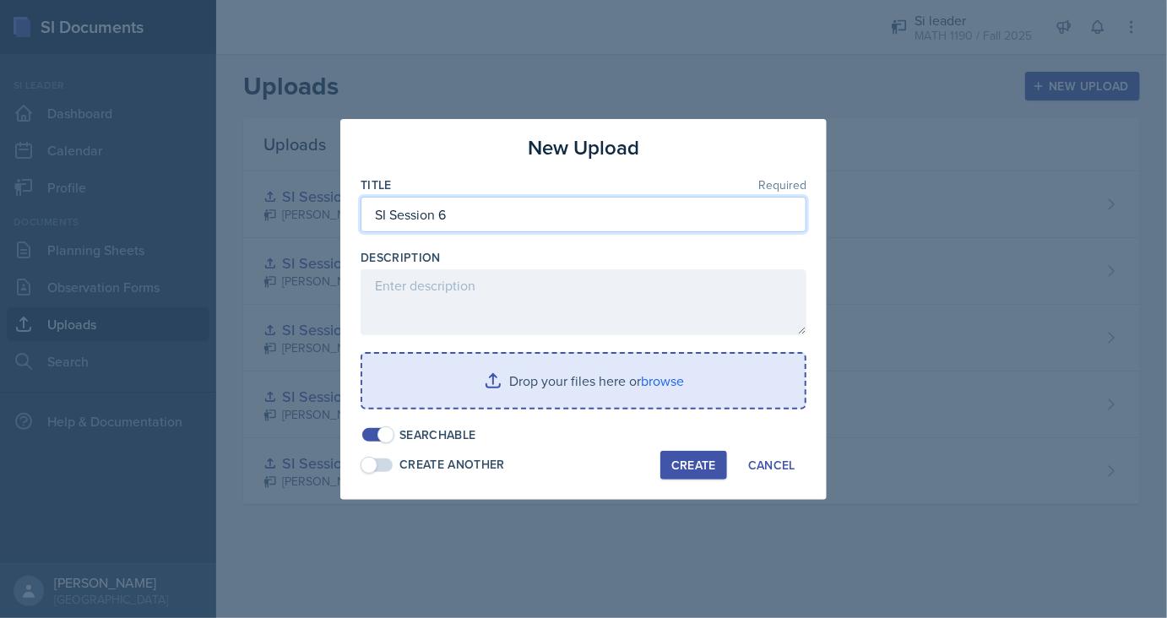
type input "SI Session 6"
click at [483, 387] on input "file" at bounding box center [583, 381] width 442 height 54
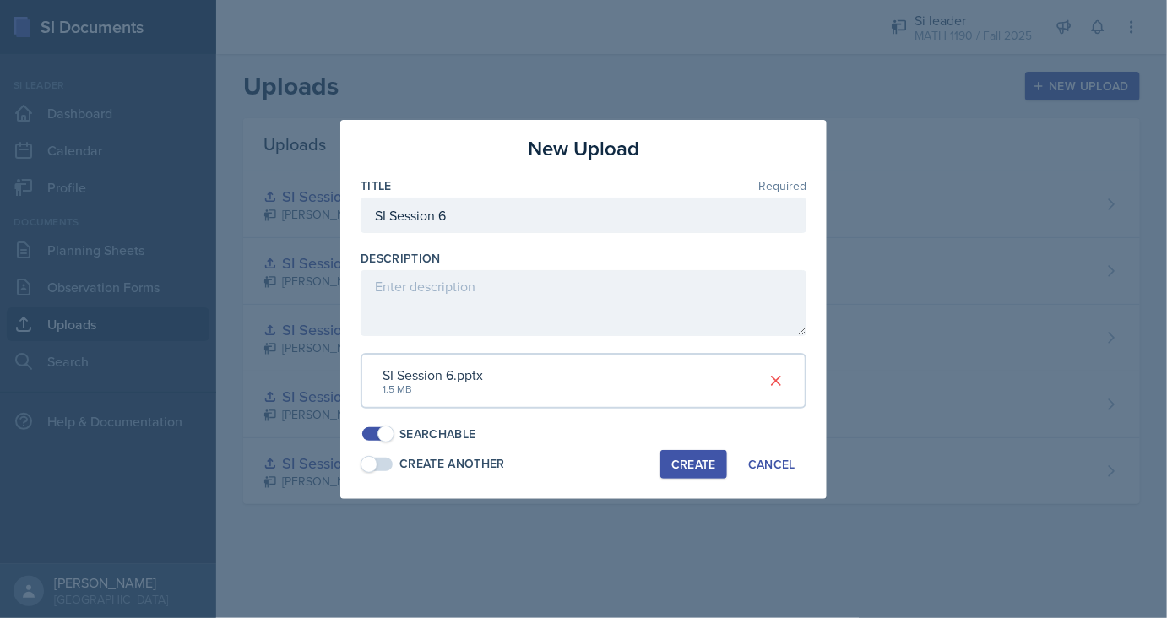
click at [381, 465] on span at bounding box center [377, 465] width 30 height 14
click at [711, 463] on div "Create" at bounding box center [693, 465] width 45 height 14
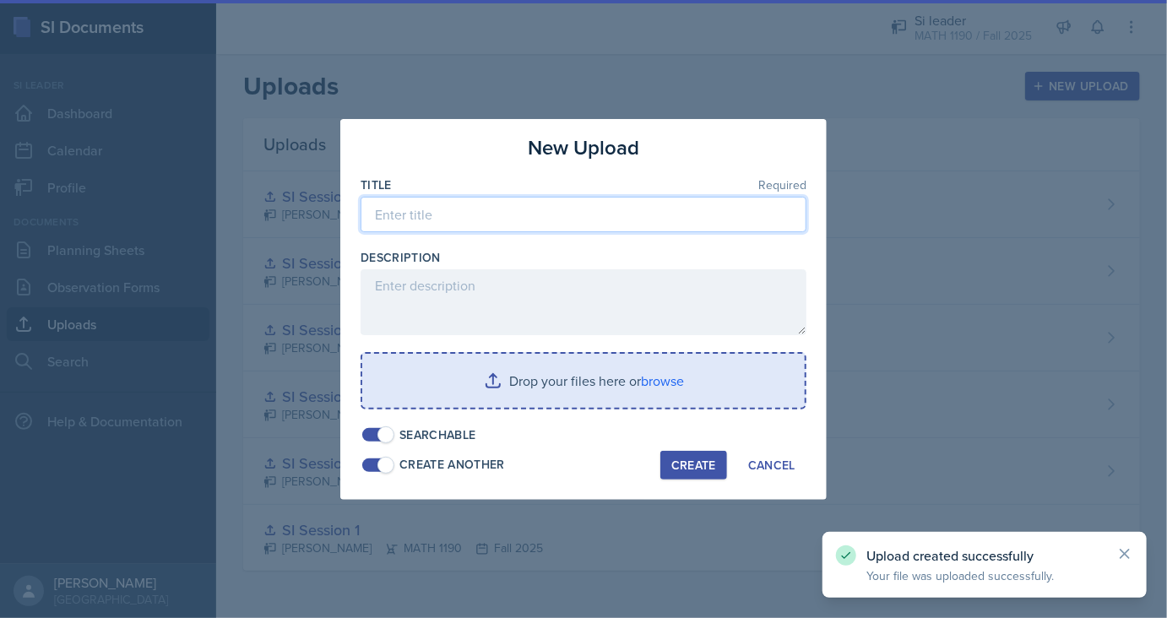
click at [491, 207] on input at bounding box center [583, 214] width 446 height 35
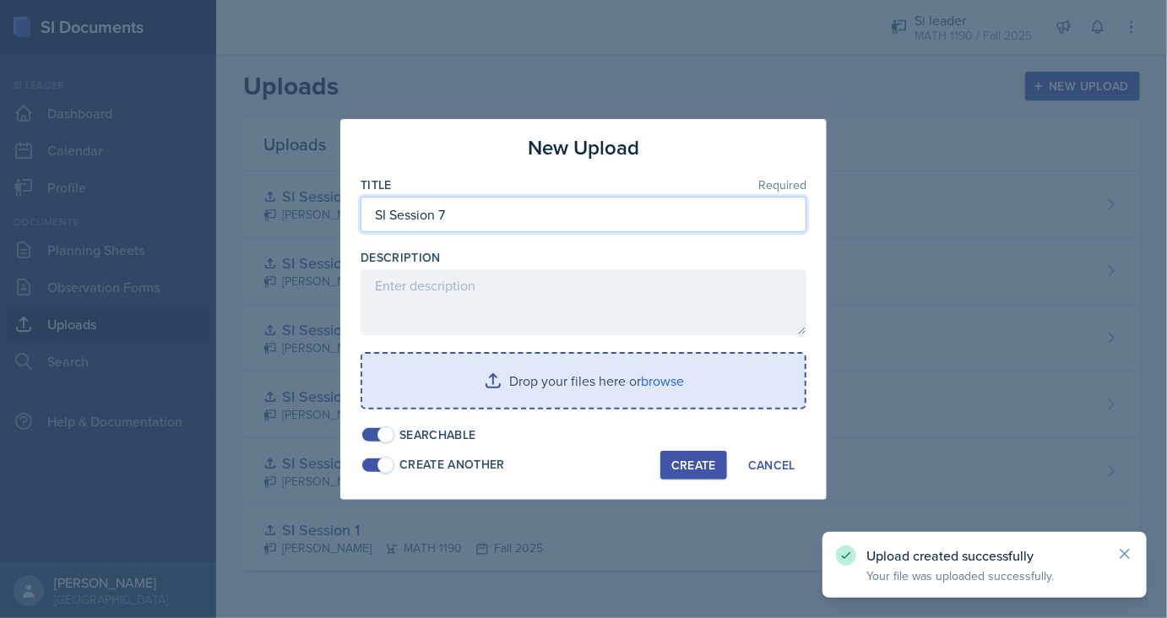
type input "SI Session 7"
click at [511, 364] on input "file" at bounding box center [583, 381] width 442 height 54
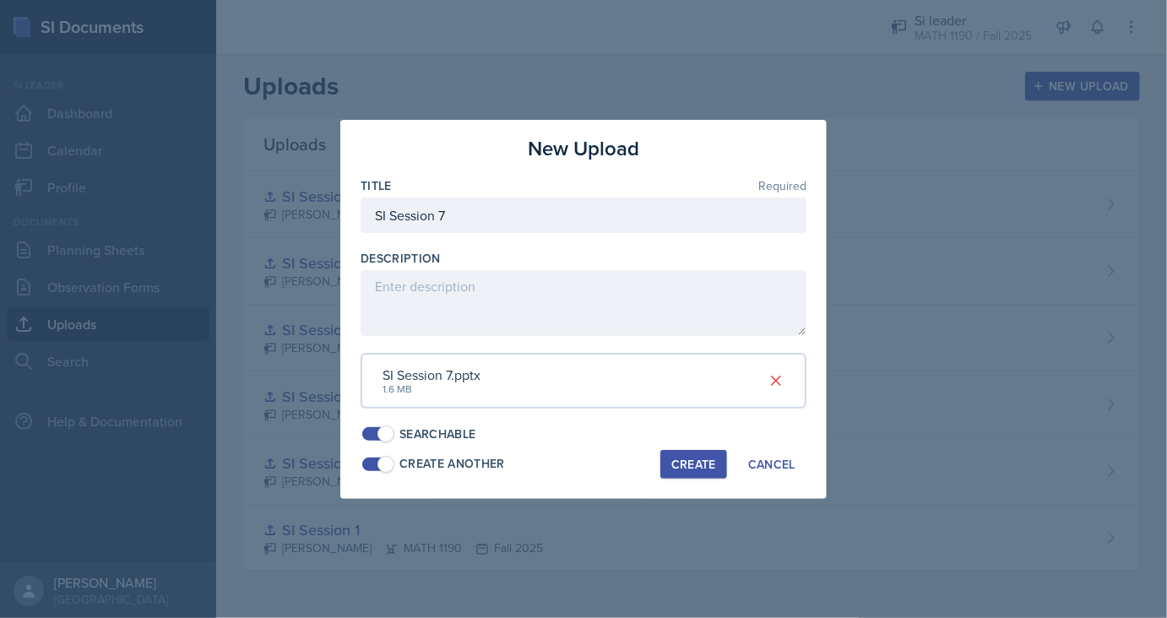
click at [693, 467] on div "Create" at bounding box center [693, 465] width 45 height 14
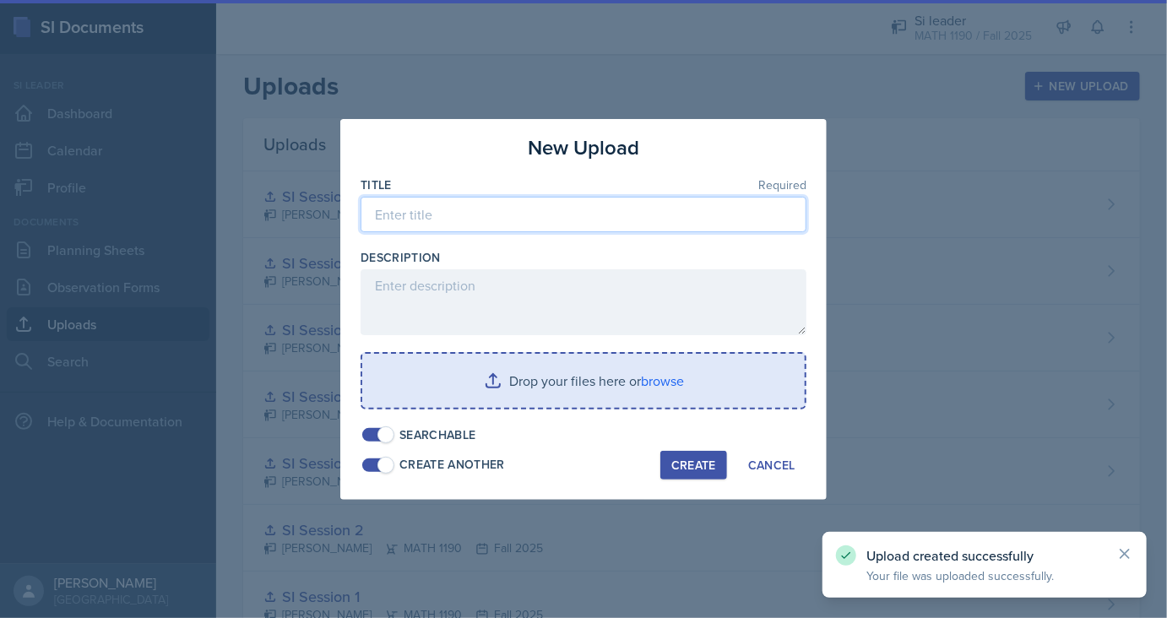
click at [465, 217] on input at bounding box center [583, 214] width 446 height 35
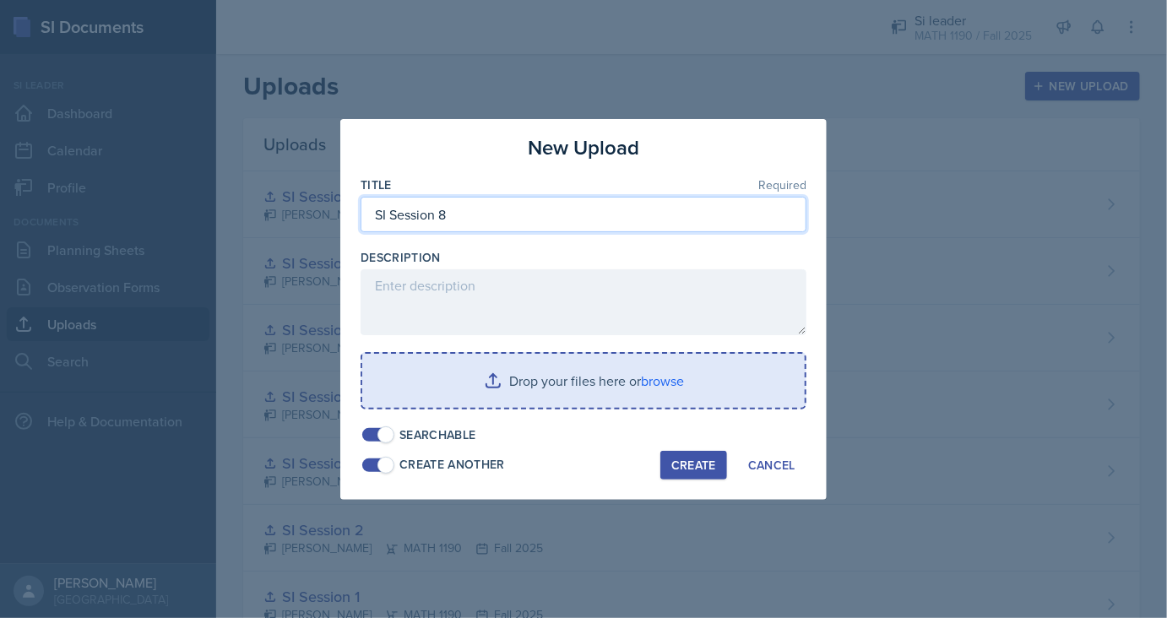
type input "SI Session 8"
click at [370, 460] on span at bounding box center [377, 465] width 30 height 14
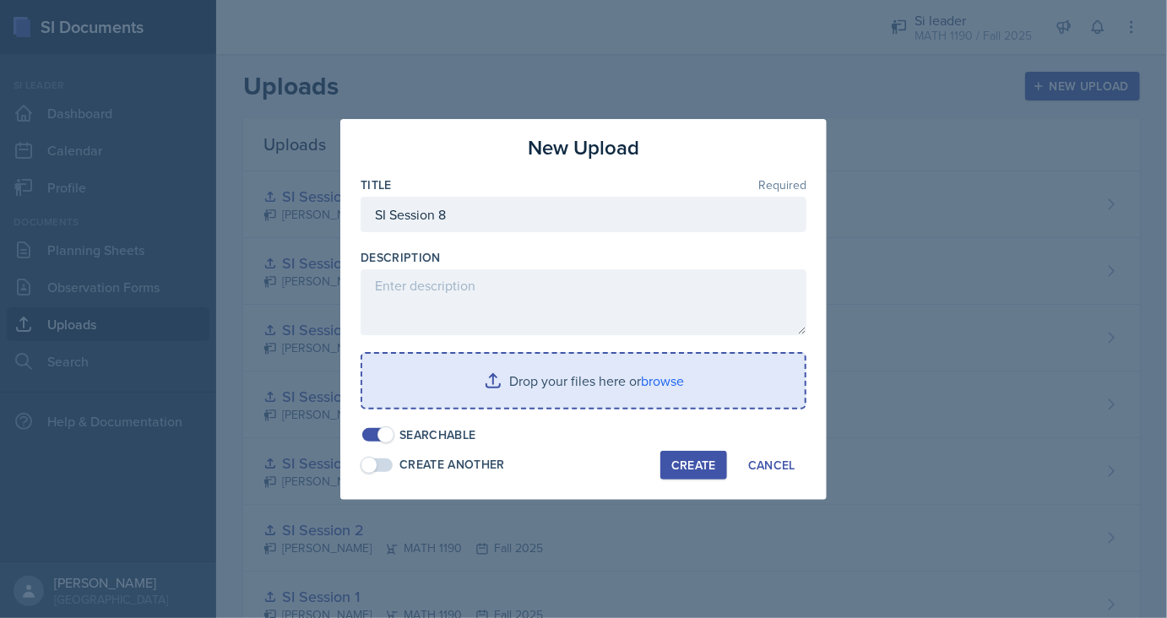
click at [549, 392] on input "file" at bounding box center [583, 381] width 442 height 54
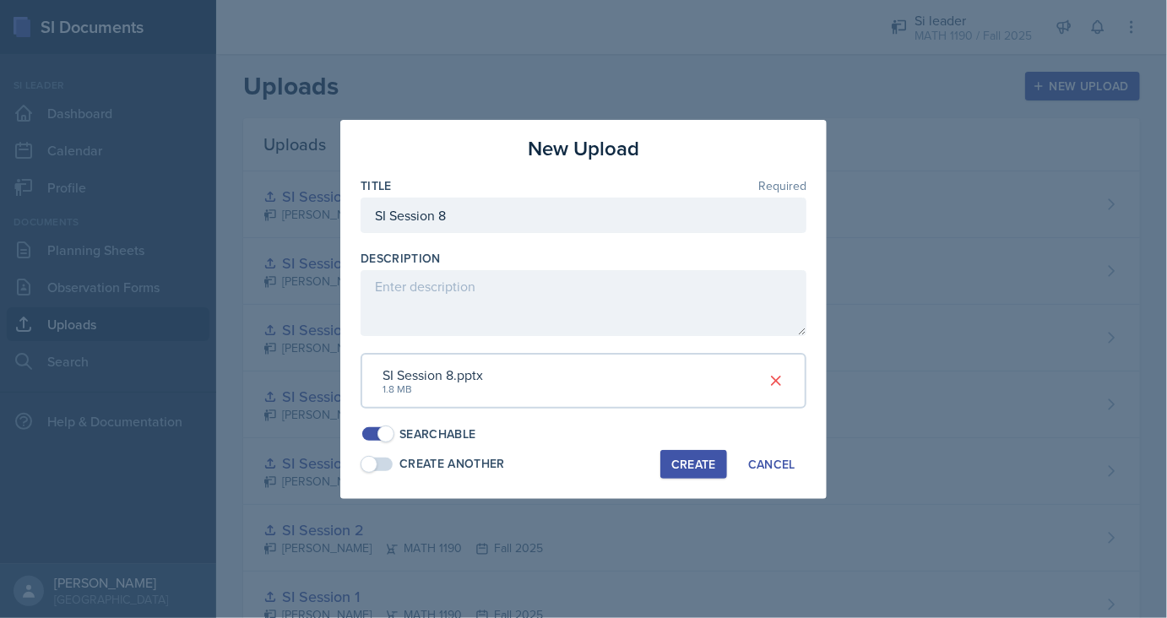
click at [713, 458] on div "Create" at bounding box center [693, 465] width 45 height 14
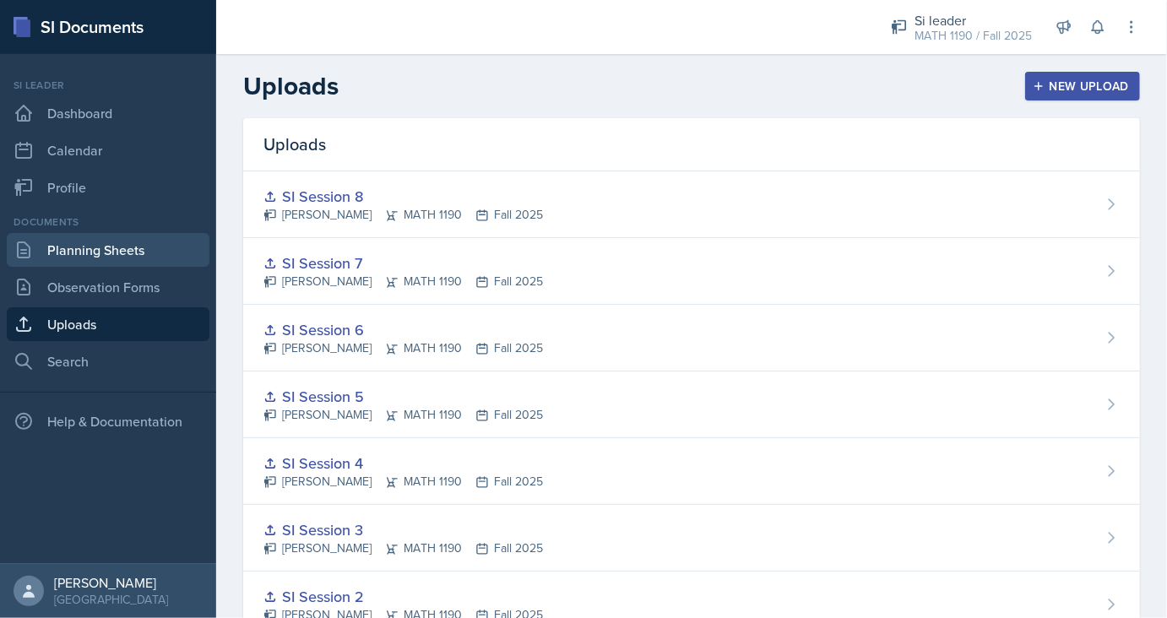
click at [95, 241] on link "Planning Sheets" at bounding box center [108, 250] width 203 height 34
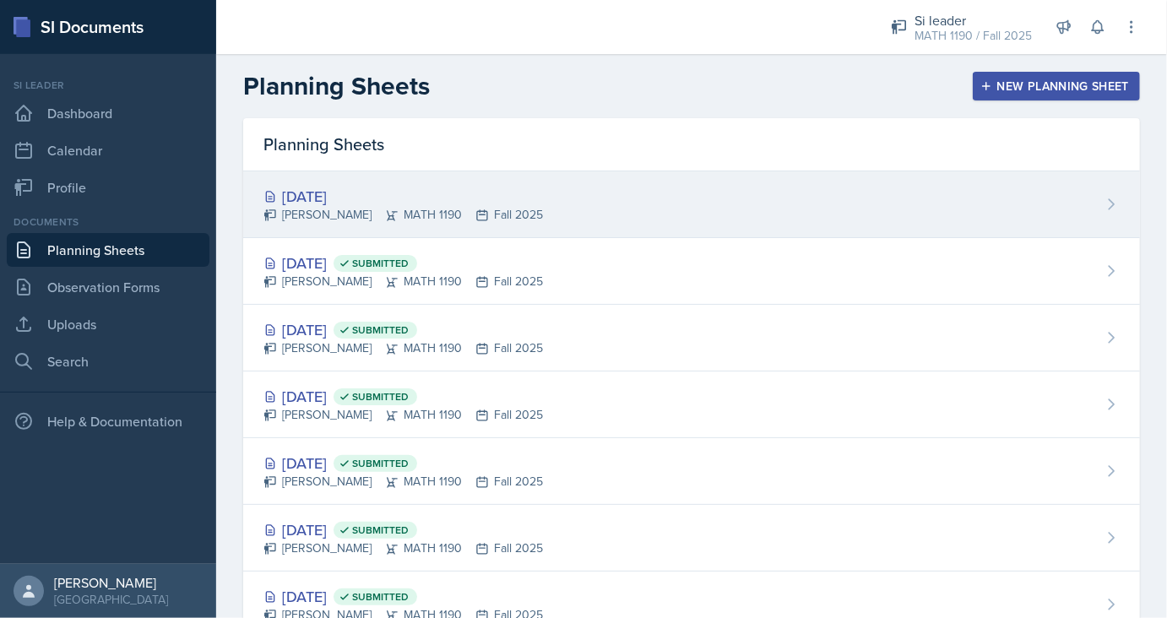
click at [361, 192] on div "[DATE]" at bounding box center [402, 196] width 279 height 23
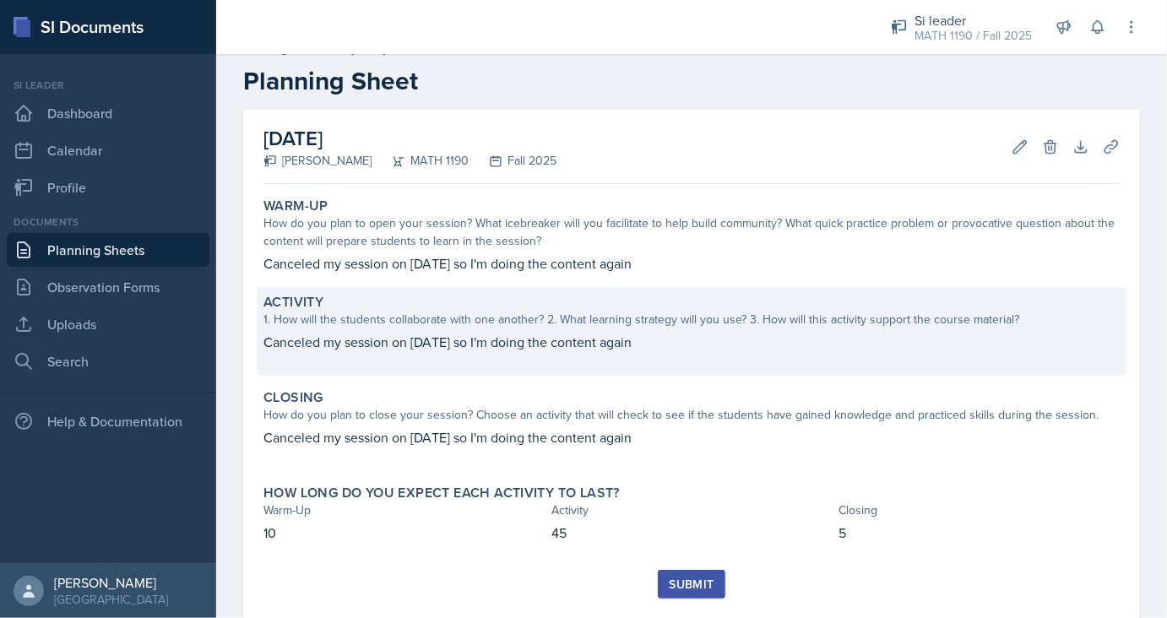
scroll to position [24, 0]
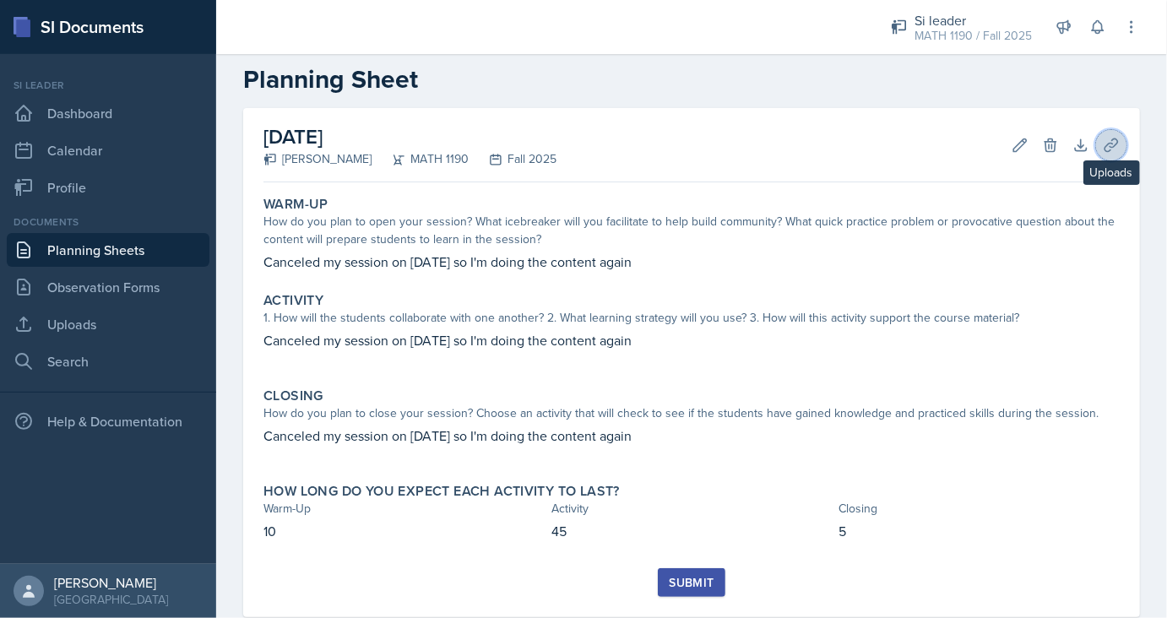
click at [1106, 149] on icon at bounding box center [1111, 145] width 17 height 17
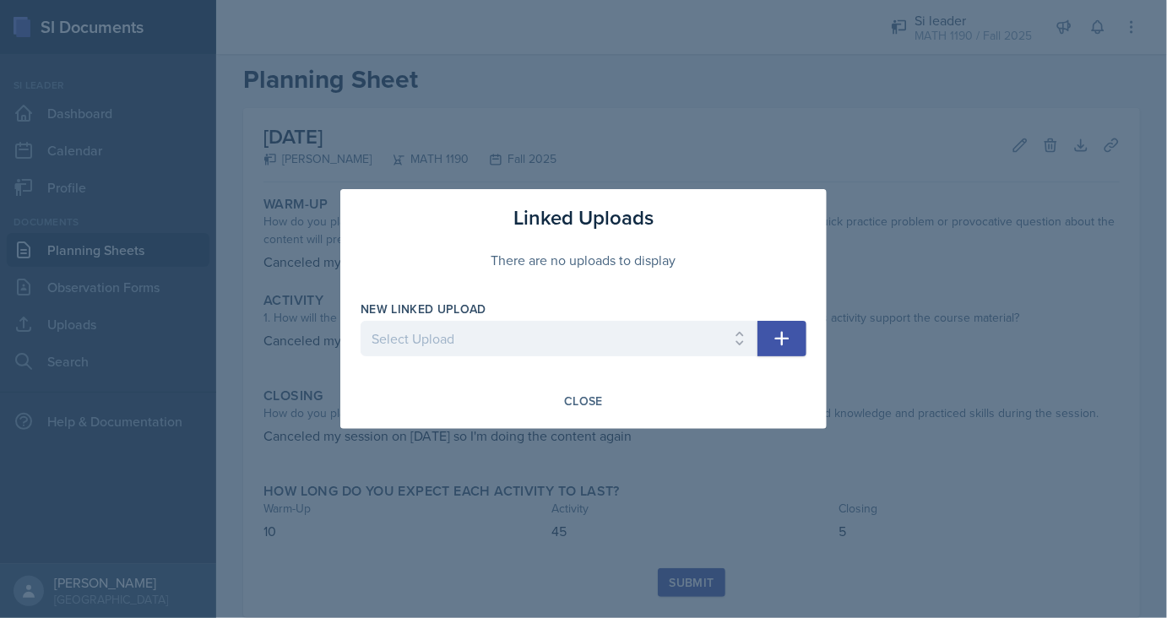
click at [589, 320] on div "New Linked Upload Select Upload SI Session 1 SI Session 2 SI Session 3 SI Sessi…" at bounding box center [558, 337] width 397 height 73
click at [360, 321] on select "Select Upload SI Session 1 SI Session 2 SI Session 3 SI Session 4 SI Session 5 …" at bounding box center [558, 338] width 397 height 35
select select "c410fc38-e24b-4033-b685-518dbb7ad127"
click option "SI Session 6" at bounding box center [0, 0] width 0 height 0
click at [783, 344] on icon "button" at bounding box center [782, 338] width 20 height 20
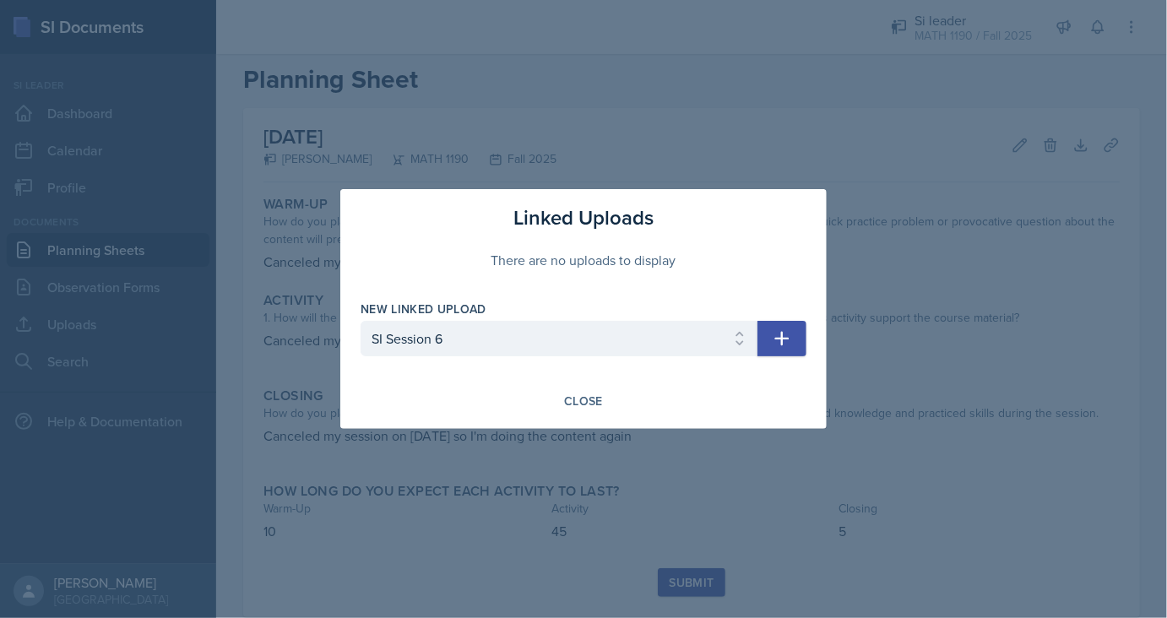
select select
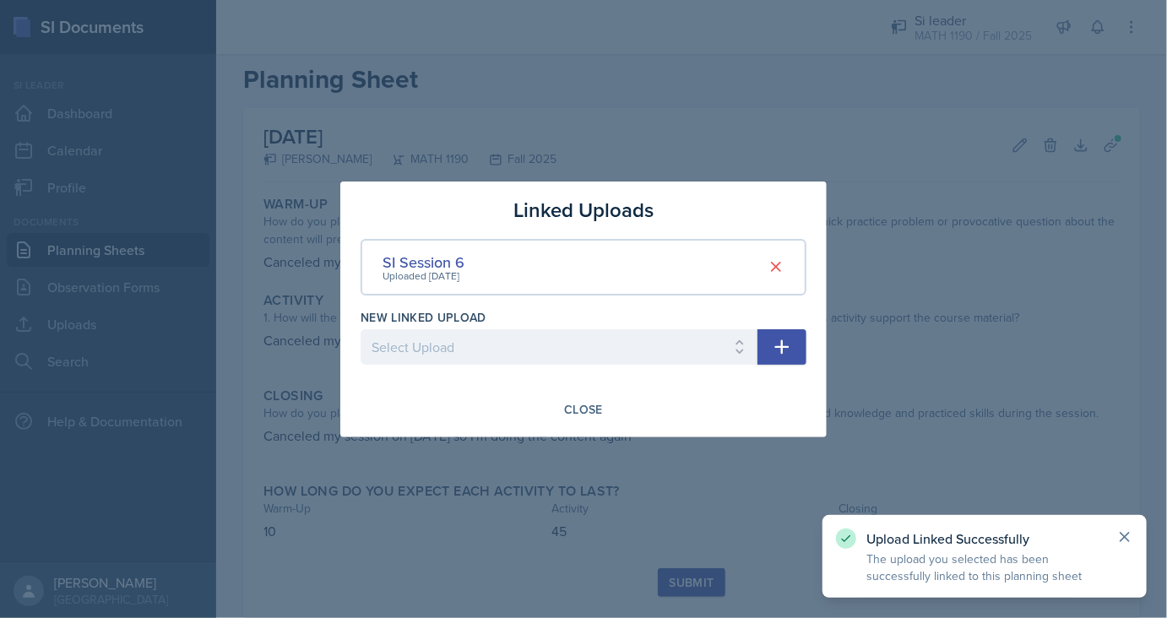
click at [1130, 537] on icon at bounding box center [1124, 536] width 17 height 17
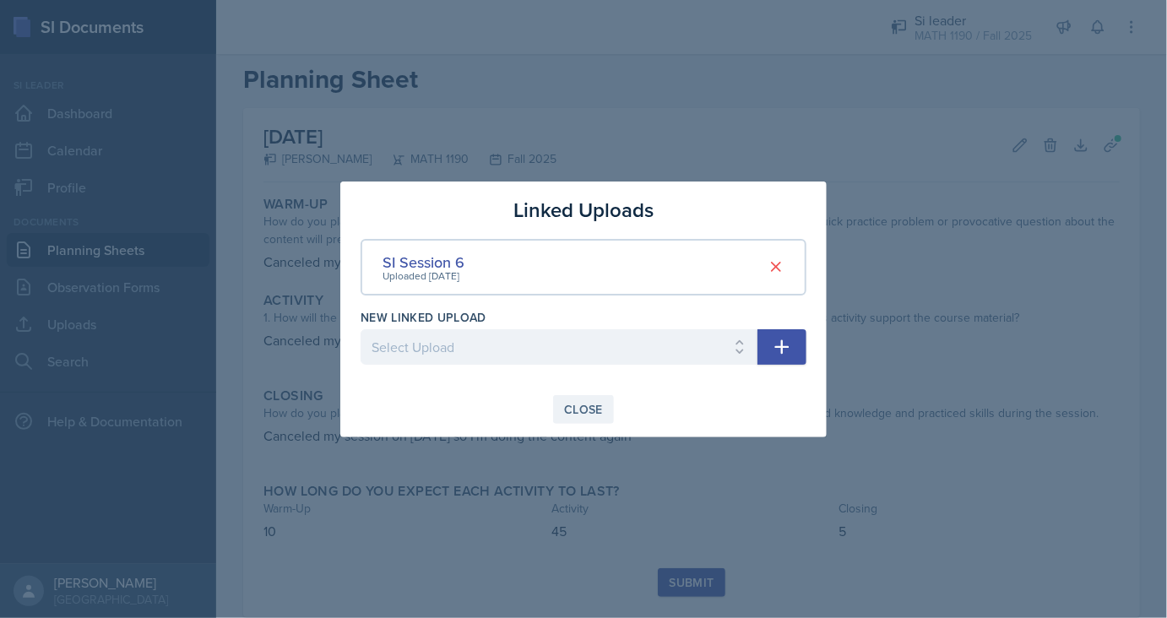
click at [569, 415] on div "Close" at bounding box center [583, 410] width 39 height 14
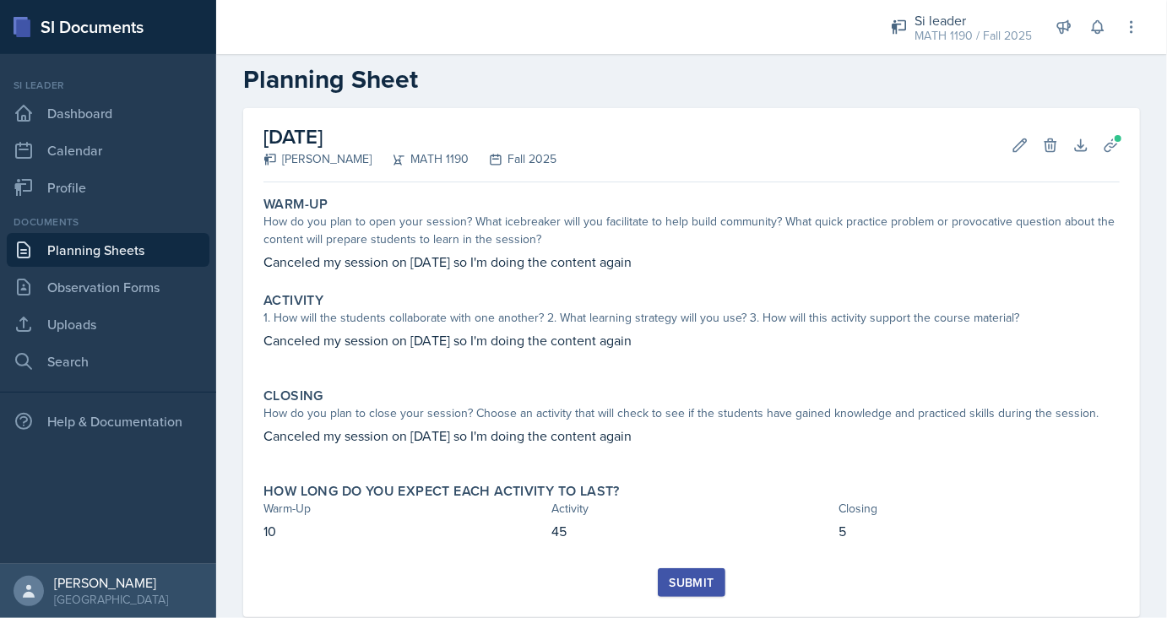
click at [706, 576] on div "Submit" at bounding box center [691, 583] width 45 height 14
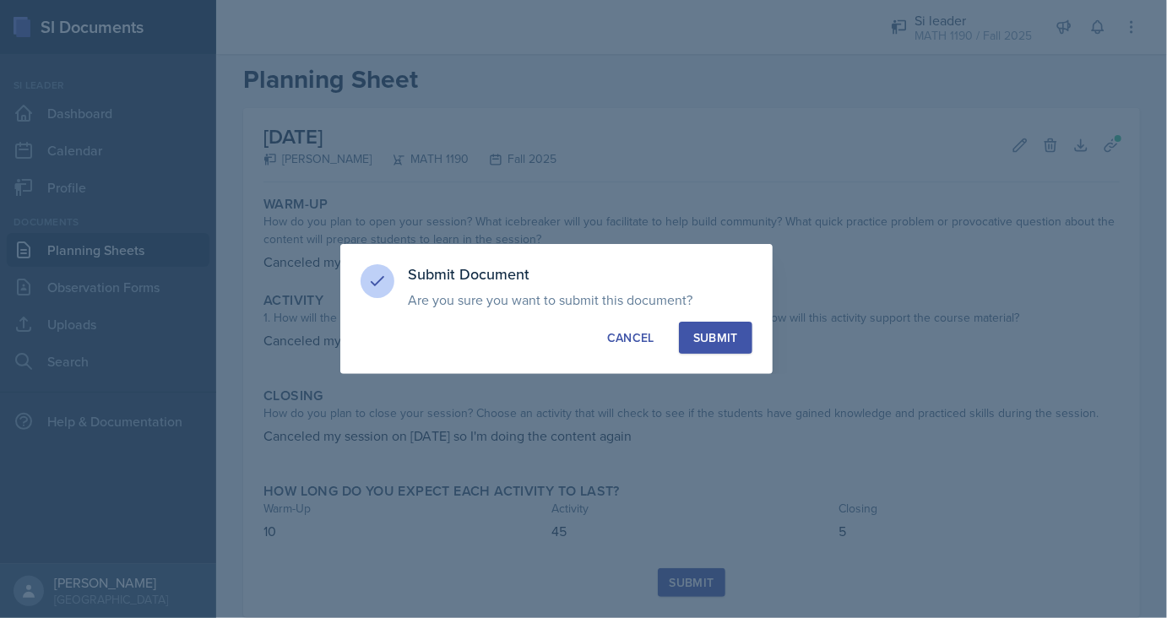
click at [723, 344] on div "Submit" at bounding box center [715, 337] width 45 height 17
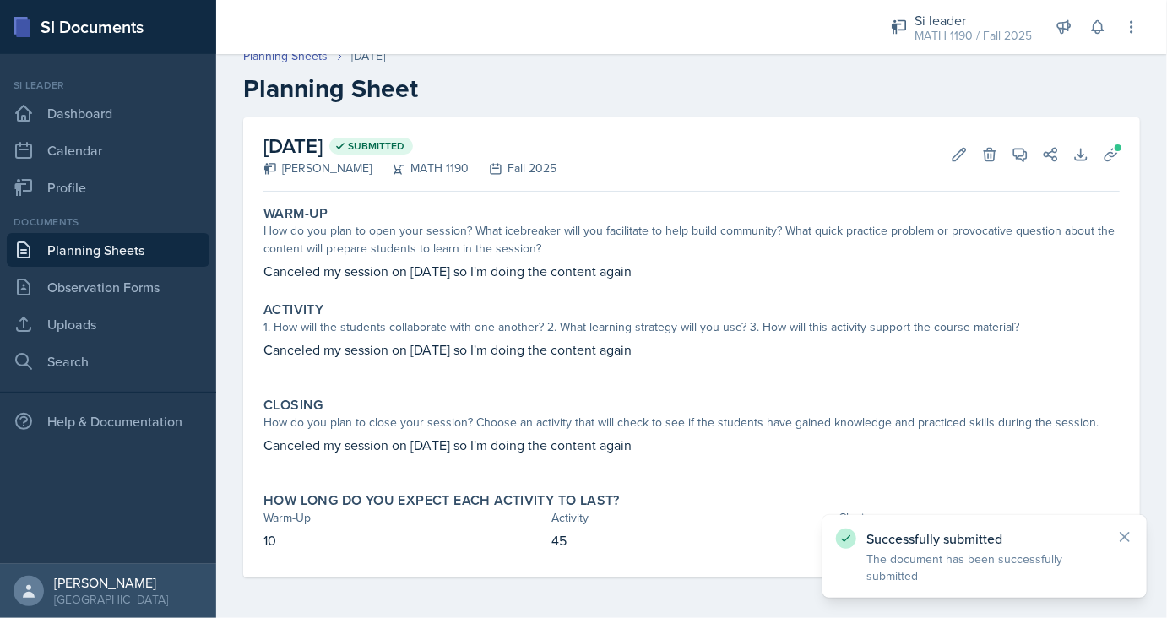
click at [83, 253] on link "Planning Sheets" at bounding box center [108, 250] width 203 height 34
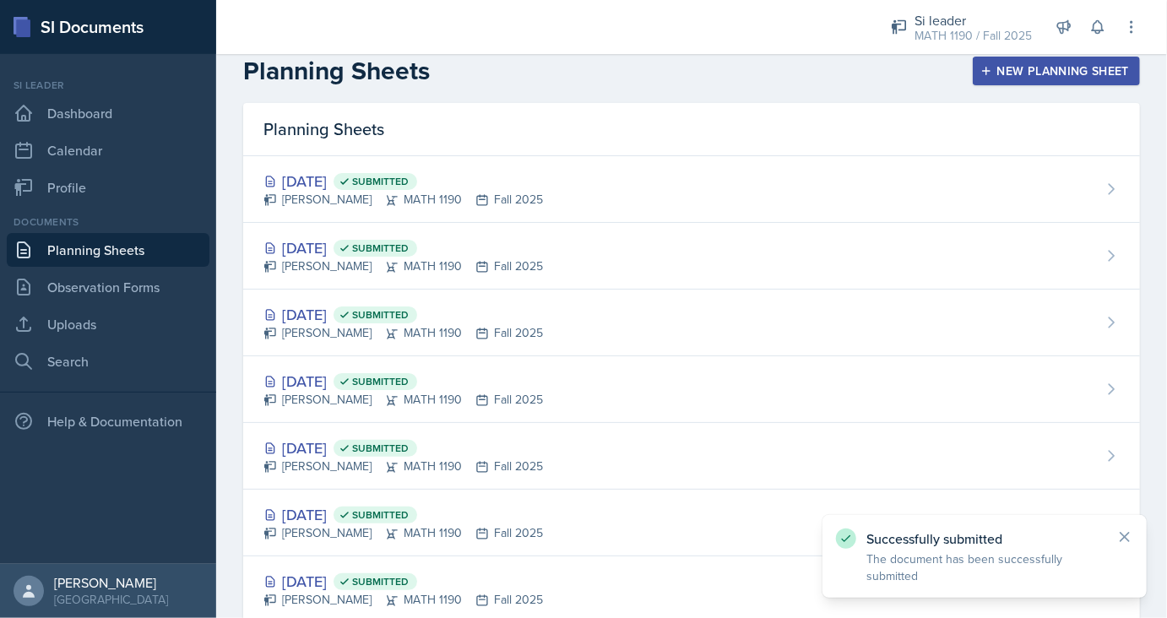
click at [1006, 68] on div "New Planning Sheet" at bounding box center [1056, 71] width 145 height 14
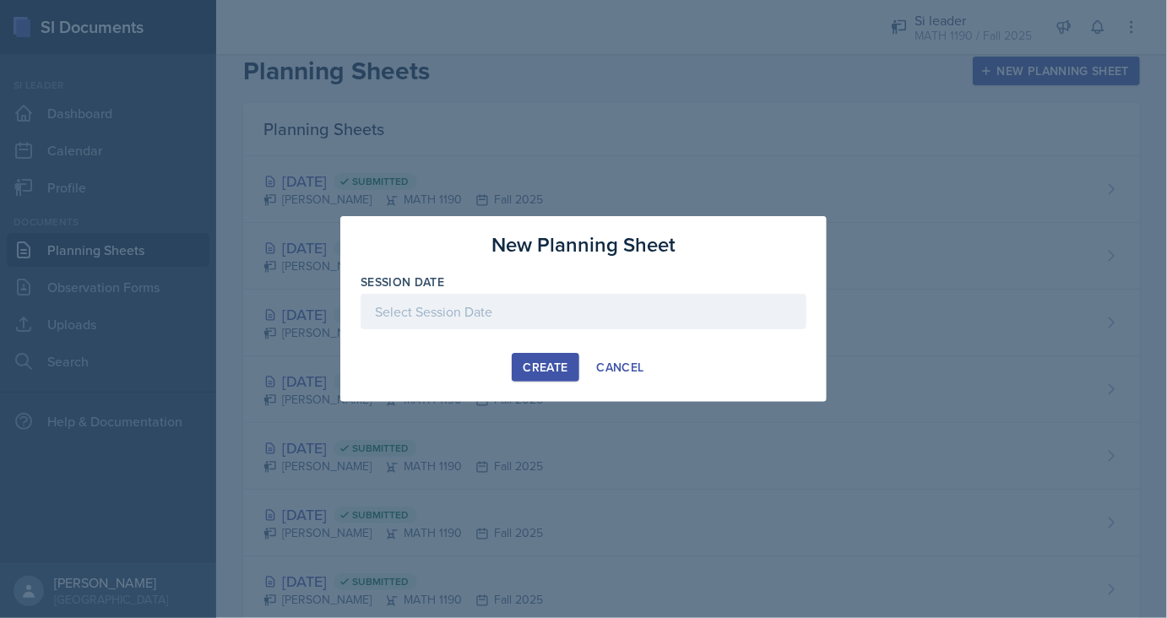
click at [488, 310] on div at bounding box center [583, 311] width 446 height 35
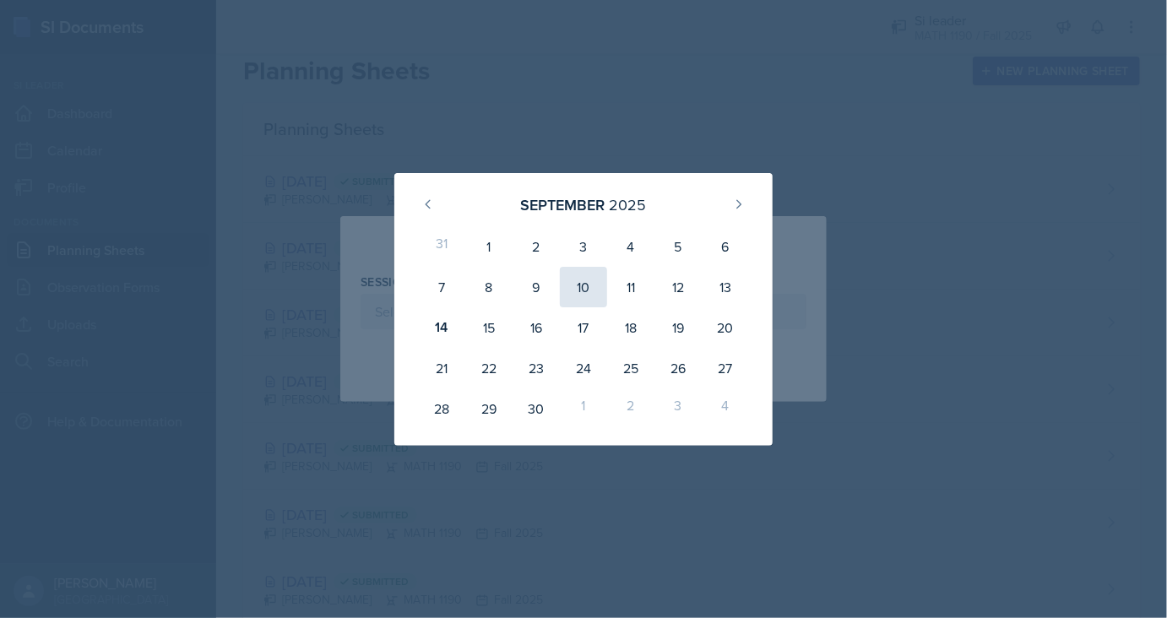
click at [596, 281] on div "10" at bounding box center [583, 287] width 47 height 41
type input "[DATE]"
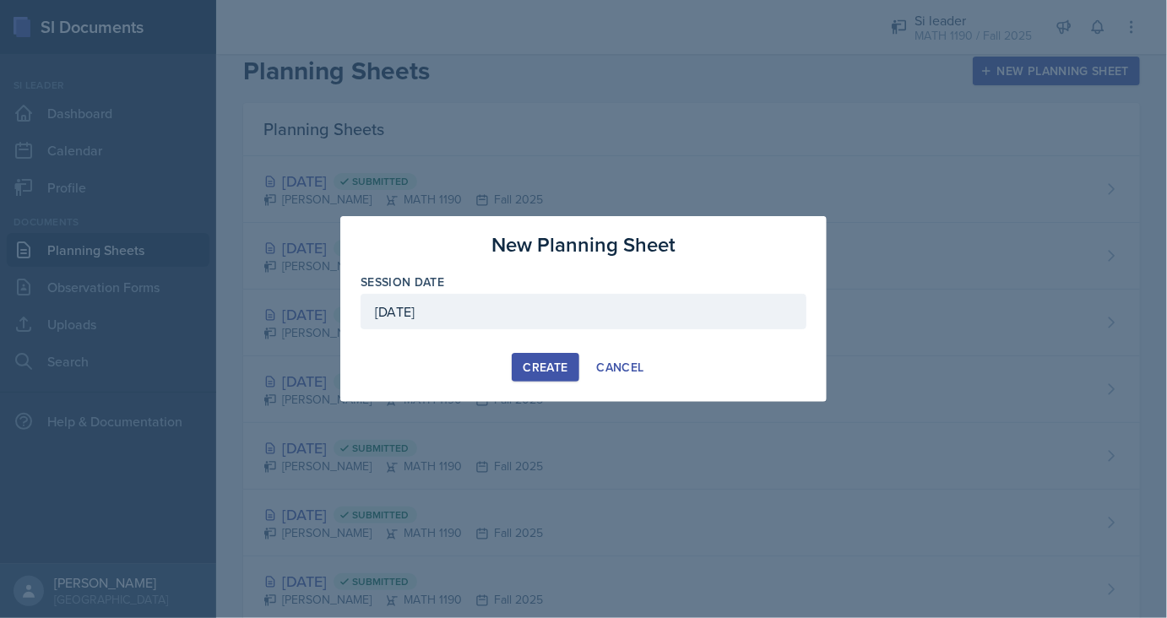
click at [553, 365] on div "Create" at bounding box center [545, 367] width 45 height 14
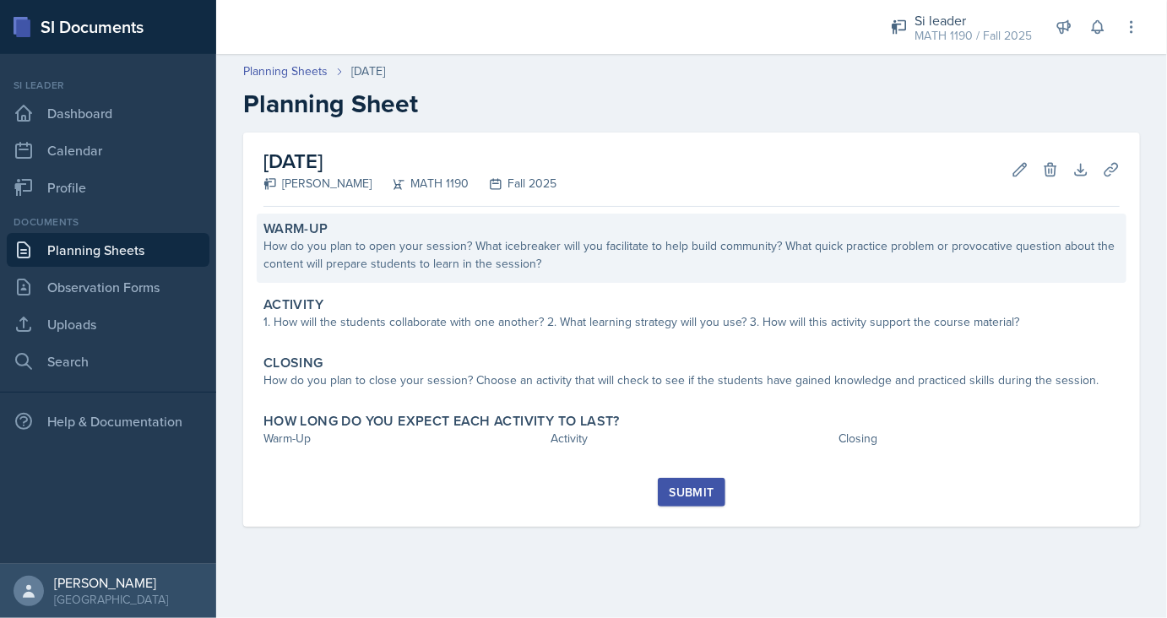
click at [387, 273] on div "Warm-Up How do you plan to open your session? What icebreaker will you facilita…" at bounding box center [692, 248] width 870 height 69
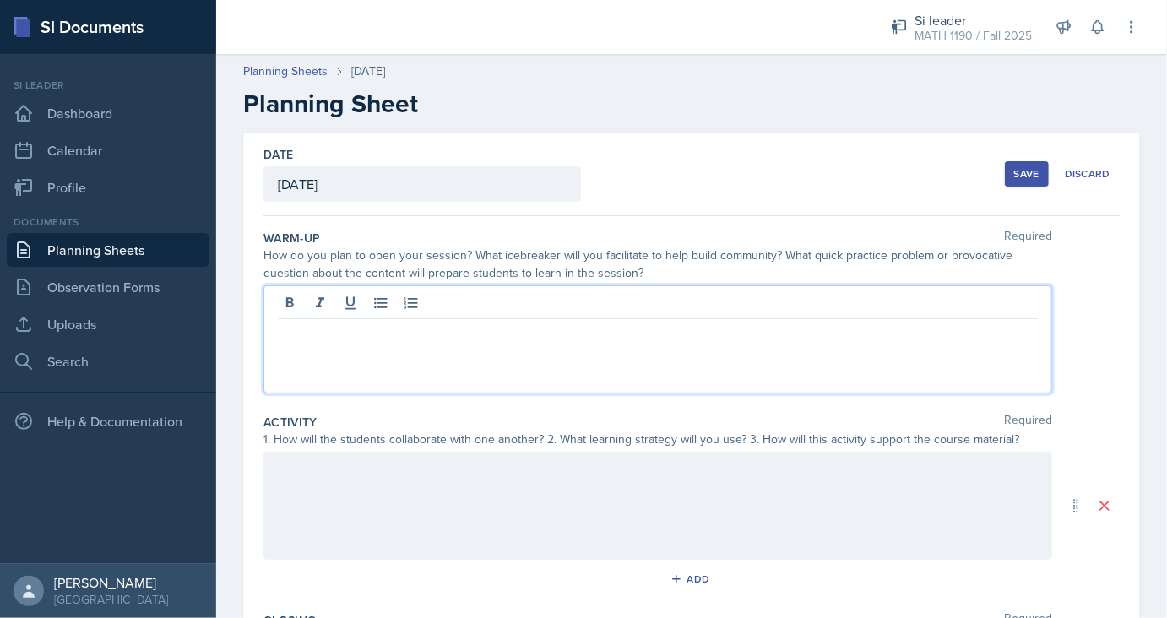
click at [407, 312] on div at bounding box center [657, 339] width 788 height 108
click at [506, 334] on p "For the warmup students will try out Indeterminant form problems" at bounding box center [658, 332] width 760 height 20
click at [767, 374] on div "For the warmup students will try out Indeterminant form problems" at bounding box center [657, 339] width 788 height 108
click at [679, 333] on p "For the warmup students will try out indeterminant form problems" at bounding box center [658, 332] width 760 height 20
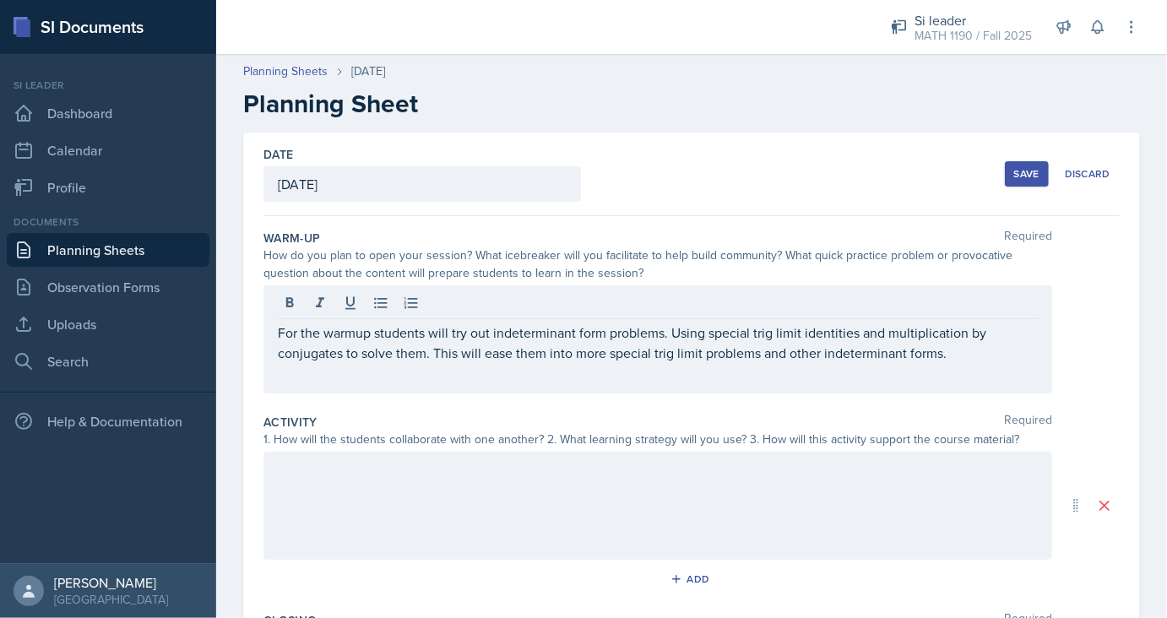
click at [360, 613] on div "Closing Required" at bounding box center [691, 620] width 856 height 17
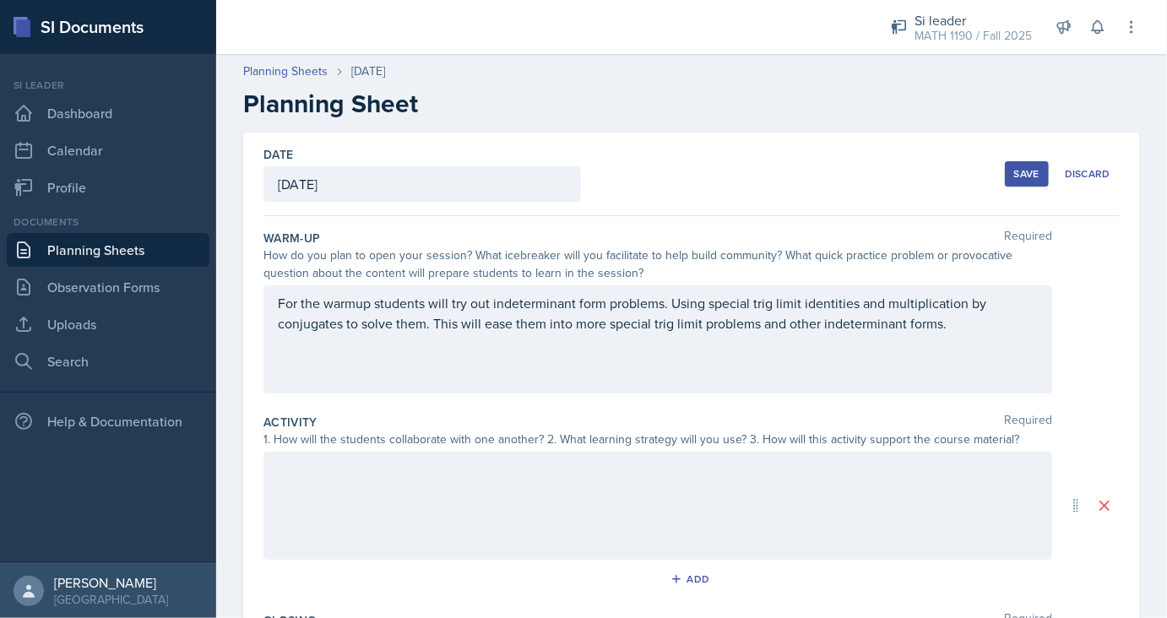
click at [418, 521] on div at bounding box center [657, 506] width 788 height 108
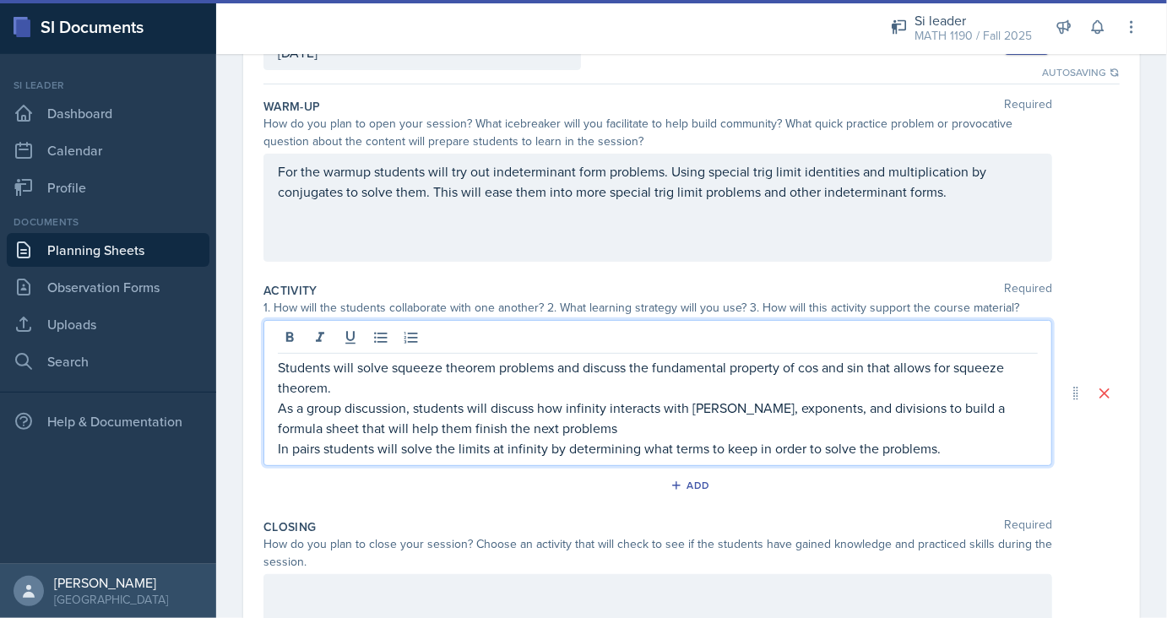
scroll to position [222, 0]
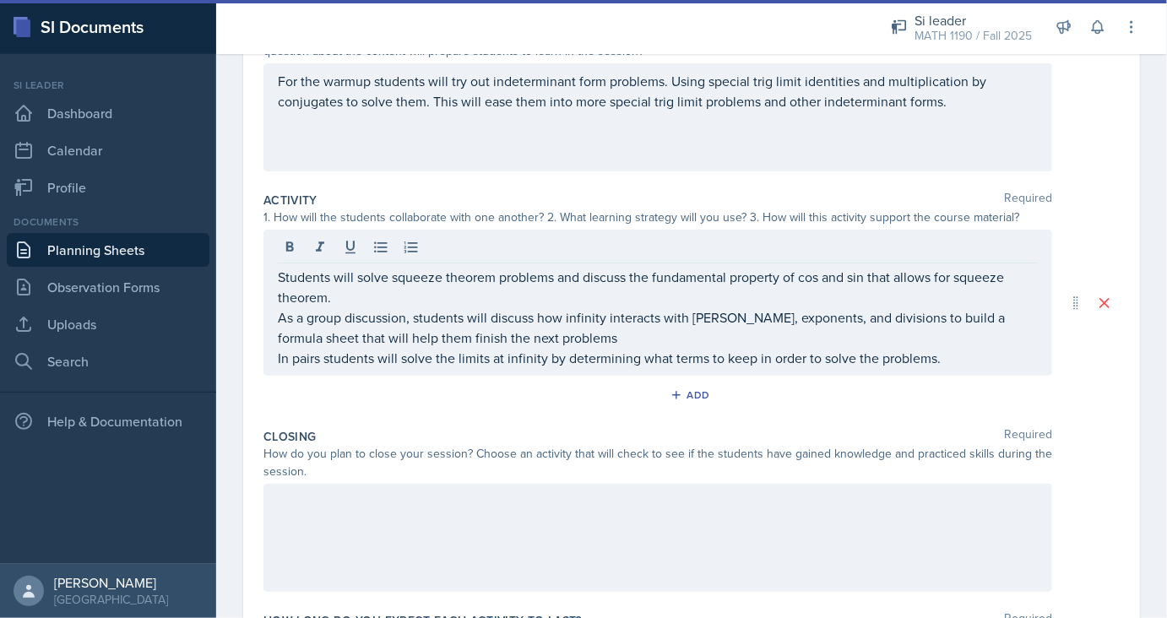
click at [420, 521] on div at bounding box center [657, 538] width 788 height 108
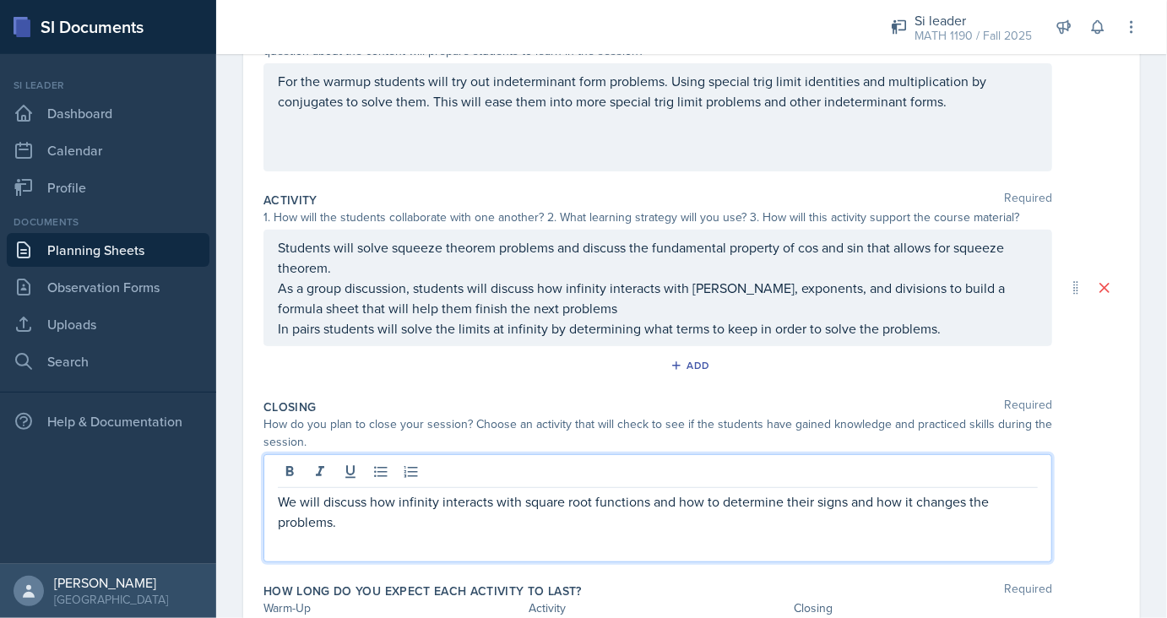
scroll to position [0, 0]
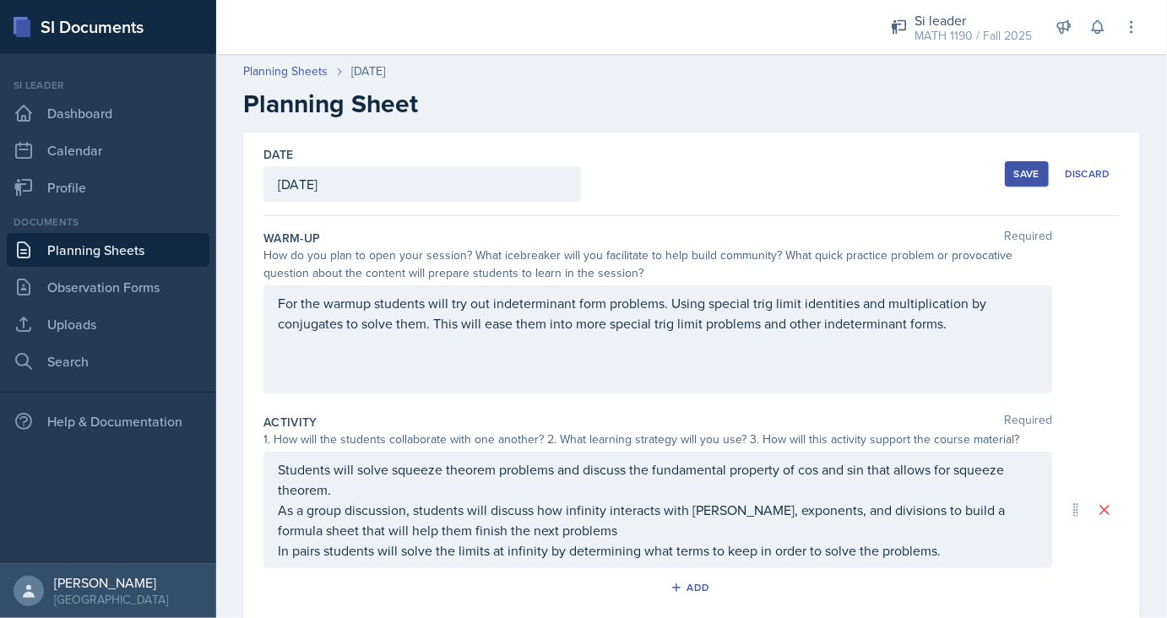
click at [1030, 172] on div "Save" at bounding box center [1026, 174] width 25 height 14
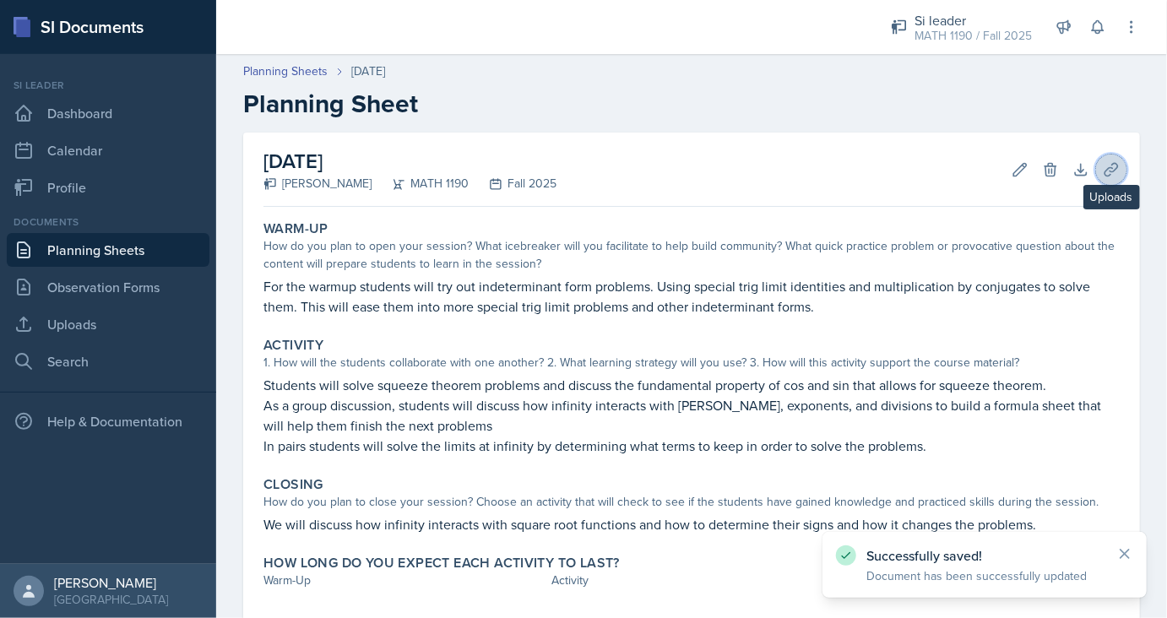
click at [1111, 163] on icon at bounding box center [1111, 169] width 17 height 17
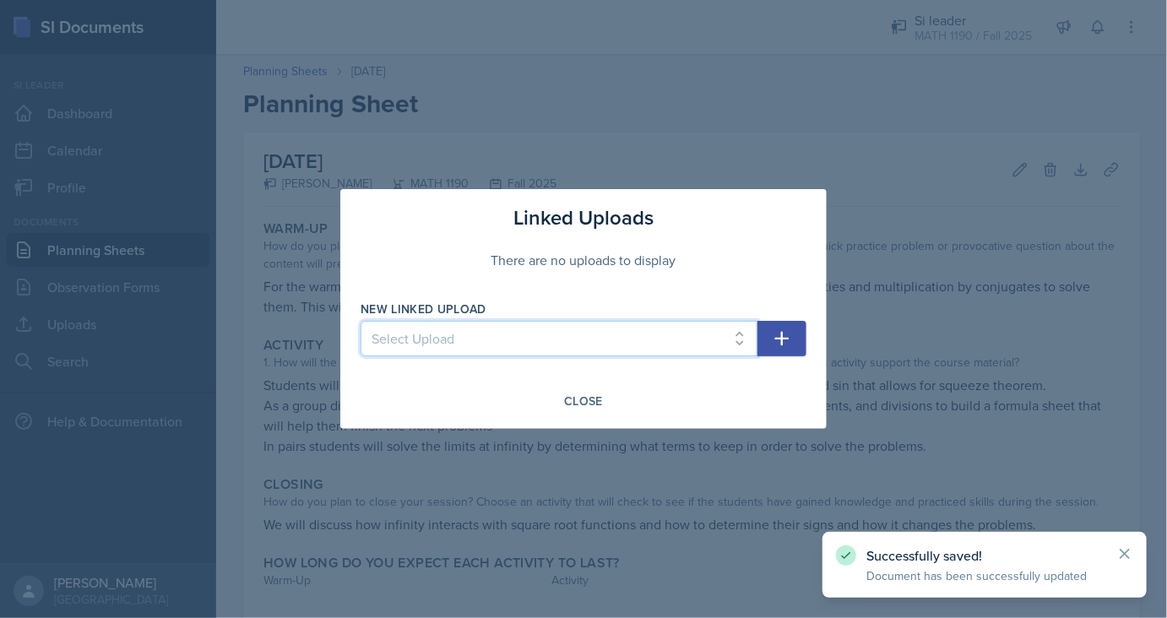
click at [360, 321] on select "Select Upload SI Session 1 SI Session 2 SI Session 3 SI Session 4 SI Session 5 …" at bounding box center [558, 338] width 397 height 35
select select "3dc9c157-5c23-4b43-85f6-46e3a9135041"
click option "SI Session 7" at bounding box center [0, 0] width 0 height 0
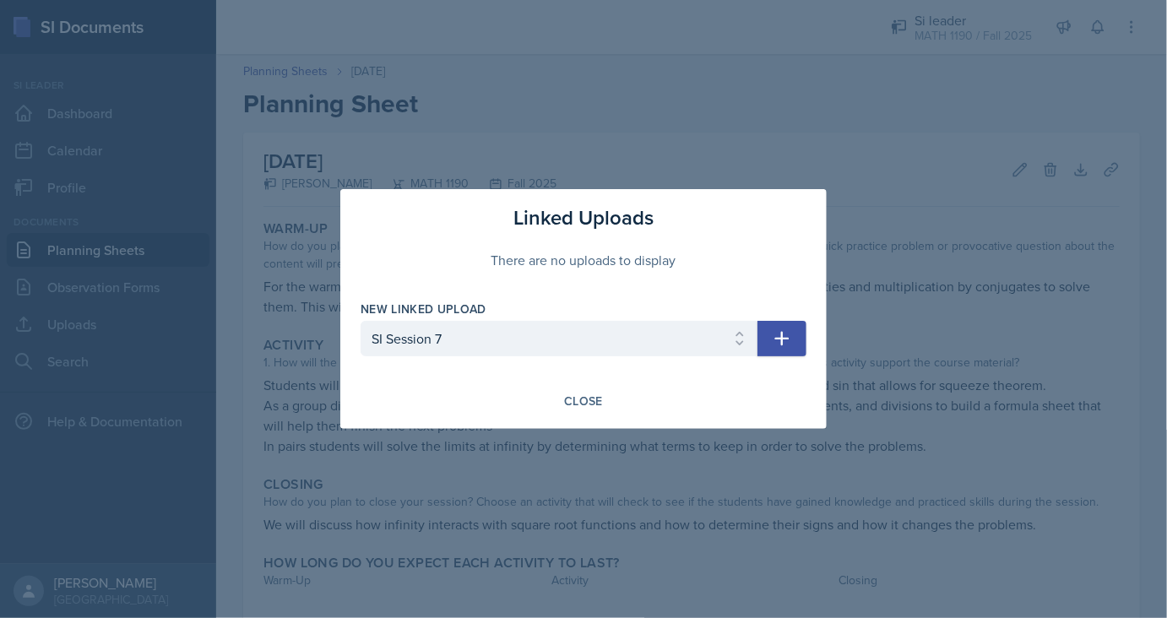
click at [776, 337] on icon "button" at bounding box center [782, 338] width 20 height 20
select select
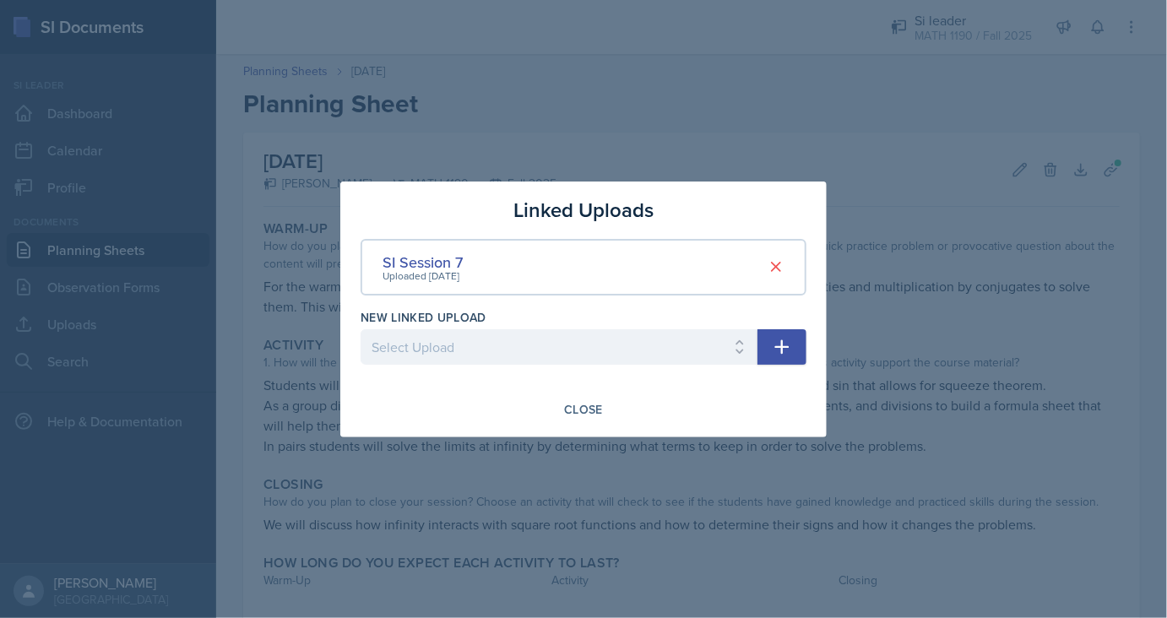
click at [592, 392] on div "Linked Uploads SI Session 7 Uploaded [DATE] New Linked Upload Select Upload SI …" at bounding box center [583, 310] width 486 height 256
click at [593, 407] on div "Close" at bounding box center [583, 410] width 39 height 14
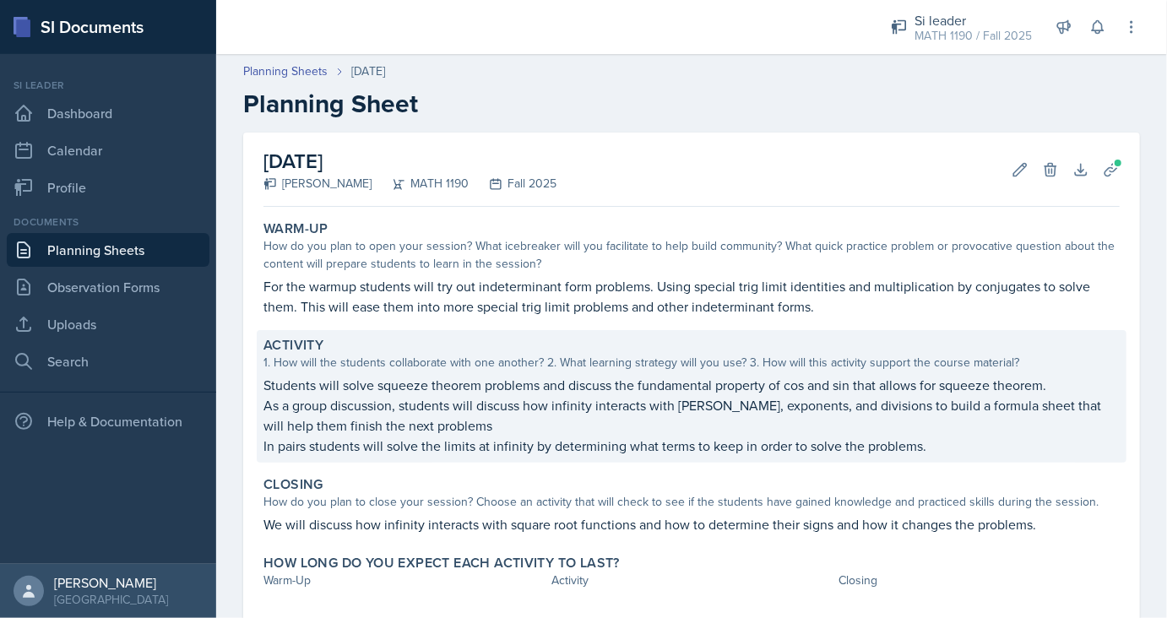
scroll to position [91, 0]
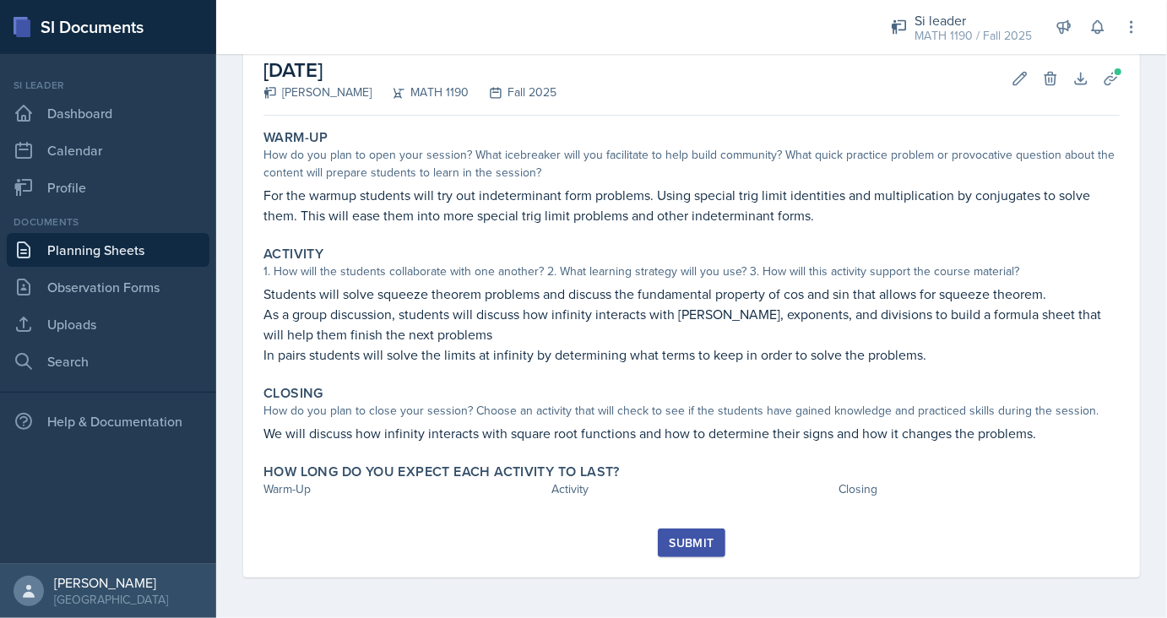
click at [877, 86] on div "[DATE] [PERSON_NAME] MATH 1190 Fall 2025 Edit Delete Download Uploads Autosaving" at bounding box center [691, 78] width 856 height 74
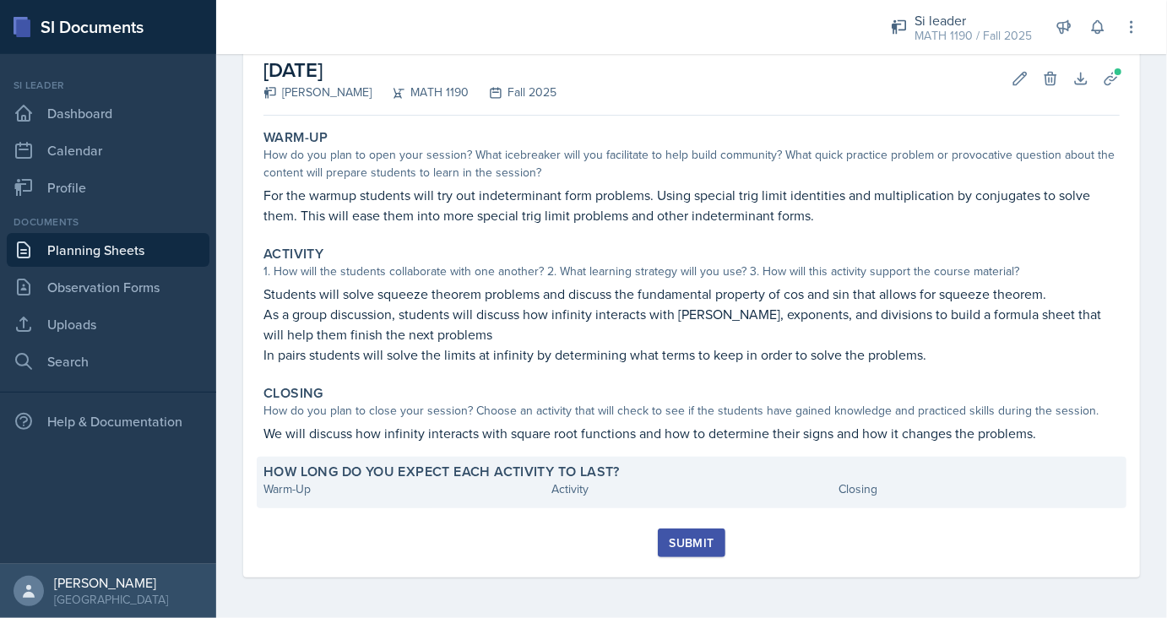
click at [387, 489] on div "Warm-Up" at bounding box center [403, 489] width 281 height 18
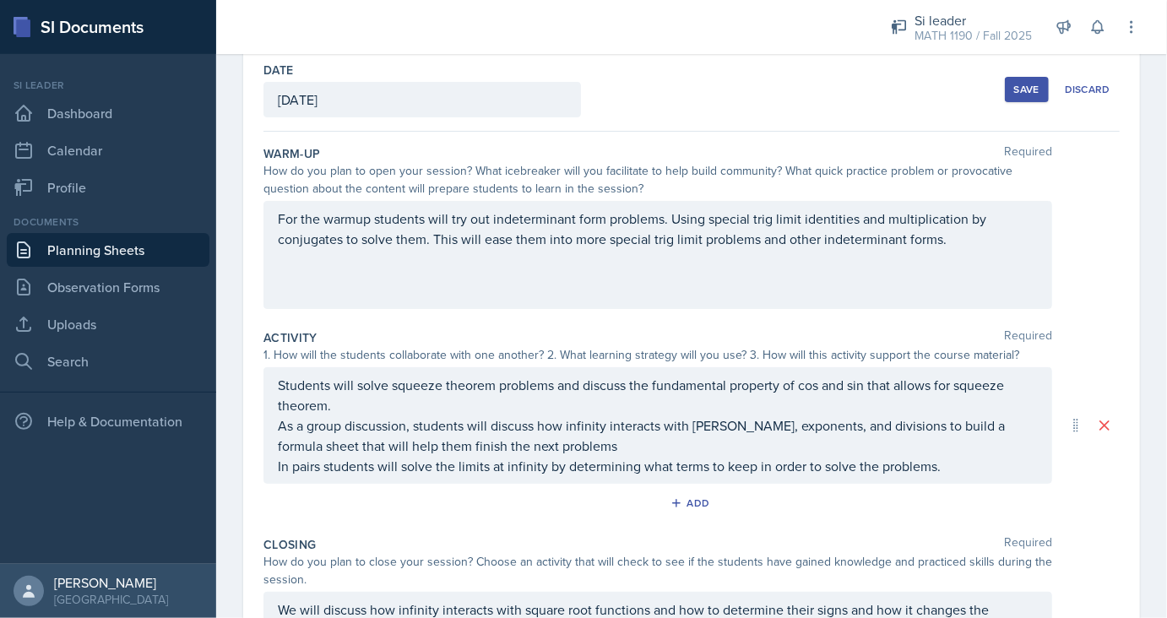
scroll to position [326, 0]
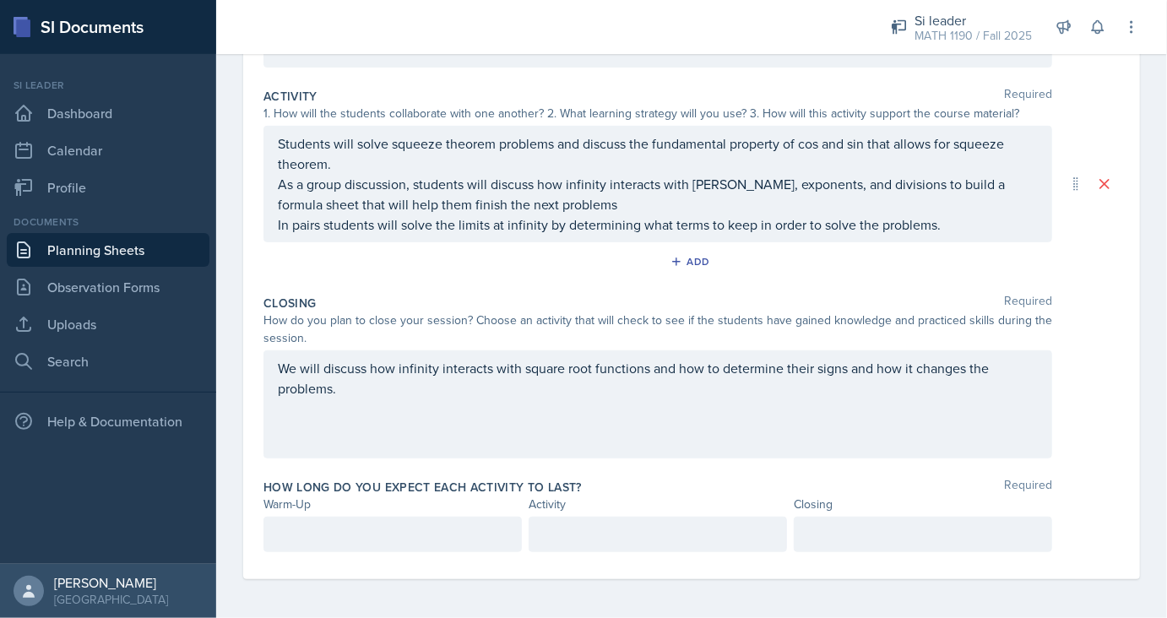
click at [311, 533] on div at bounding box center [392, 534] width 258 height 35
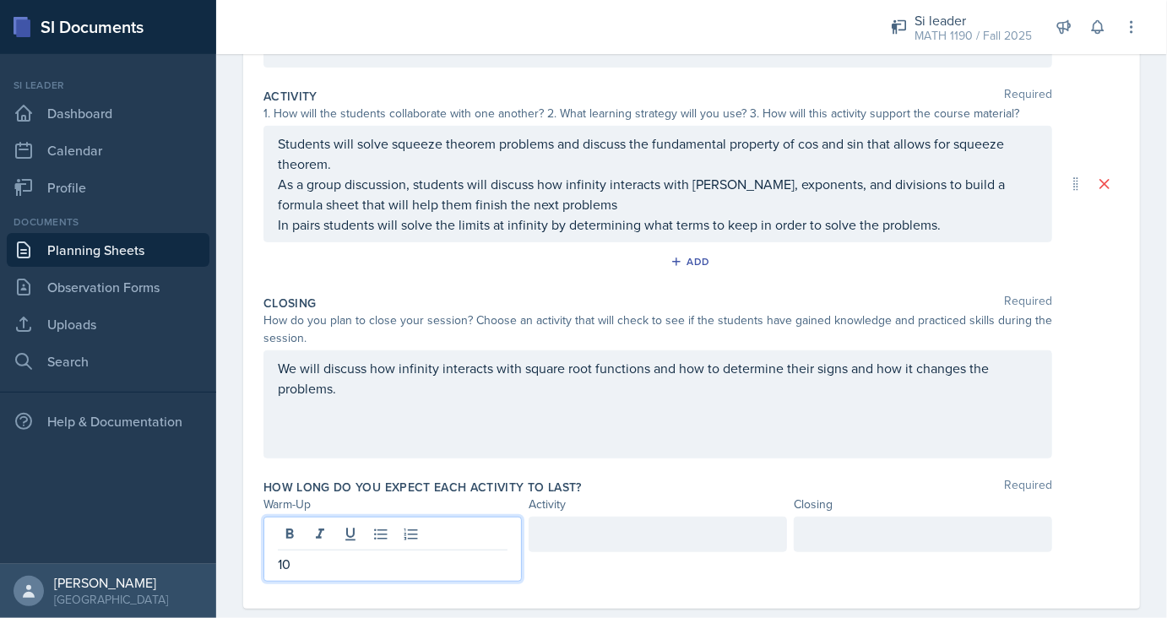
scroll to position [327, 0]
click at [604, 535] on div at bounding box center [657, 533] width 258 height 35
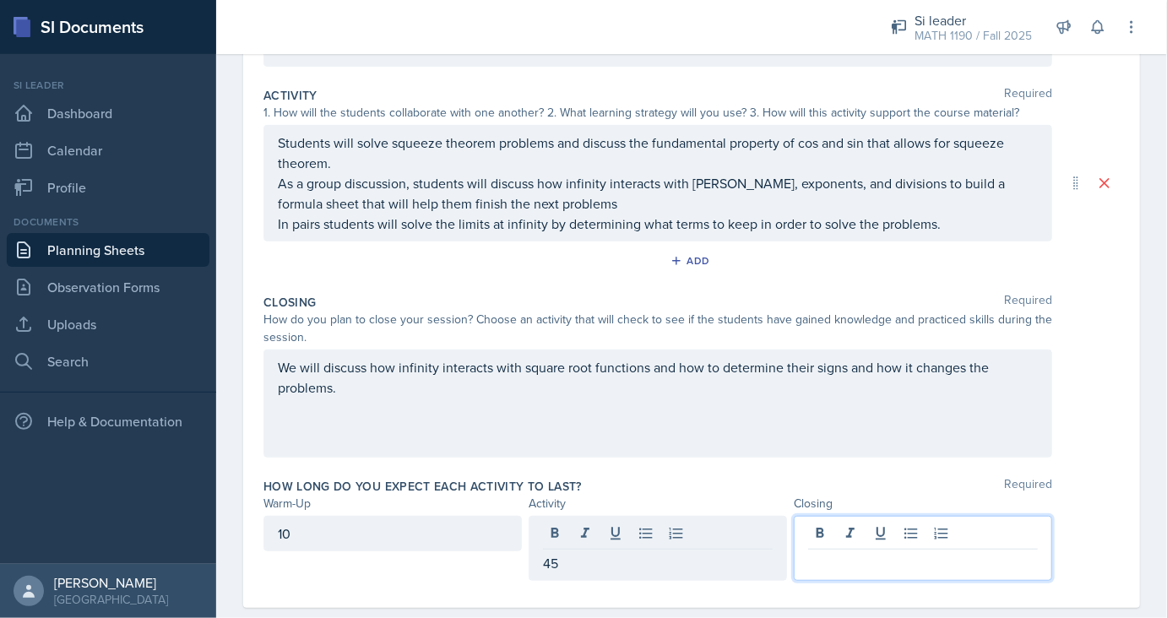
click at [834, 539] on div at bounding box center [923, 548] width 258 height 65
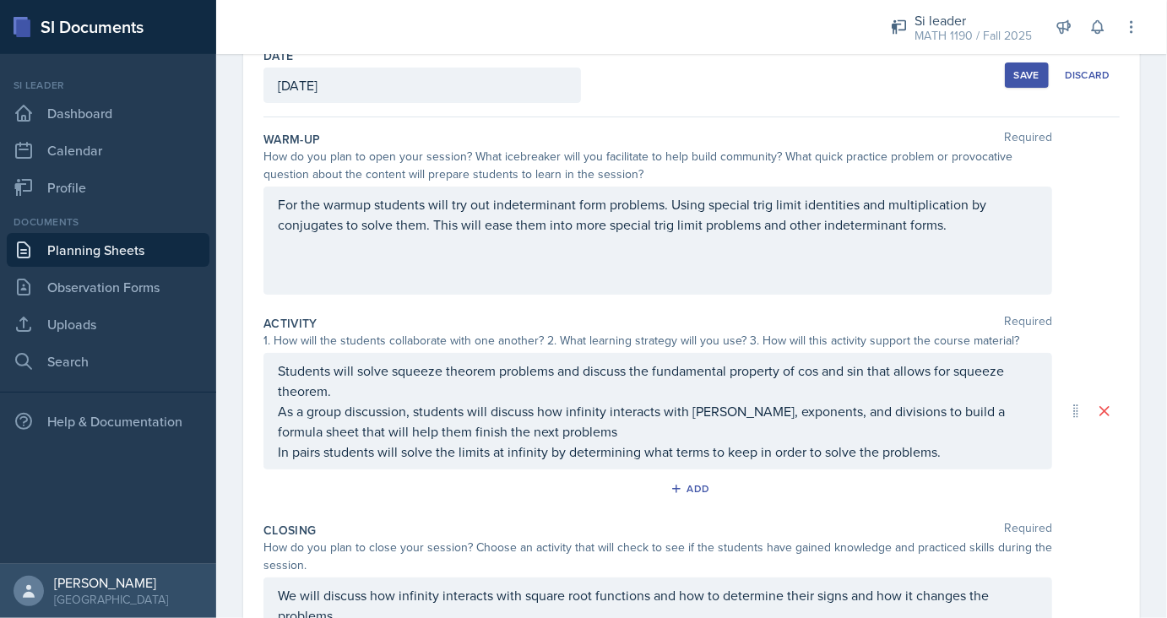
scroll to position [0, 0]
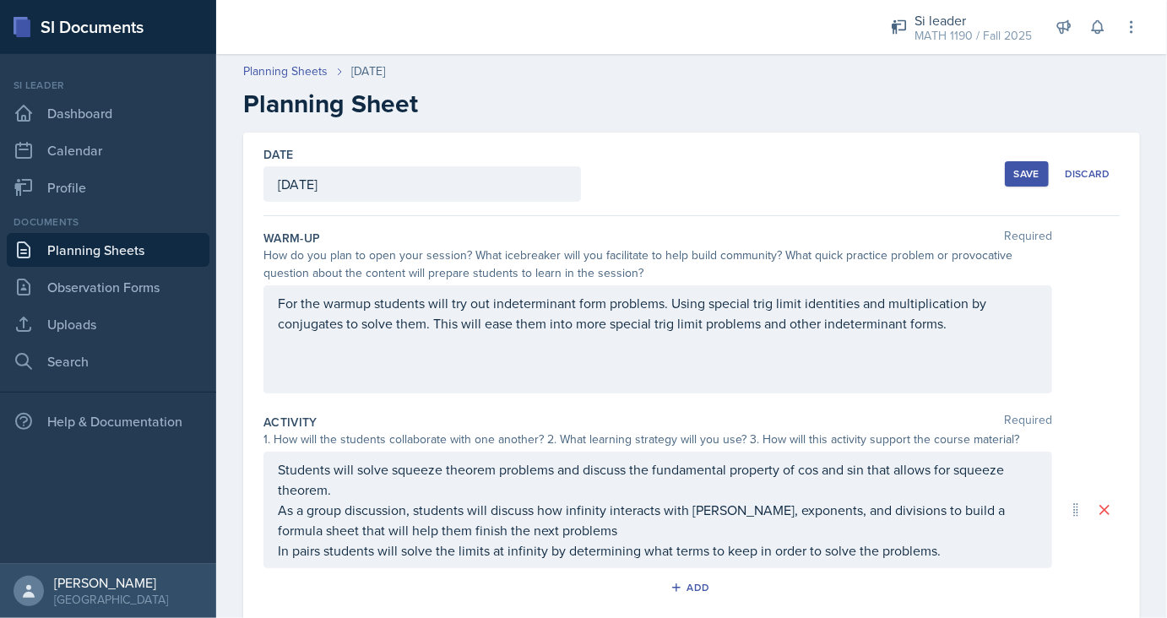
click at [1022, 176] on div "Save" at bounding box center [1026, 174] width 25 height 14
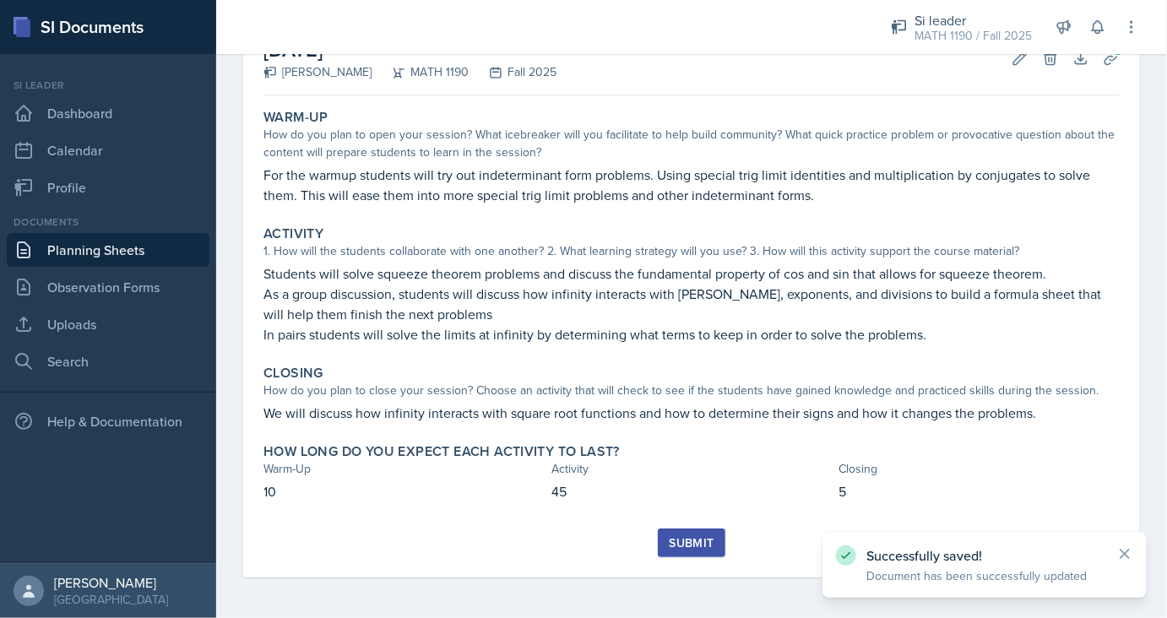
scroll to position [108, 0]
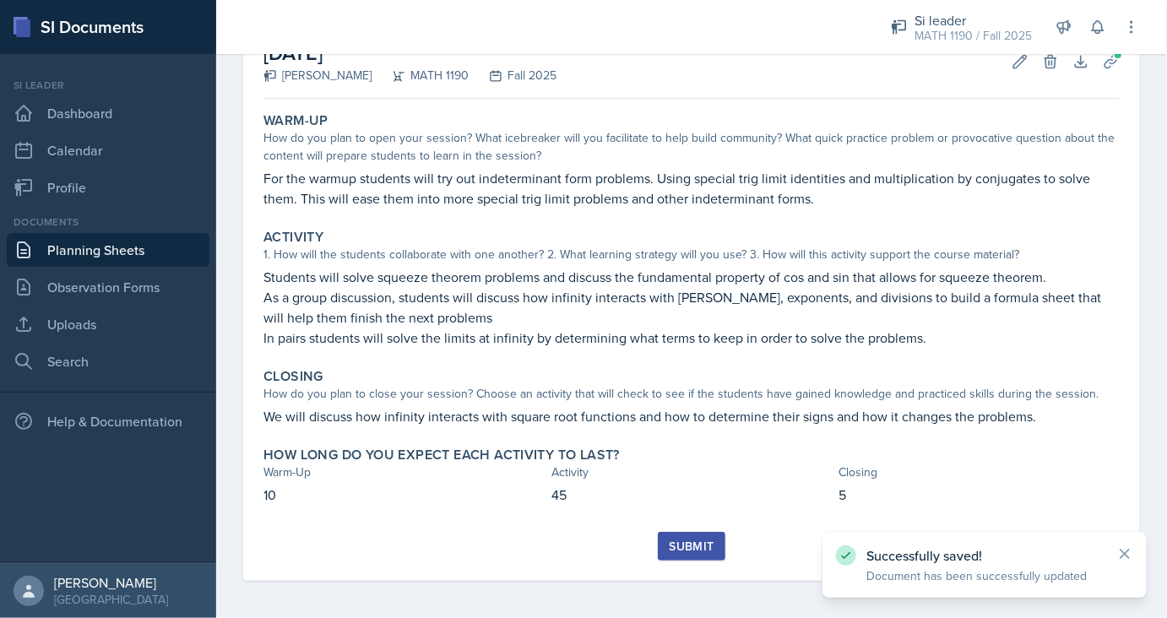
click at [687, 553] on div "Submit" at bounding box center [691, 546] width 45 height 14
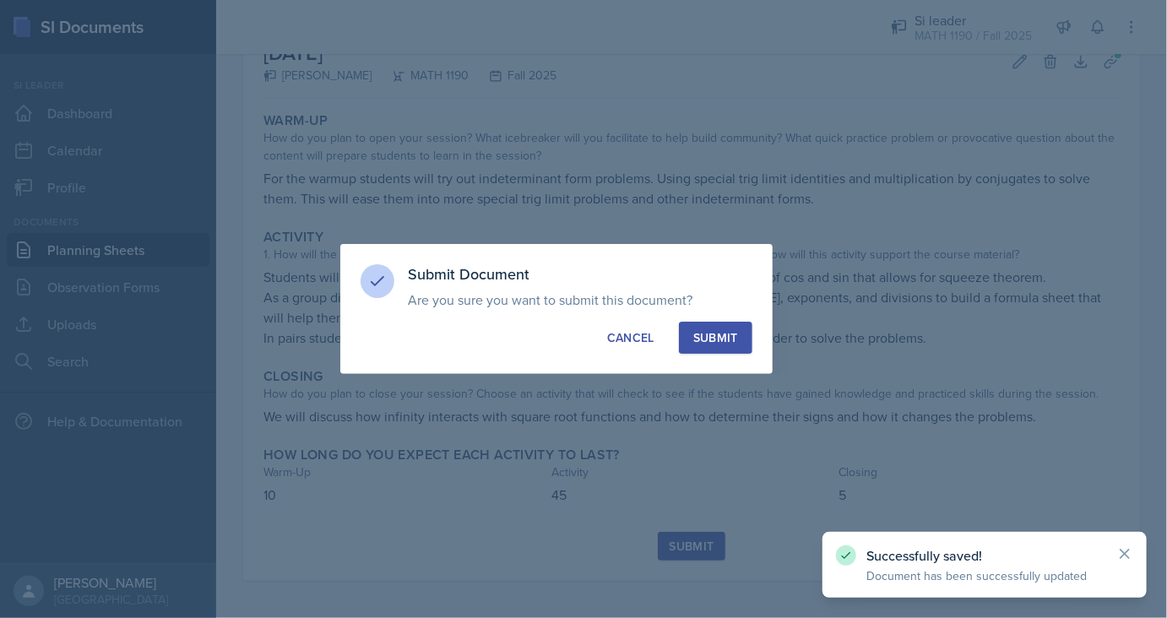
click at [726, 334] on div "Submit" at bounding box center [715, 337] width 45 height 17
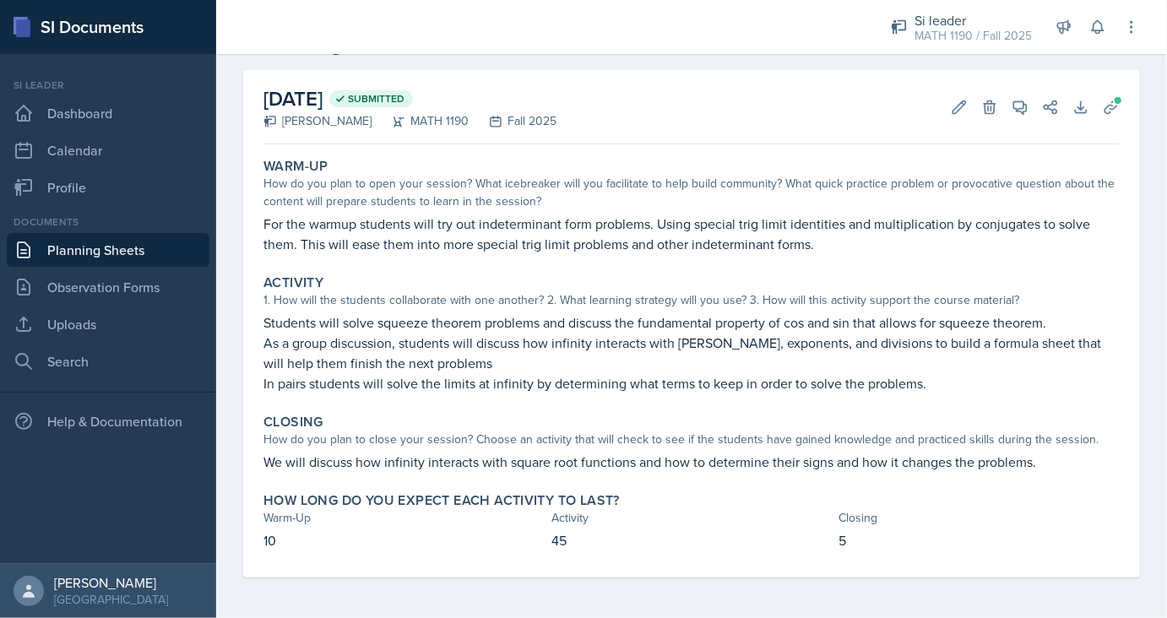
scroll to position [0, 0]
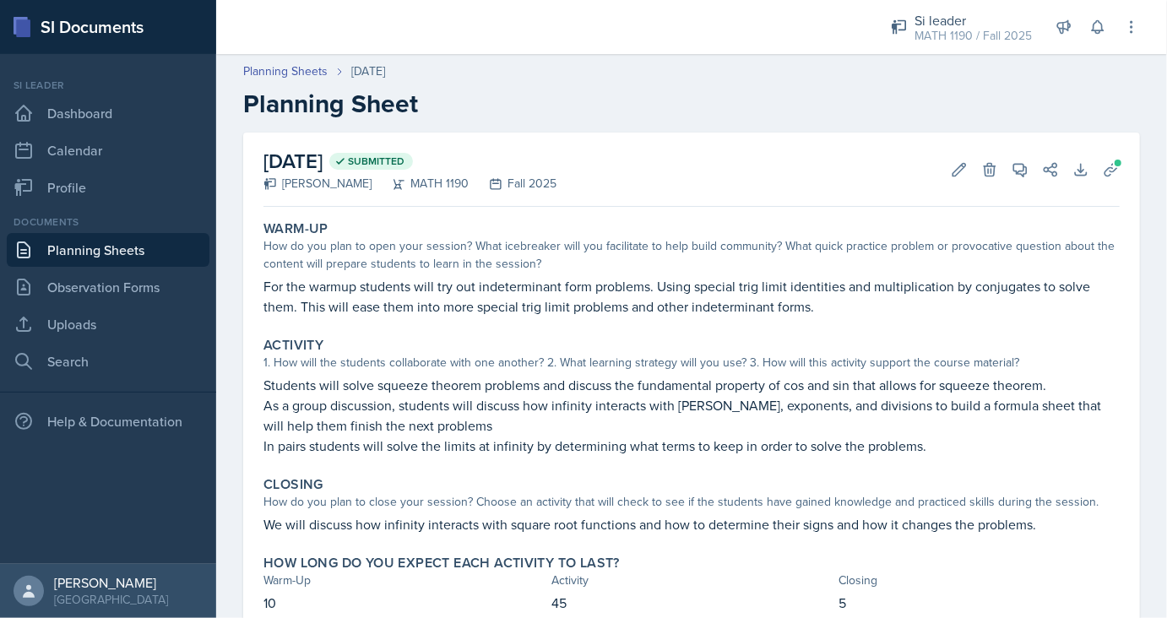
click at [133, 252] on link "Planning Sheets" at bounding box center [108, 250] width 203 height 34
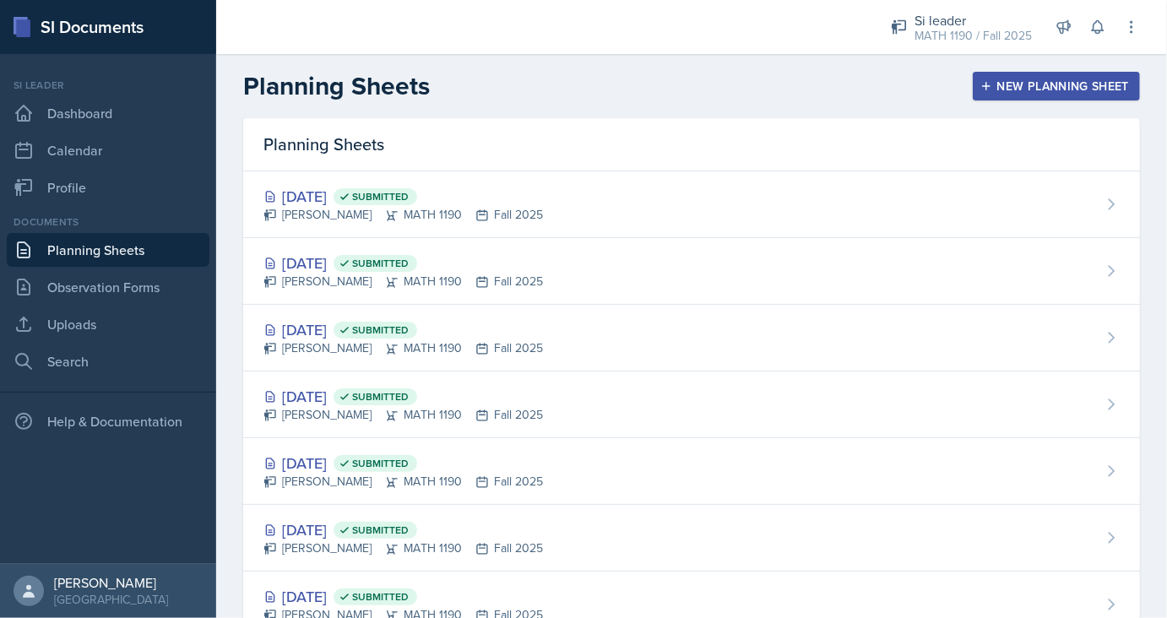
click at [1065, 74] on button "New Planning Sheet" at bounding box center [1056, 86] width 167 height 29
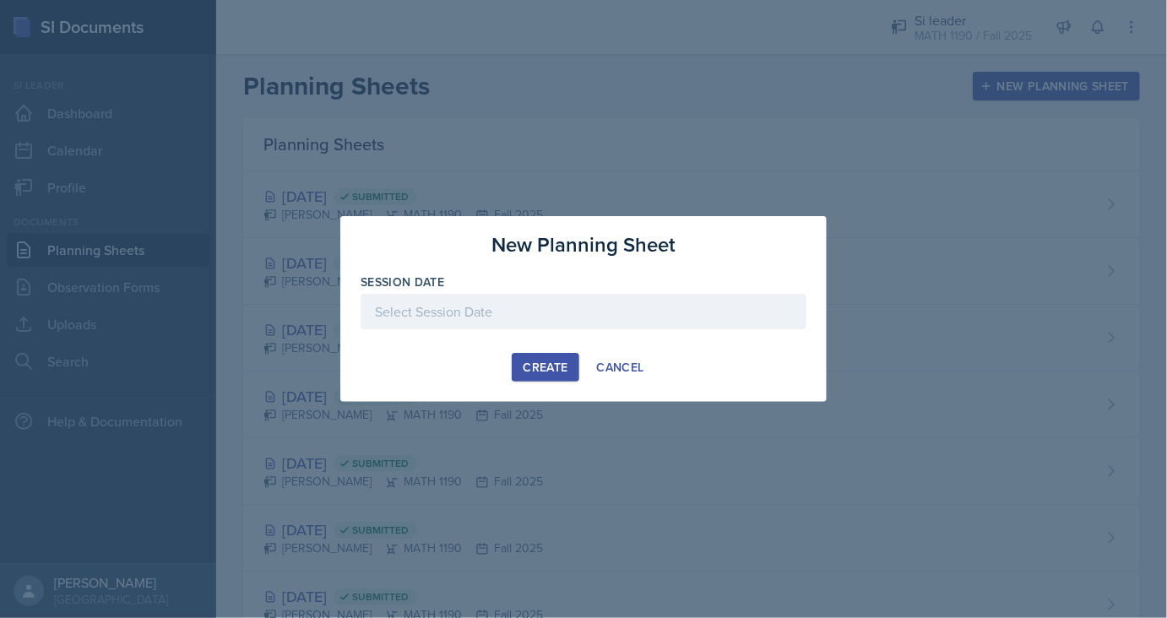
click at [610, 324] on div at bounding box center [583, 311] width 446 height 35
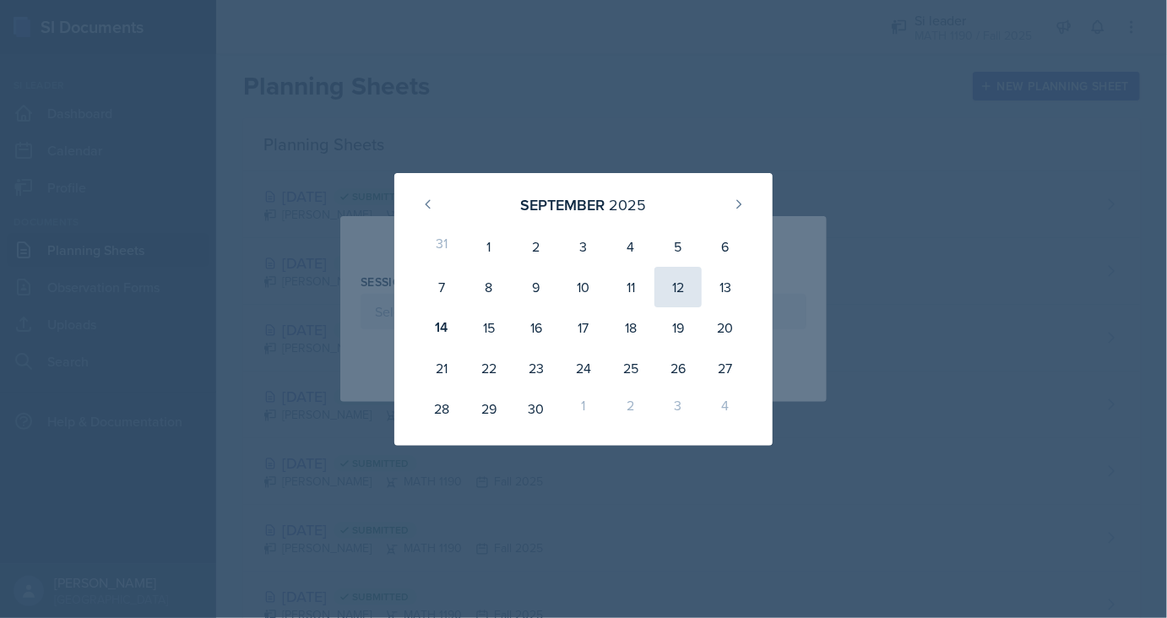
click at [688, 288] on div "12" at bounding box center [677, 287] width 47 height 41
type input "[DATE]"
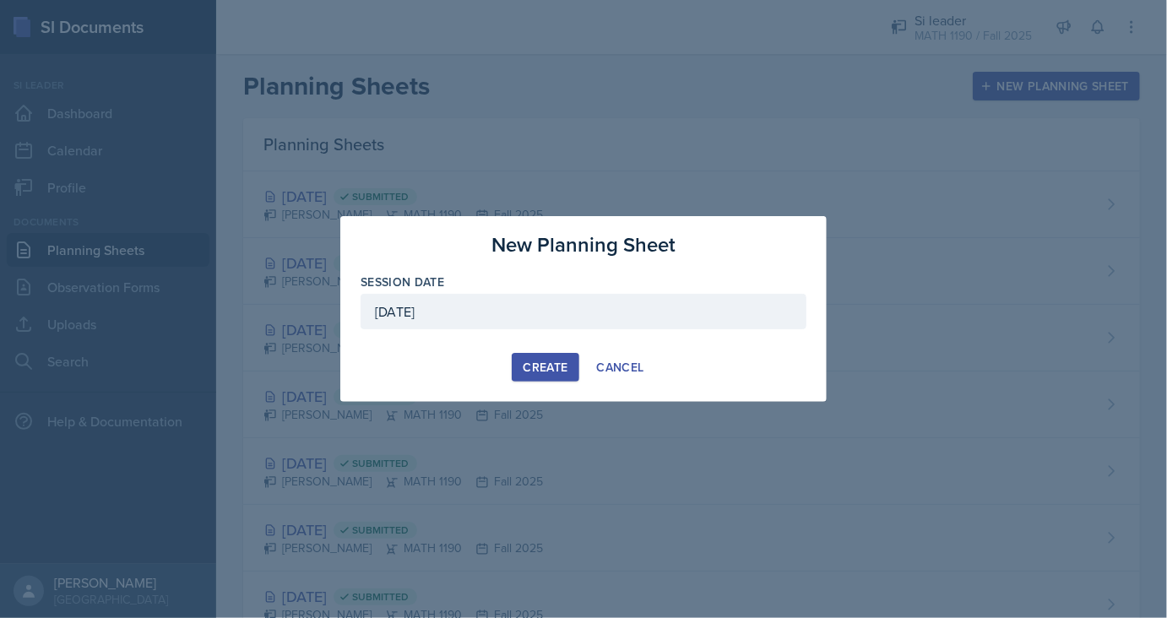
click at [546, 366] on div "Create" at bounding box center [545, 367] width 45 height 14
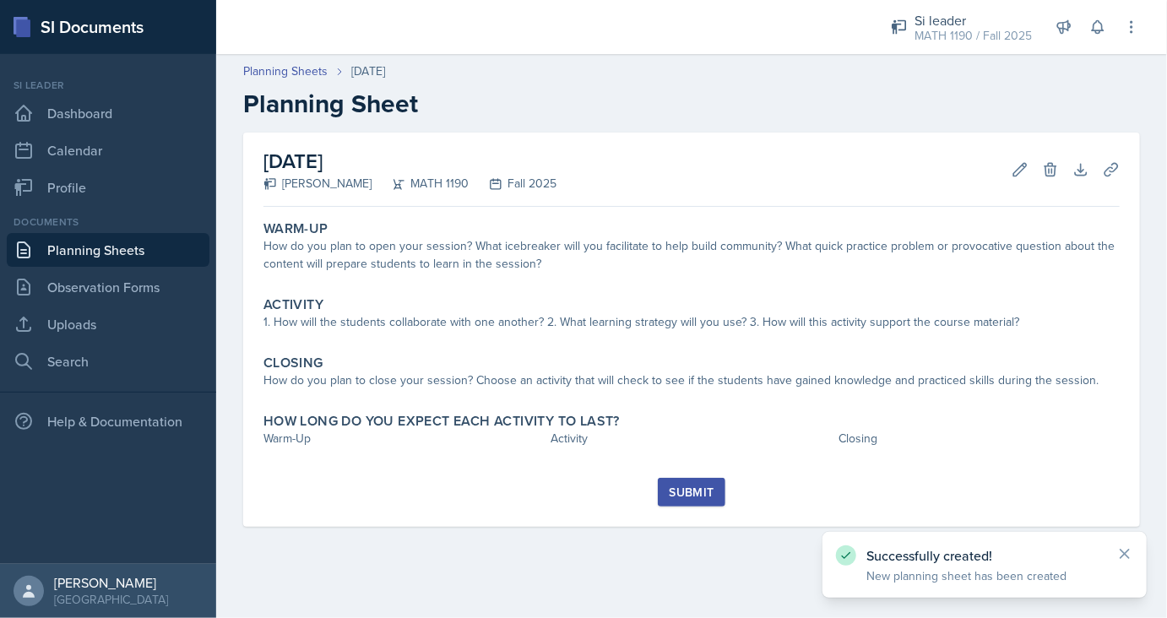
click at [480, 261] on div "How do you plan to open your session? What icebreaker will you facilitate to he…" at bounding box center [691, 254] width 856 height 35
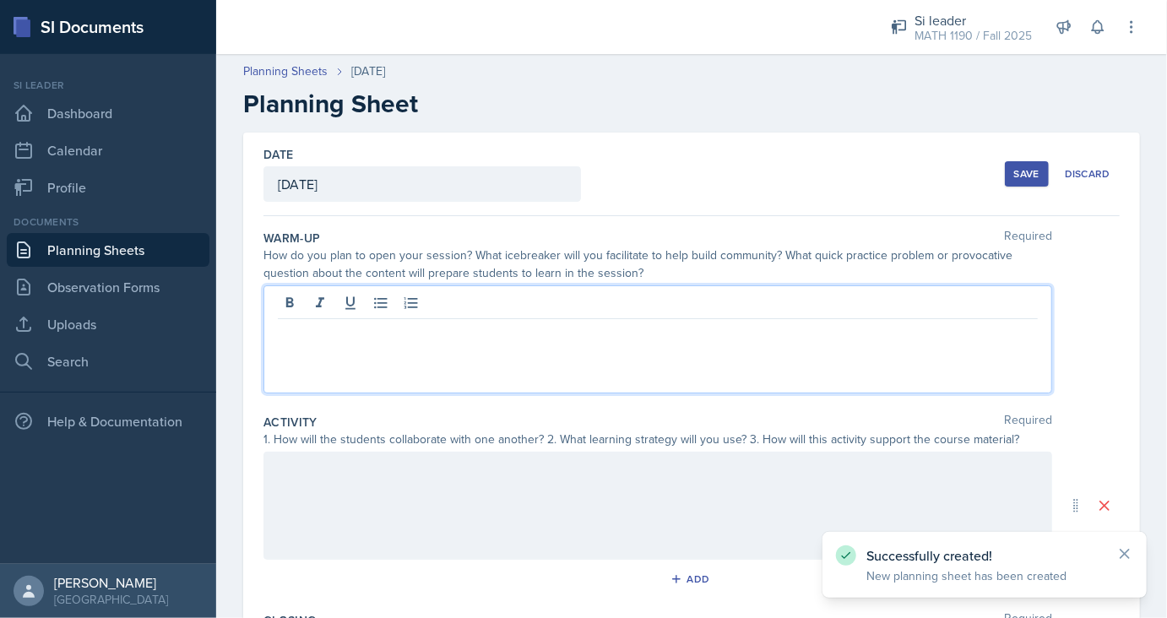
click at [458, 302] on div at bounding box center [657, 339] width 788 height 108
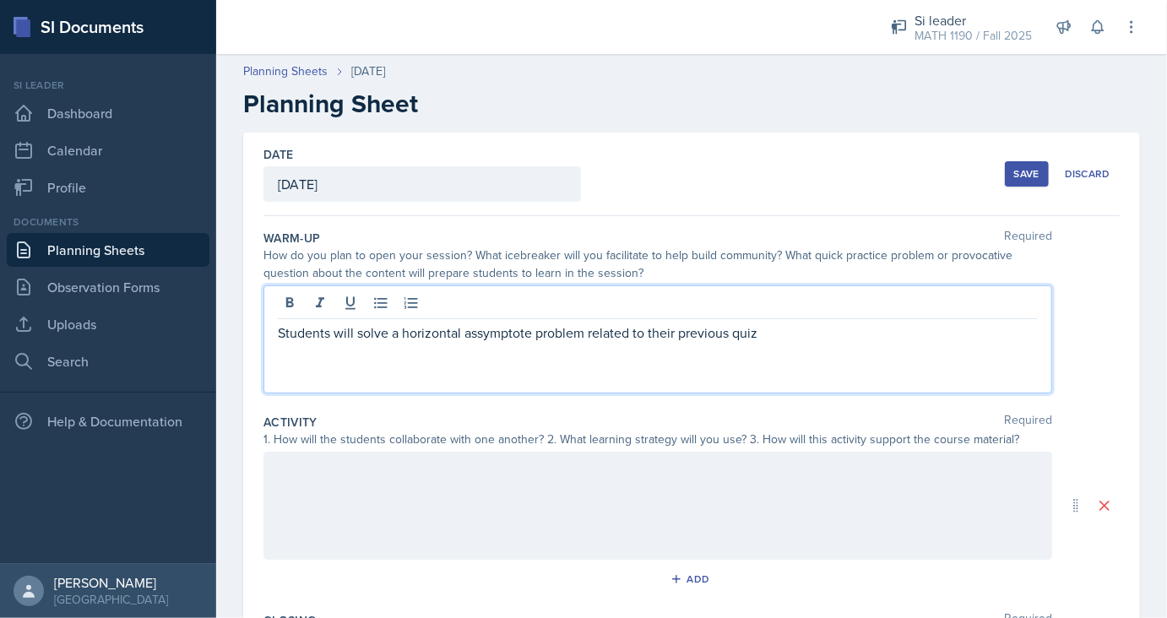
click at [473, 329] on p "Students will solve a horizontal assymptote problem related to their previous q…" at bounding box center [658, 332] width 760 height 20
click at [793, 332] on p "Students will solve a horizontal asymptote problem related to their previous qu…" at bounding box center [658, 332] width 760 height 20
click at [298, 505] on div at bounding box center [657, 506] width 788 height 108
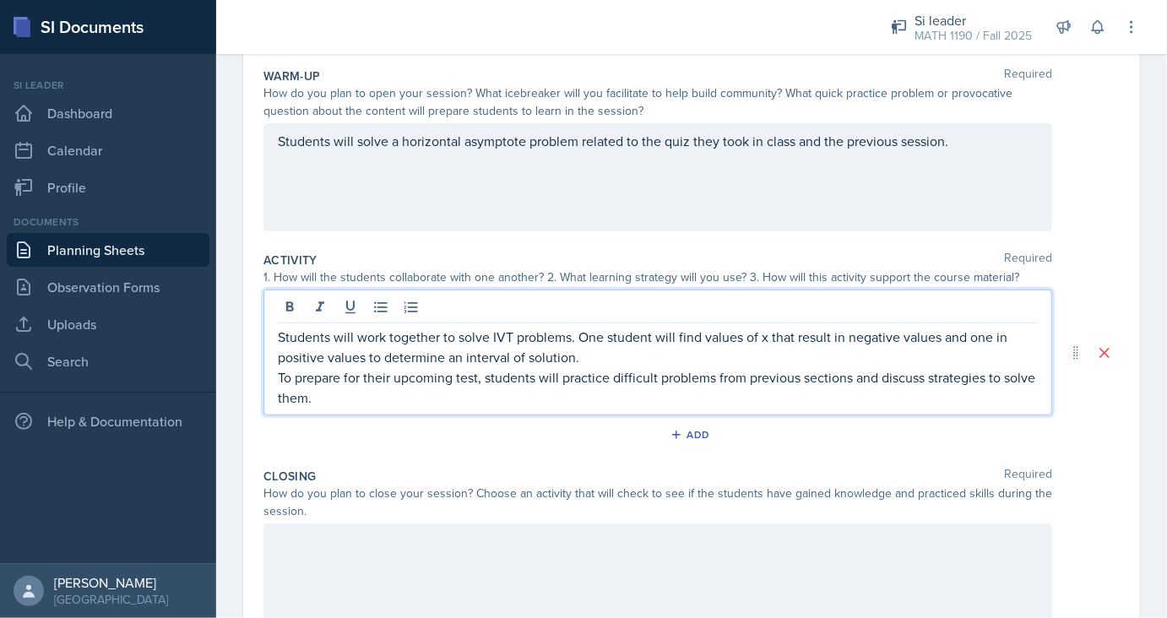
scroll to position [169, 0]
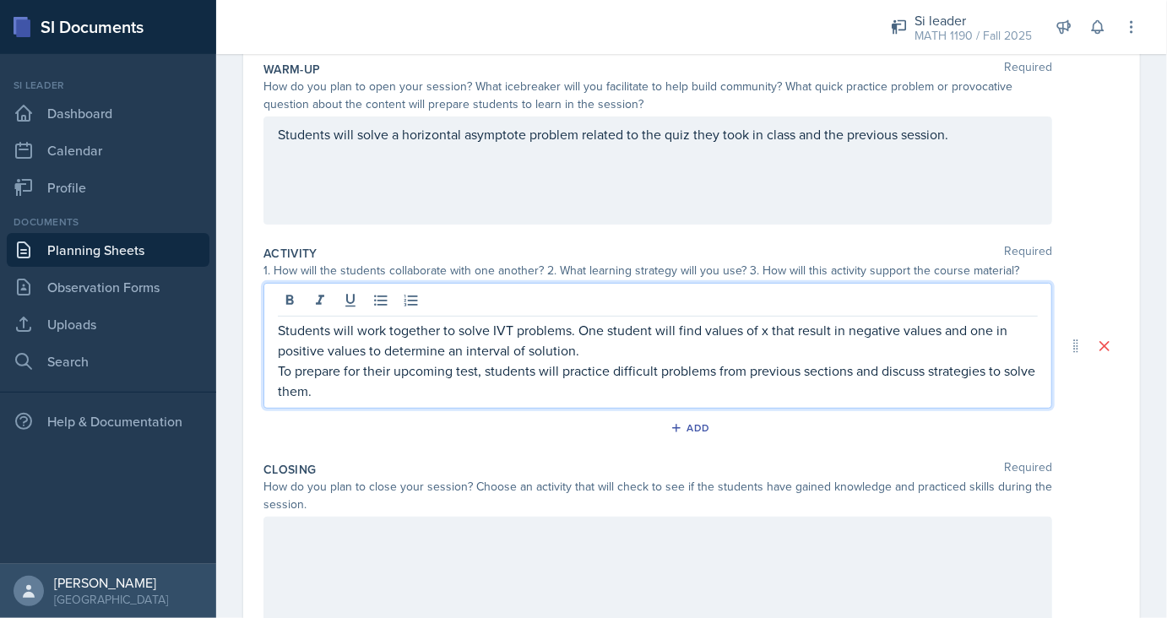
click at [326, 566] on div at bounding box center [657, 571] width 788 height 108
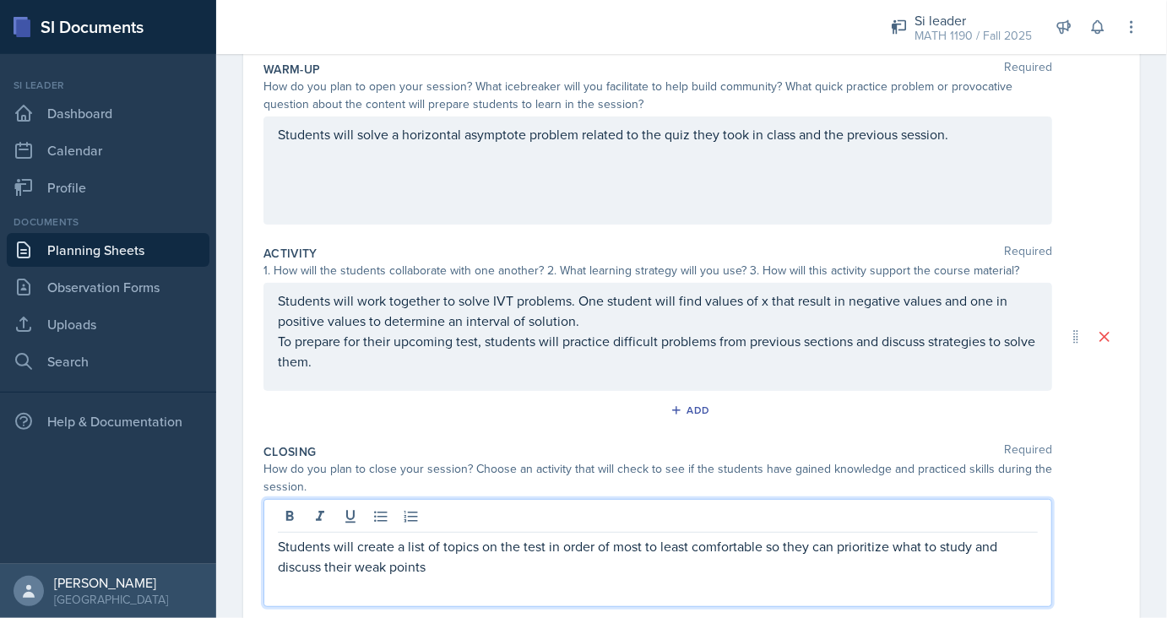
scroll to position [318, 0]
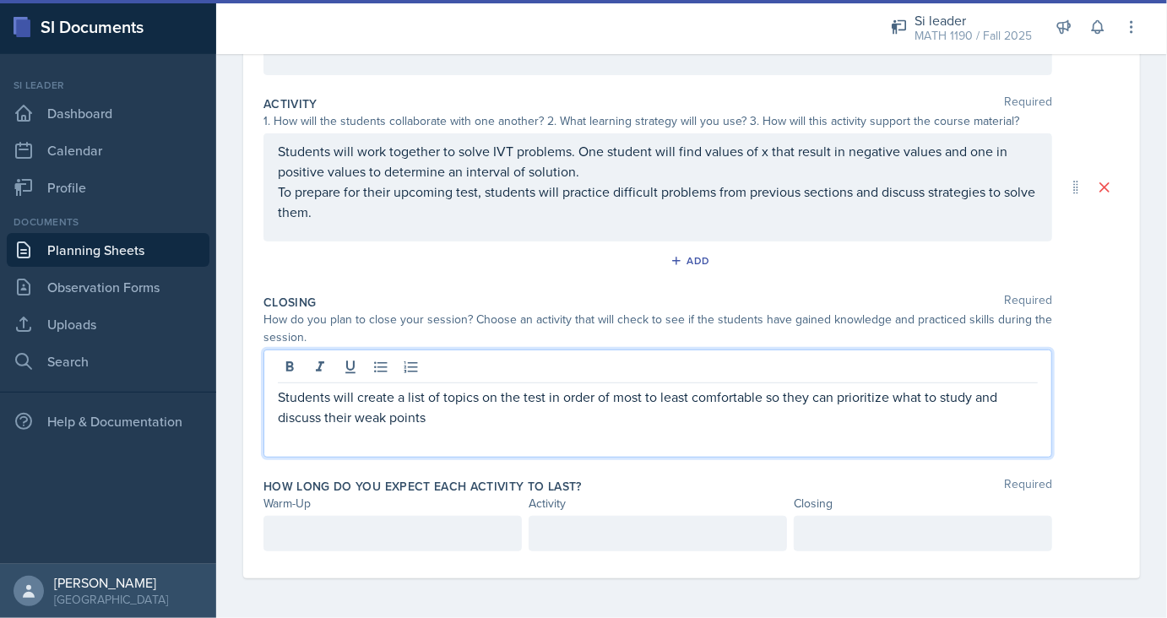
click at [339, 527] on div at bounding box center [392, 533] width 258 height 35
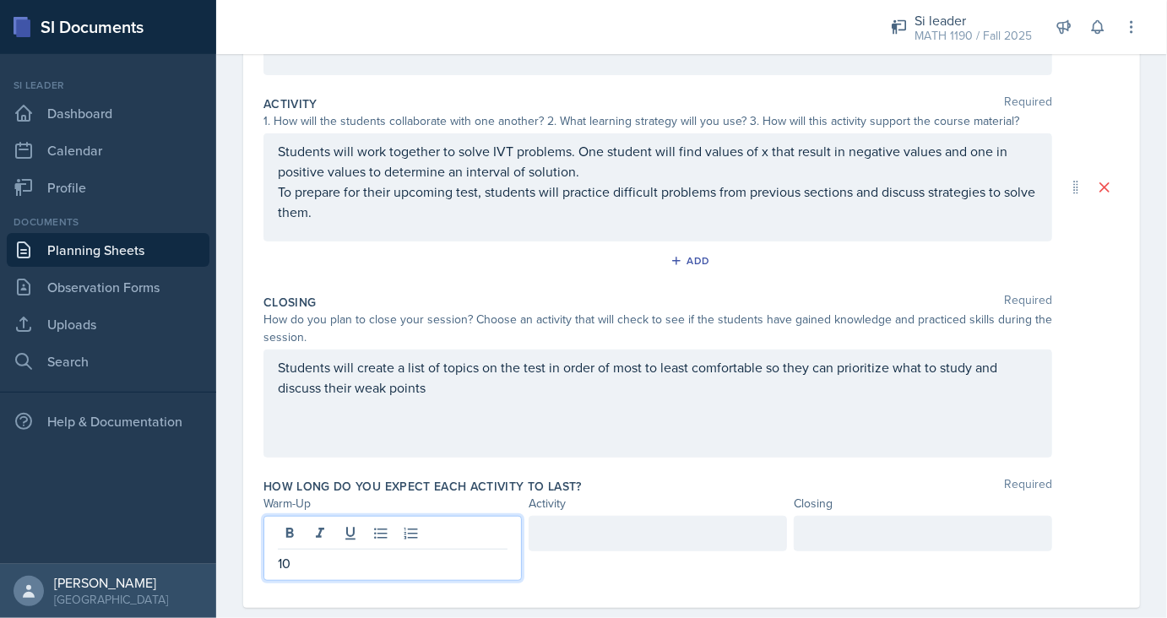
click at [606, 534] on div at bounding box center [657, 533] width 258 height 35
click at [866, 526] on div at bounding box center [923, 533] width 258 height 35
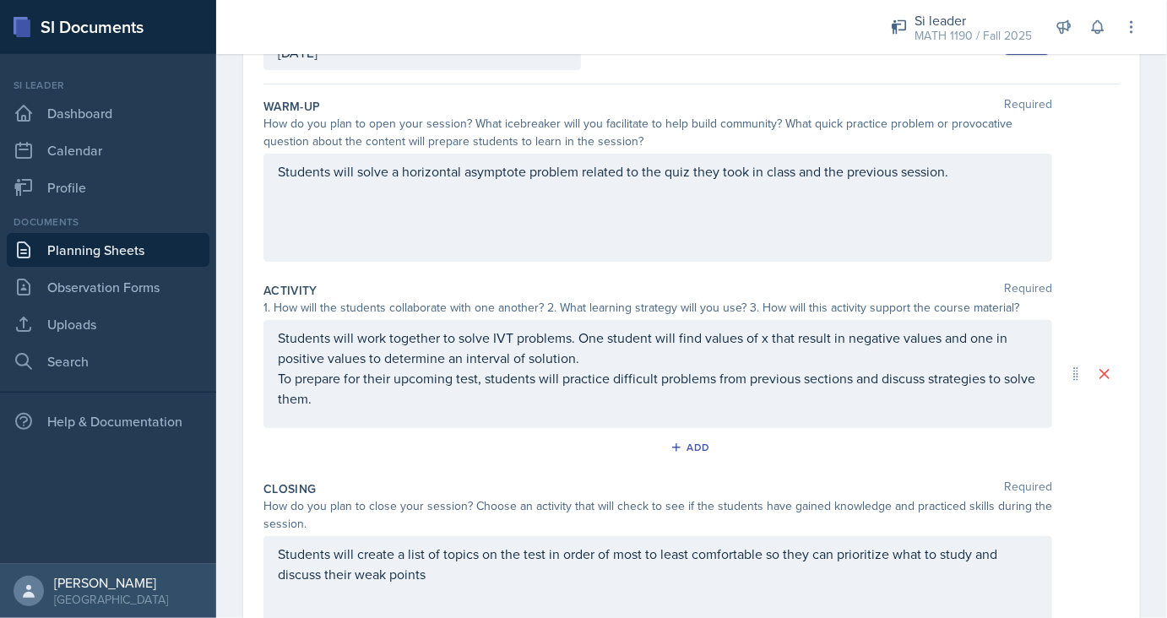
scroll to position [0, 0]
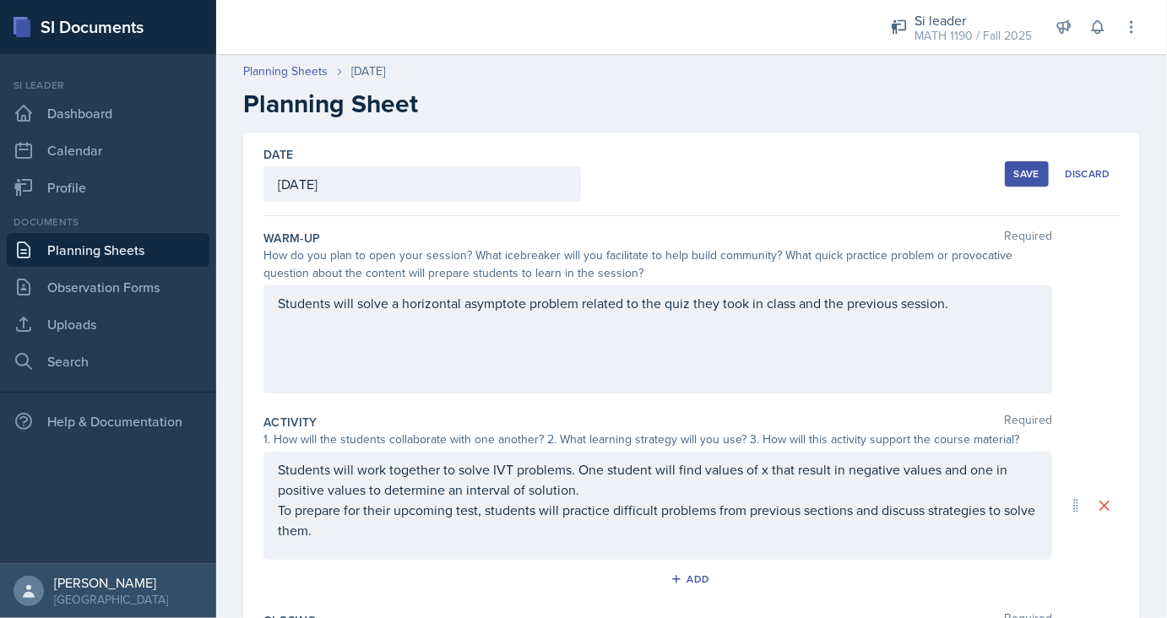
click at [1038, 169] on div "Save" at bounding box center [1026, 174] width 25 height 14
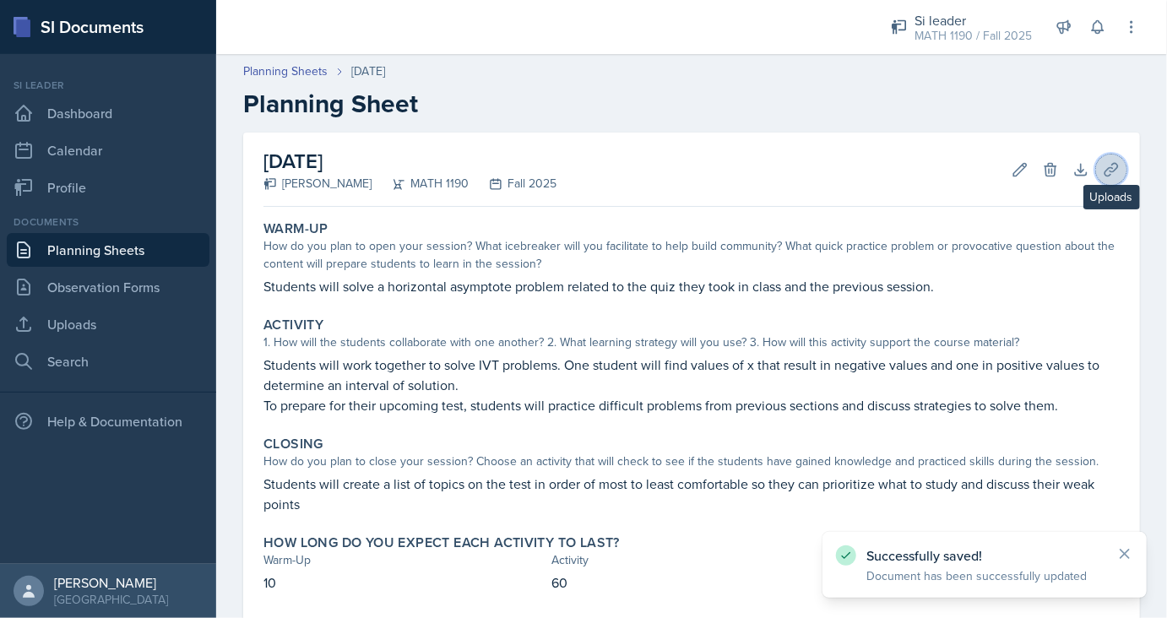
click at [1106, 177] on icon at bounding box center [1111, 169] width 17 height 17
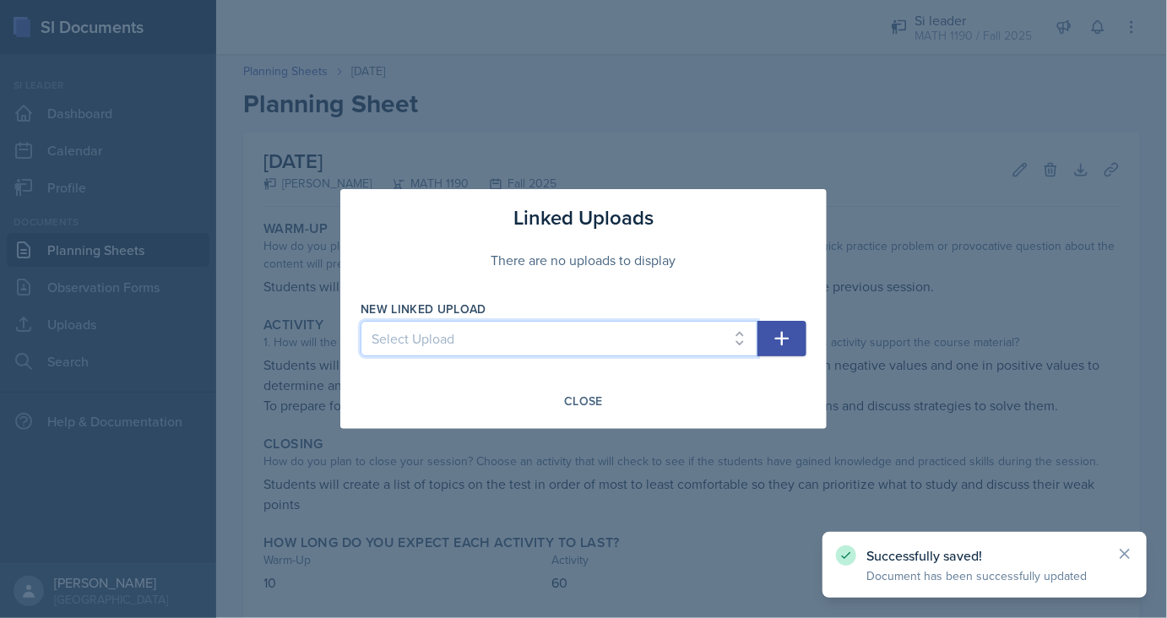
select select "4878e145-d111-46cd-8b74-5281eb976413"
click option "SI Session 8" at bounding box center [0, 0] width 0 height 0
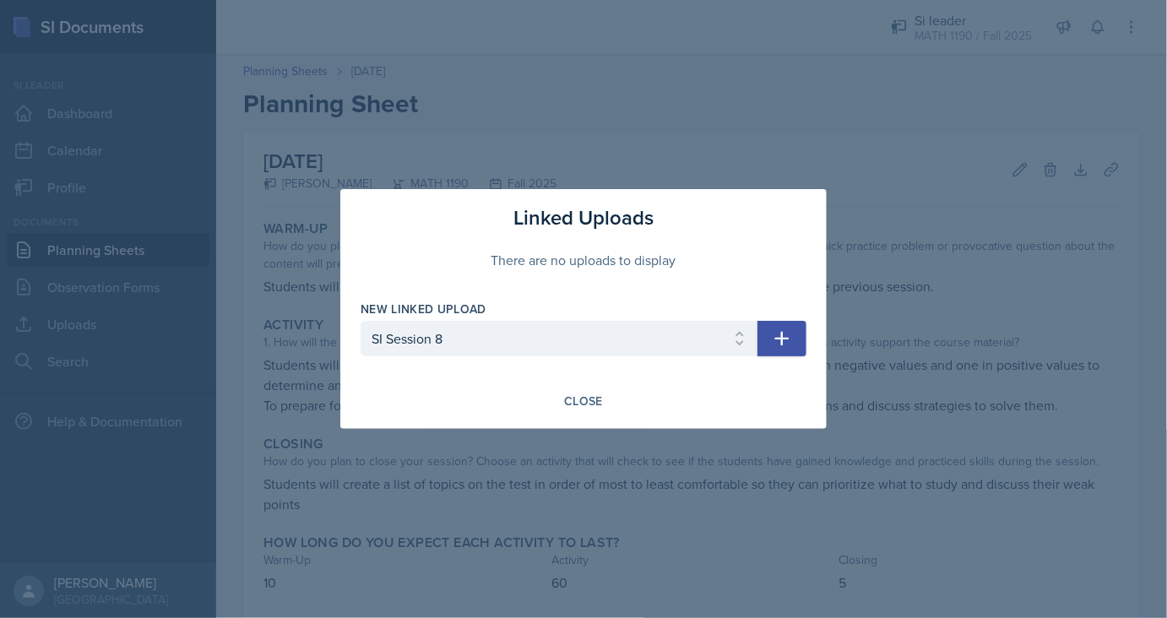
click at [782, 342] on icon "button" at bounding box center [782, 339] width 14 height 14
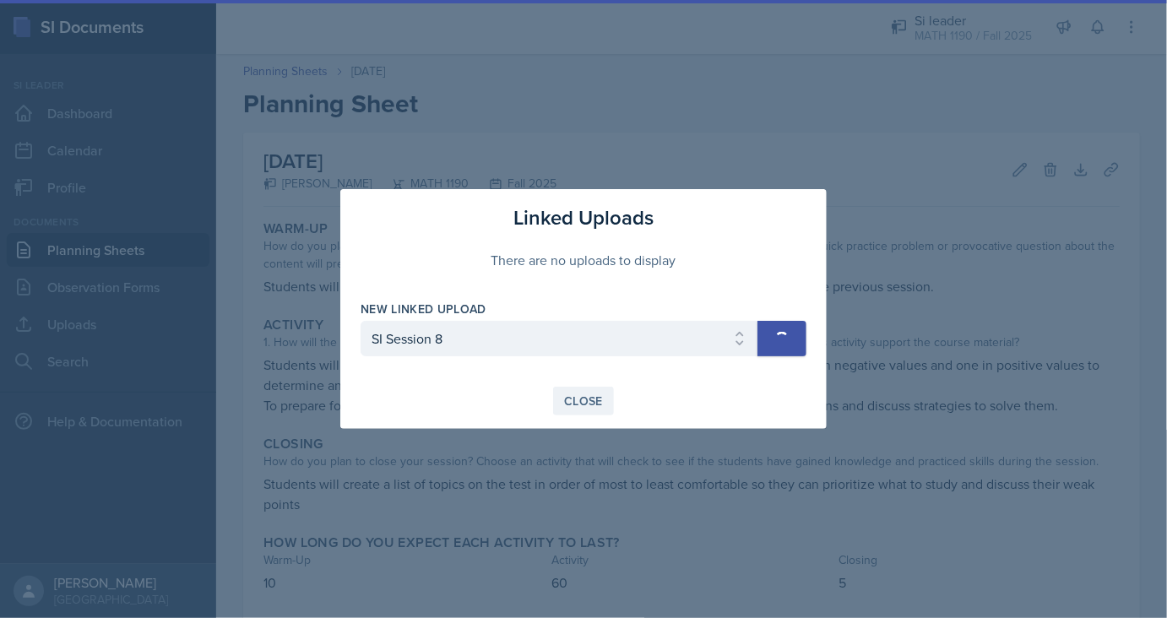
select select
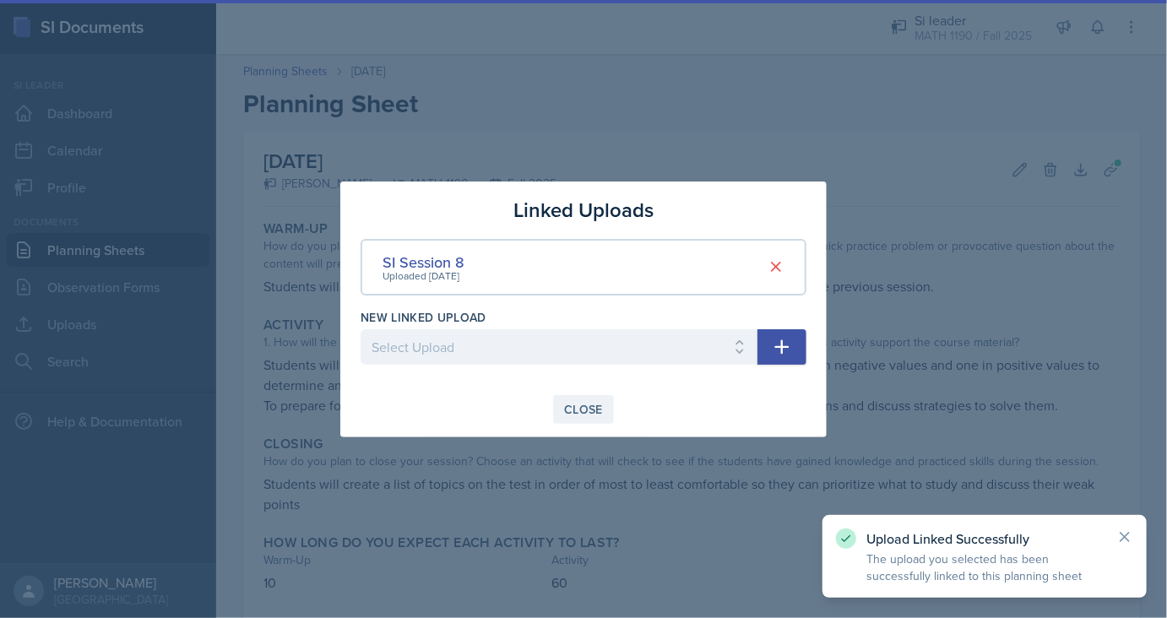
click at [582, 409] on div "Close" at bounding box center [583, 410] width 39 height 14
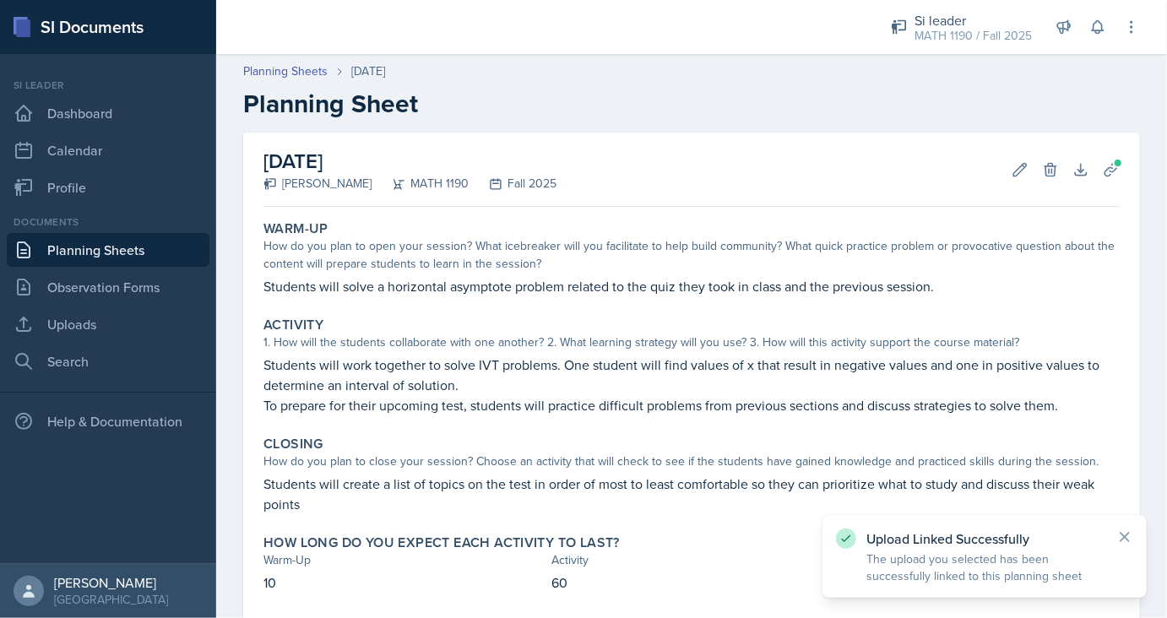
scroll to position [91, 0]
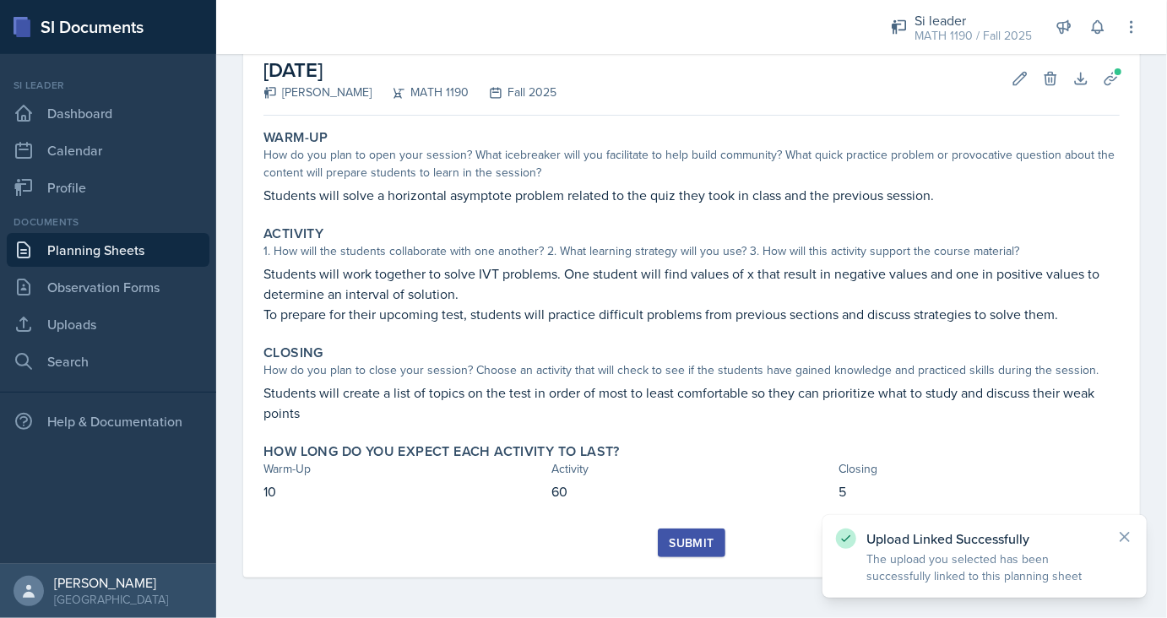
click at [709, 576] on div "Submit" at bounding box center [691, 552] width 856 height 49
click at [715, 552] on button "Submit" at bounding box center [691, 542] width 67 height 29
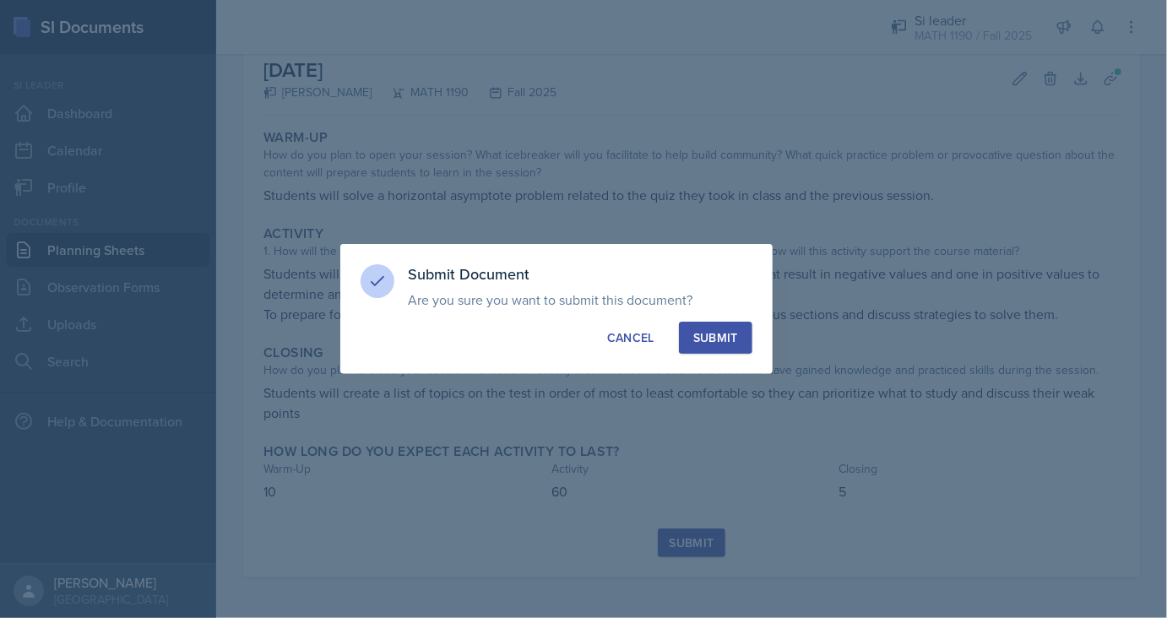
click at [725, 340] on div "Submit" at bounding box center [715, 337] width 45 height 17
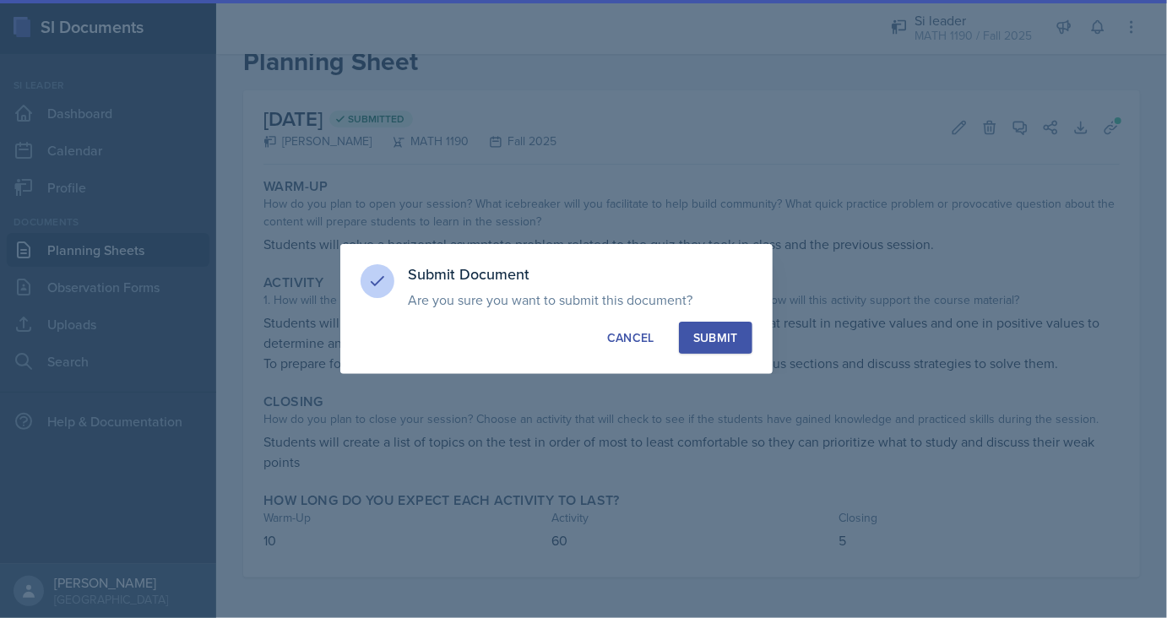
scroll to position [42, 0]
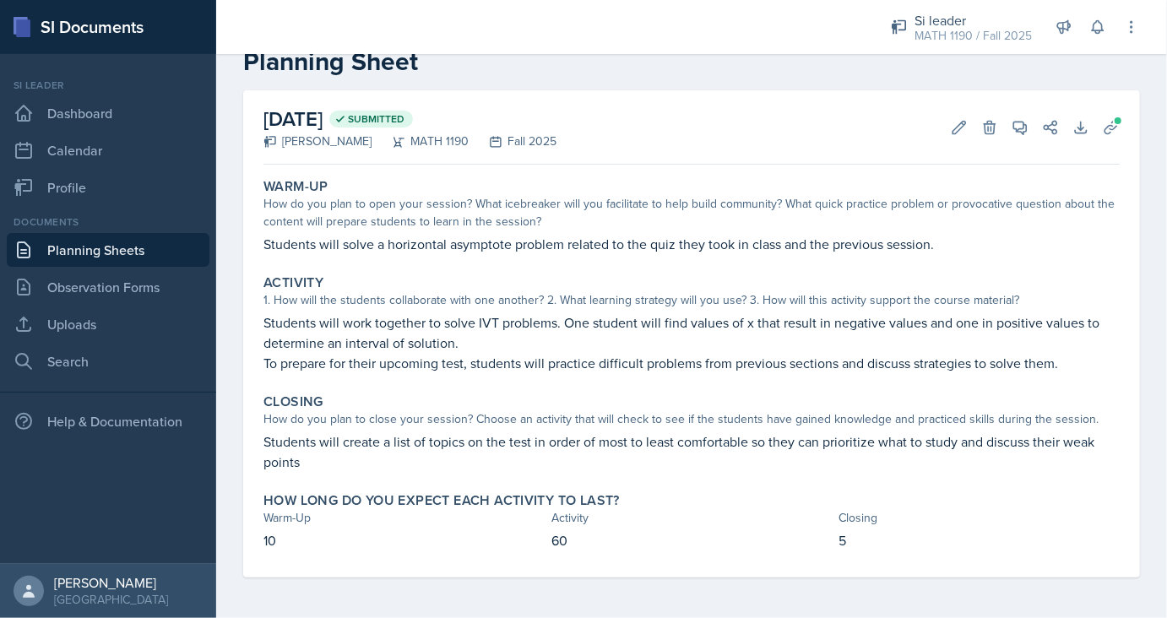
click at [100, 244] on link "Planning Sheets" at bounding box center [108, 250] width 203 height 34
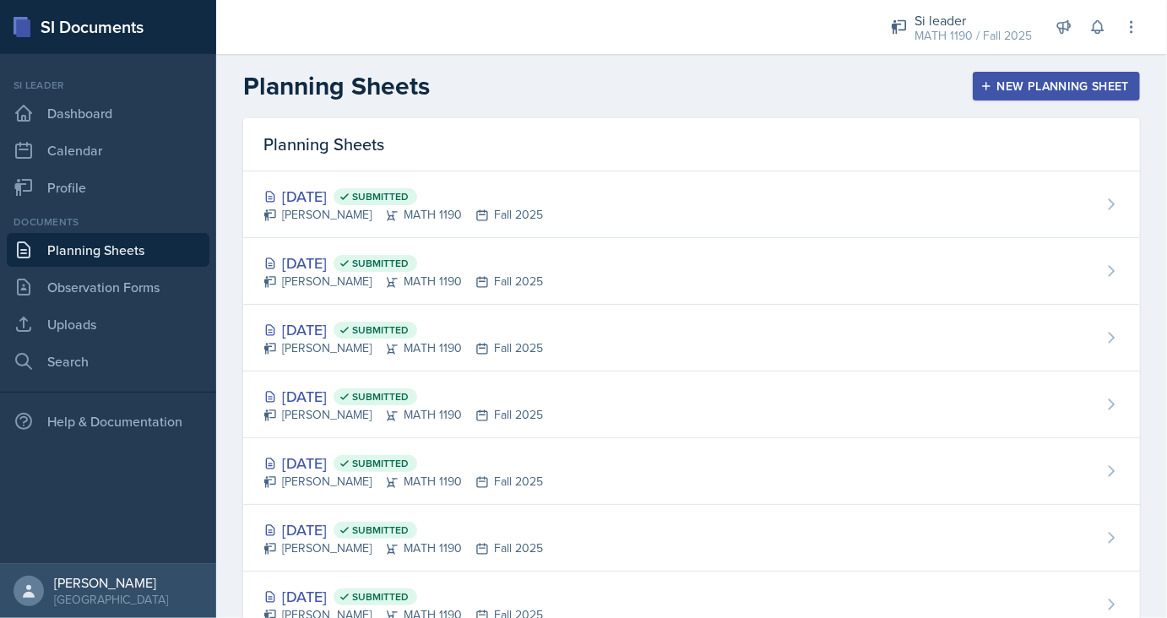
click at [1014, 96] on button "New Planning Sheet" at bounding box center [1056, 86] width 167 height 29
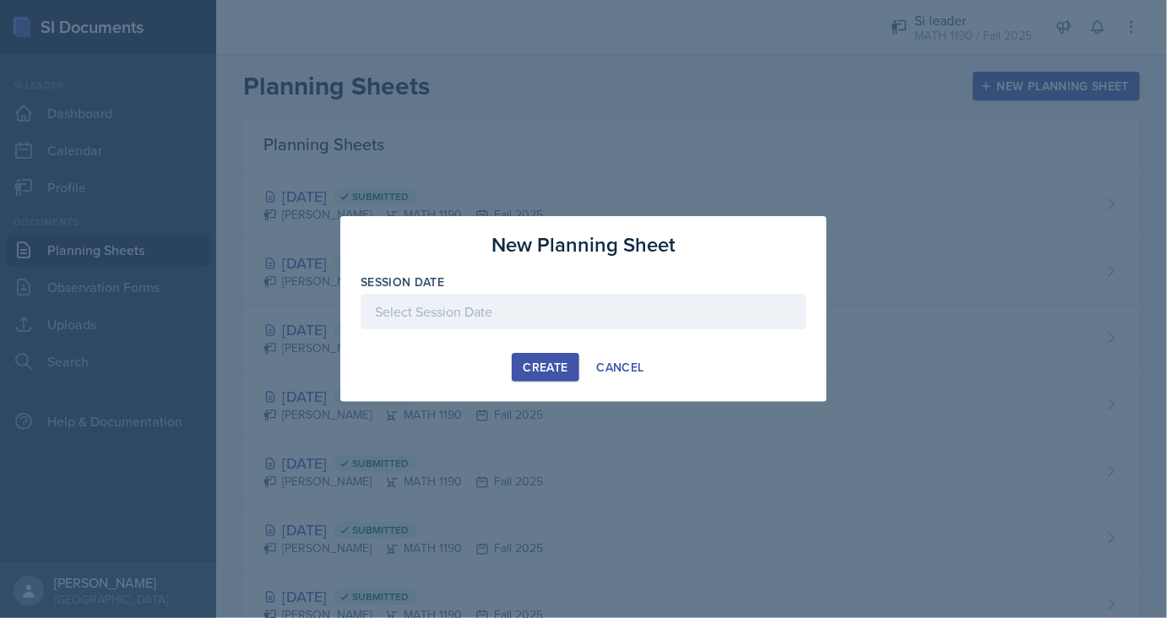
click at [497, 306] on div at bounding box center [583, 311] width 446 height 35
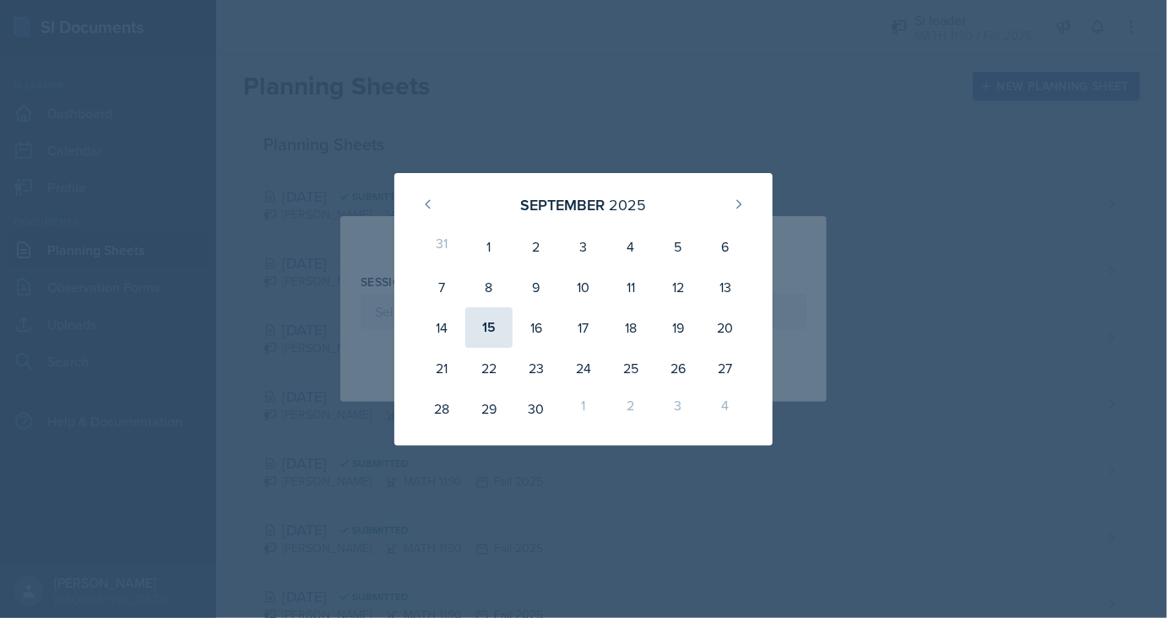
click at [491, 331] on div "15" at bounding box center [488, 327] width 47 height 41
type input "[DATE]"
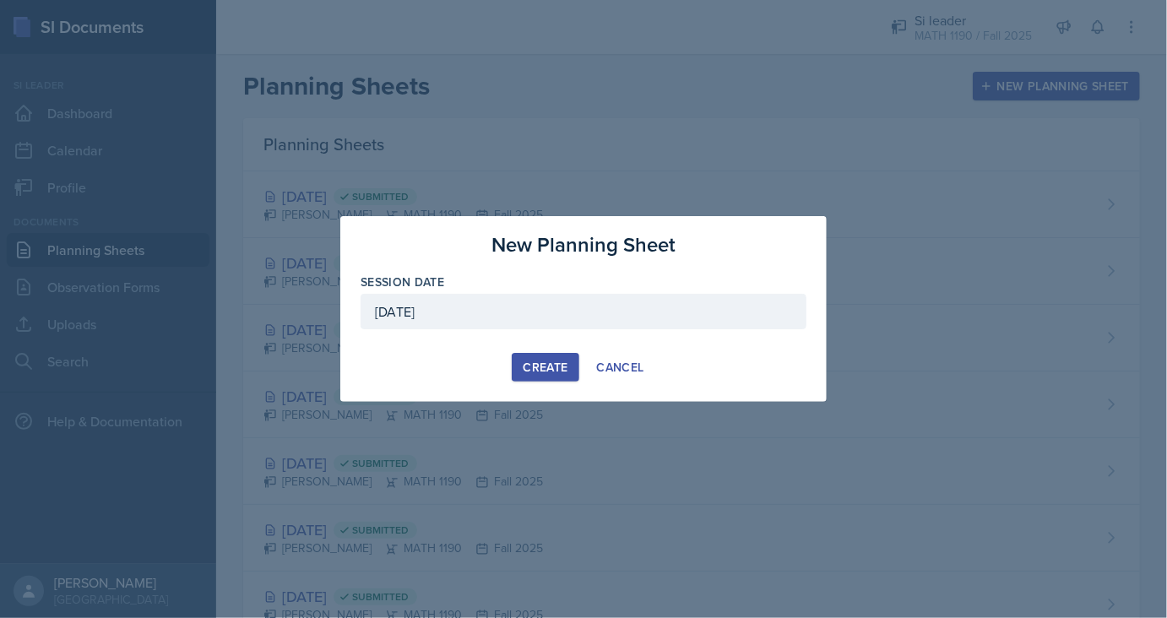
click at [567, 363] on div "Create" at bounding box center [545, 367] width 45 height 14
